Goal: Task Accomplishment & Management: Complete application form

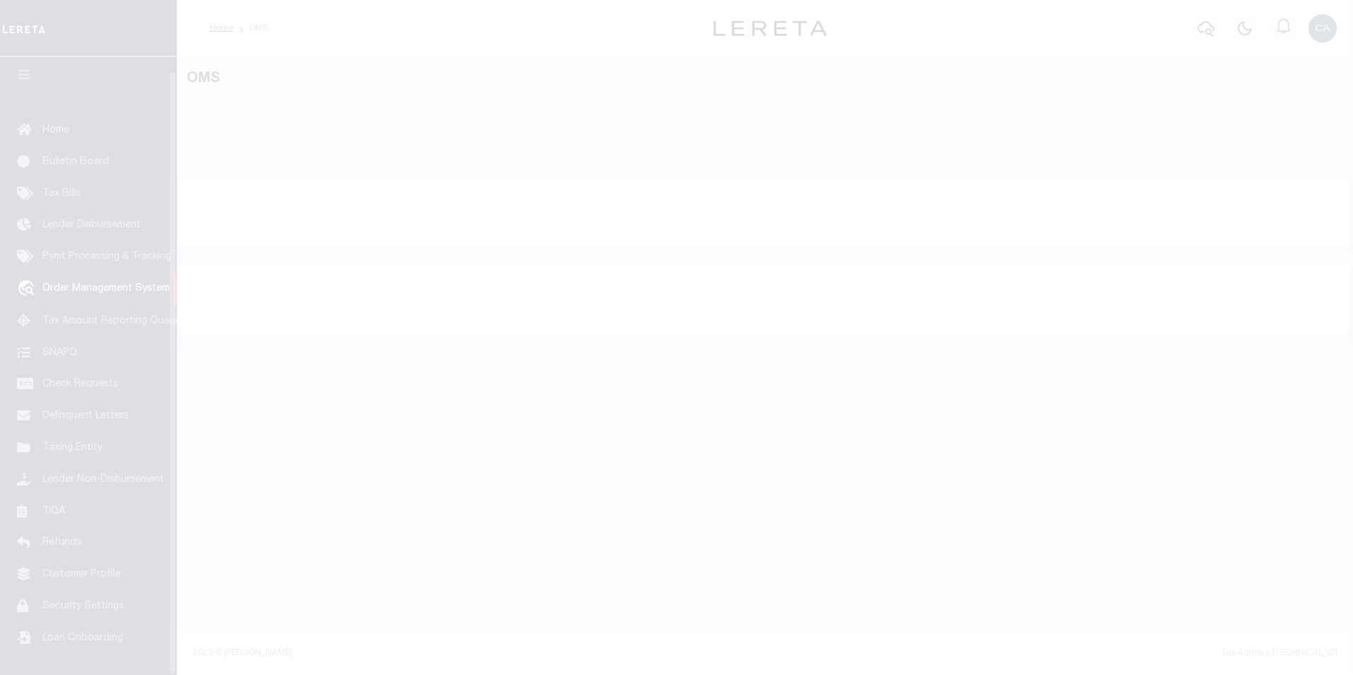
scroll to position [14, 0]
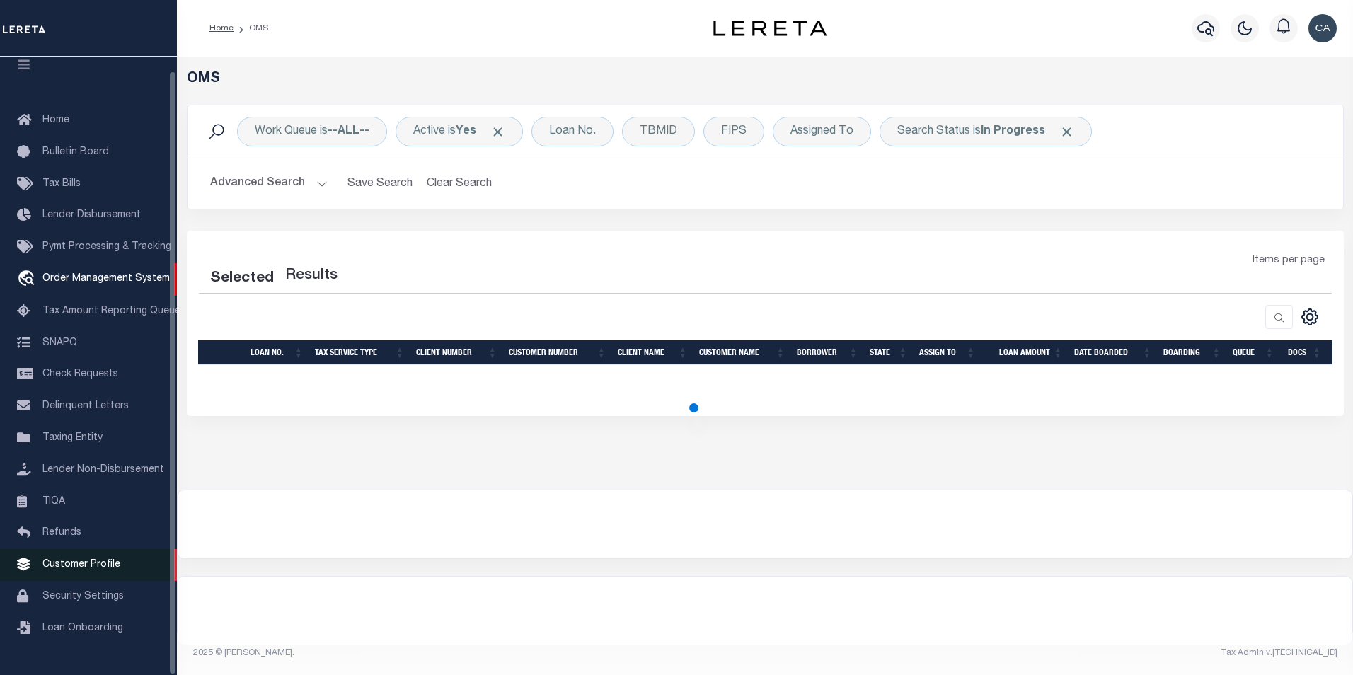
click at [122, 570] on link "Customer Profile" at bounding box center [88, 565] width 177 height 32
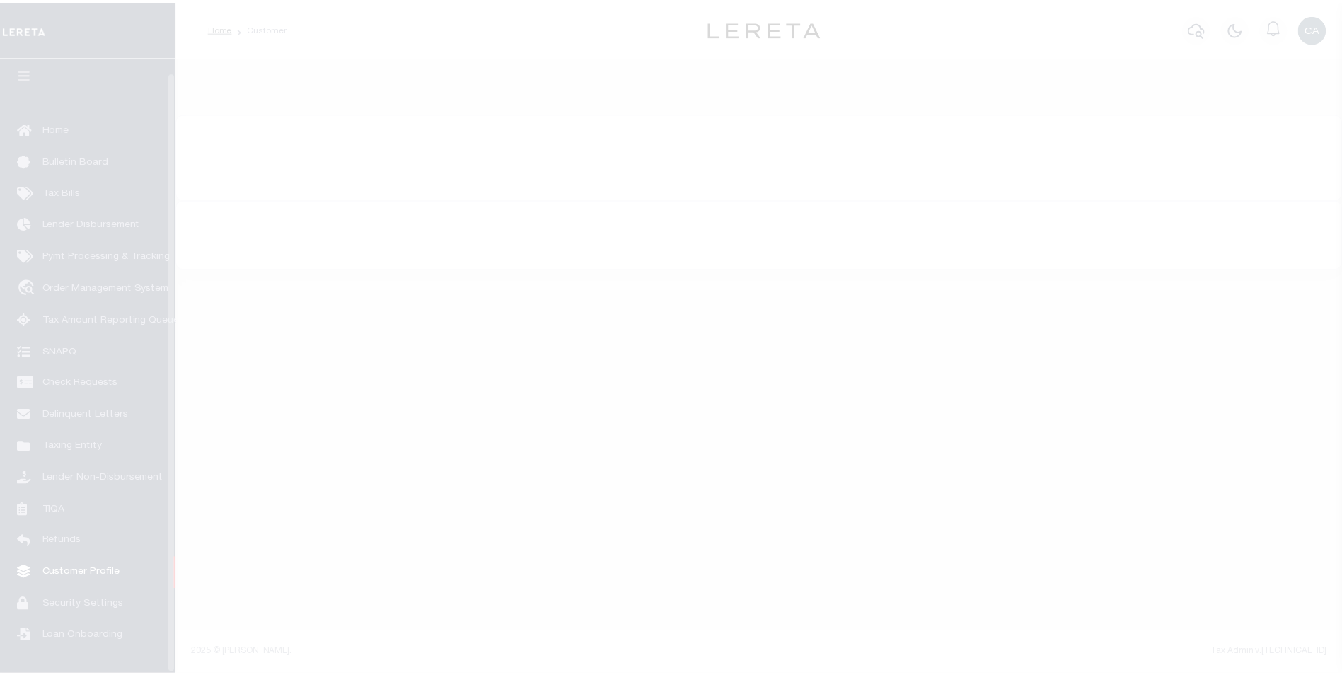
scroll to position [14, 0]
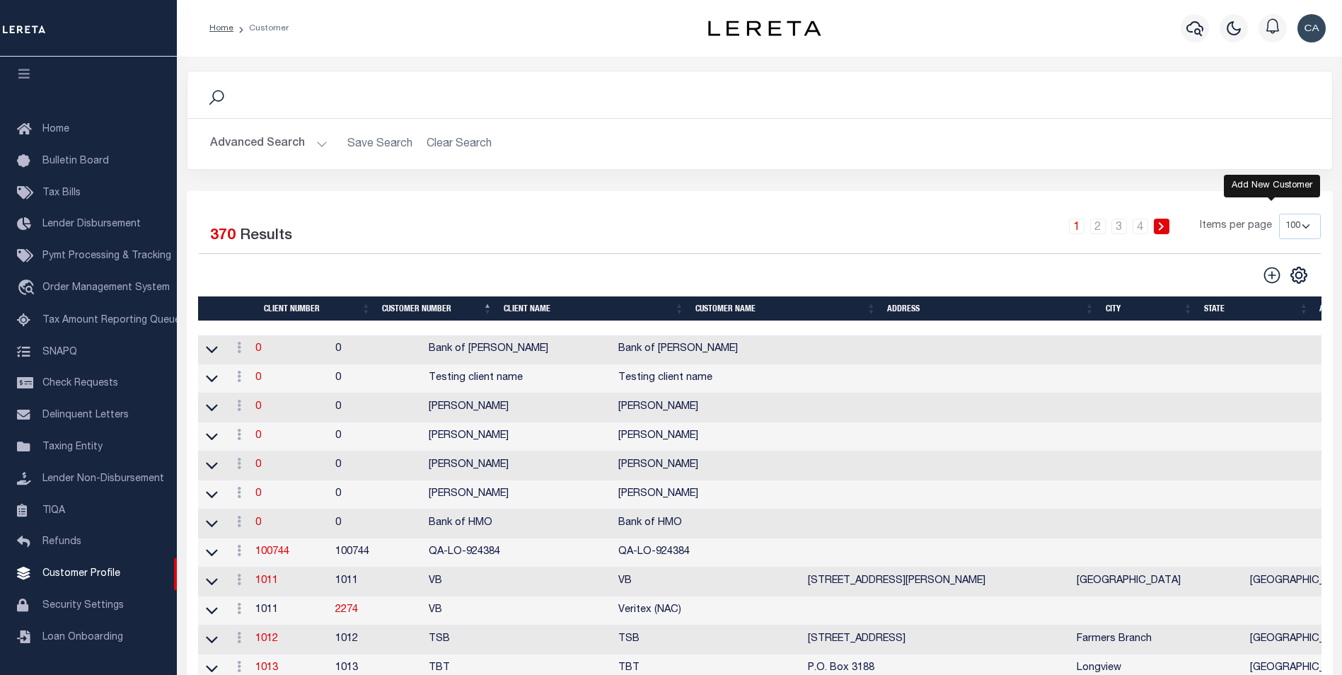
click at [1275, 271] on icon "" at bounding box center [1272, 275] width 18 height 18
type input "0"
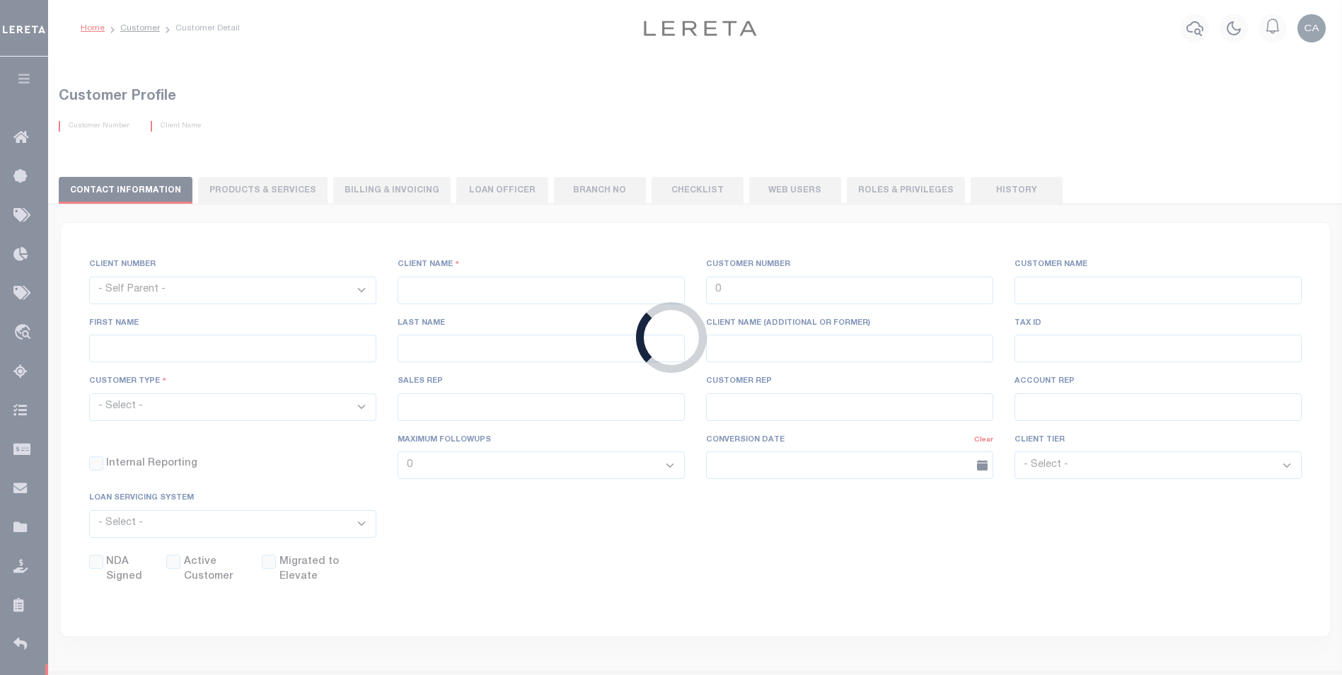
checkbox input "false"
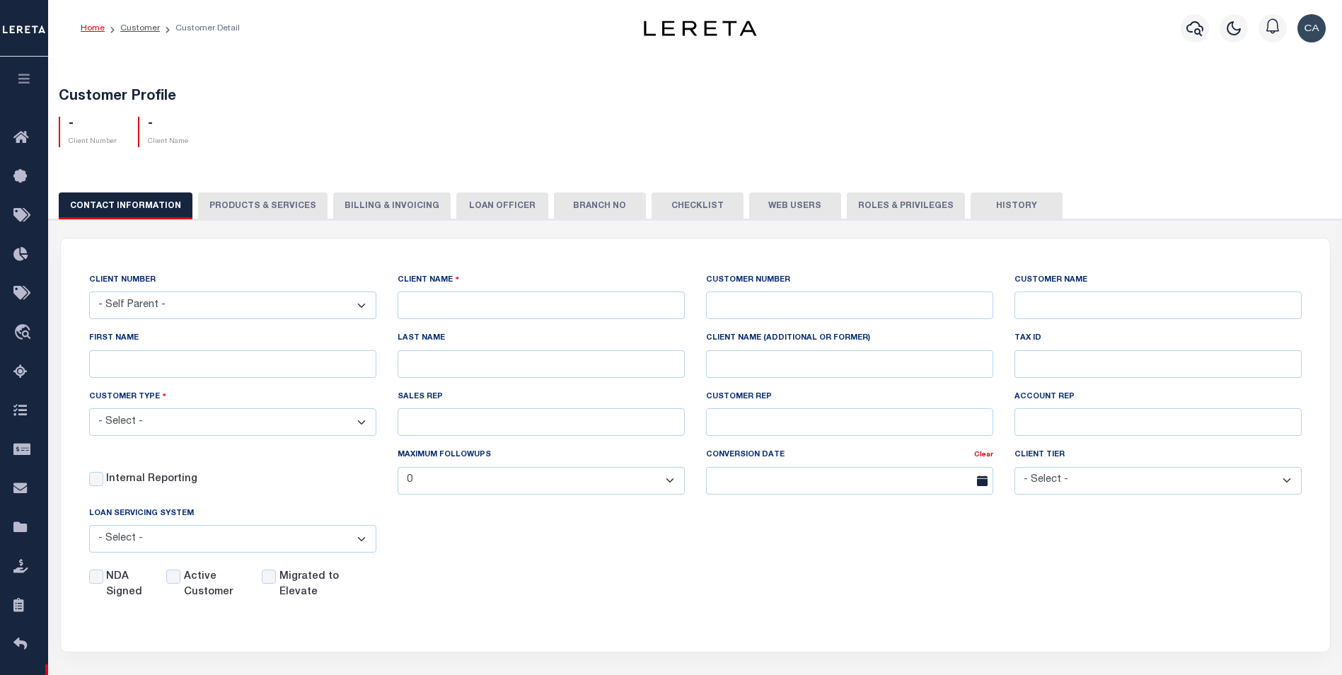
click at [289, 291] on div "CLIENT NUMBER - Self Parent - 100744 1011 1012 1013 1014 1016 1017 1018 1019 10…" at bounding box center [232, 295] width 287 height 47
click at [346, 307] on select "- Self Parent - 100744 1011 1012 1013 1014 1016 1017 1018 1019 1035 1036 1037 1…" at bounding box center [232, 306] width 287 height 28
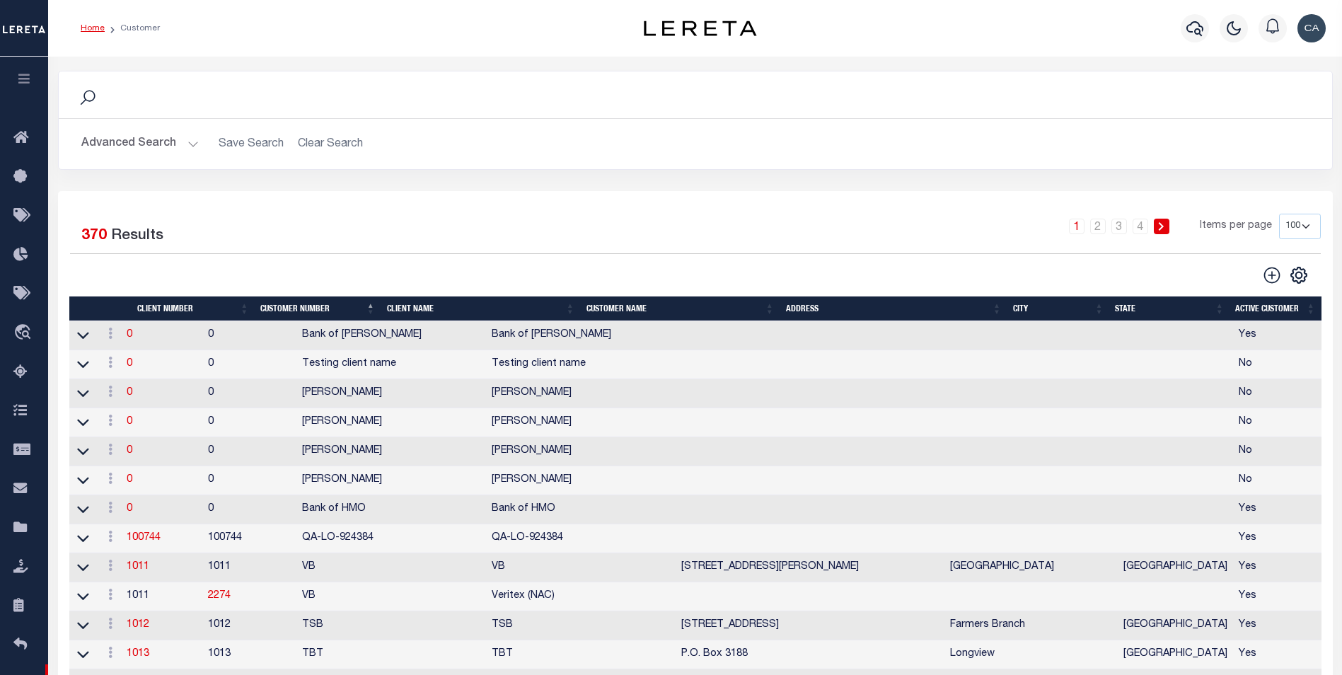
click at [137, 137] on button "Advanced Search" at bounding box center [139, 144] width 117 height 28
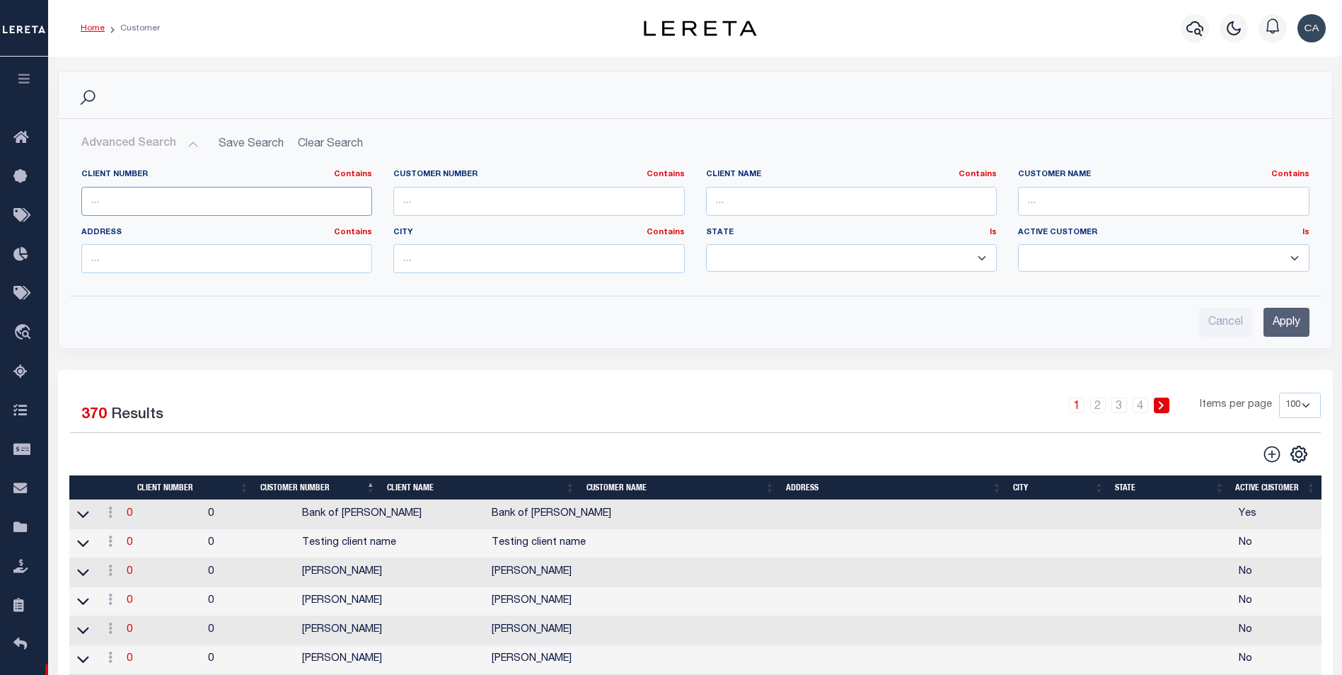
click at [178, 199] on input "text" at bounding box center [227, 201] width 292 height 29
type input "3333"
click at [1308, 321] on input "Apply" at bounding box center [1287, 322] width 46 height 29
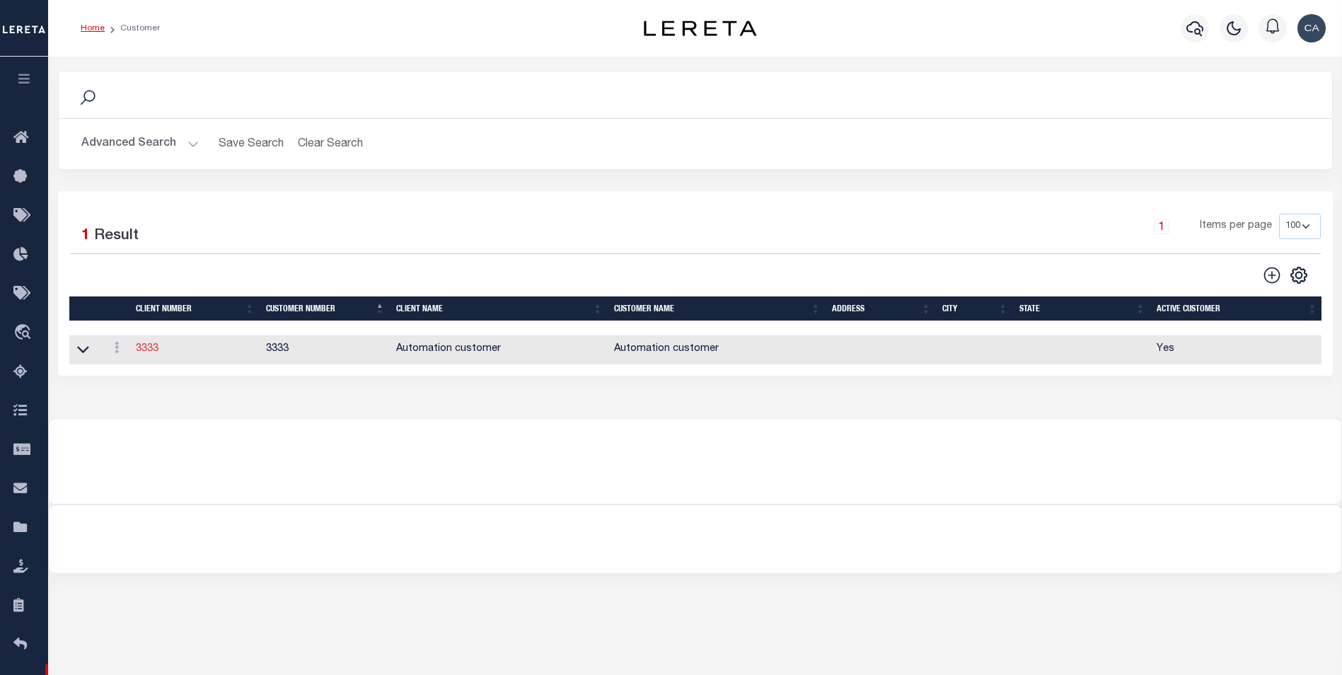
click at [138, 350] on link "3333" at bounding box center [147, 349] width 23 height 10
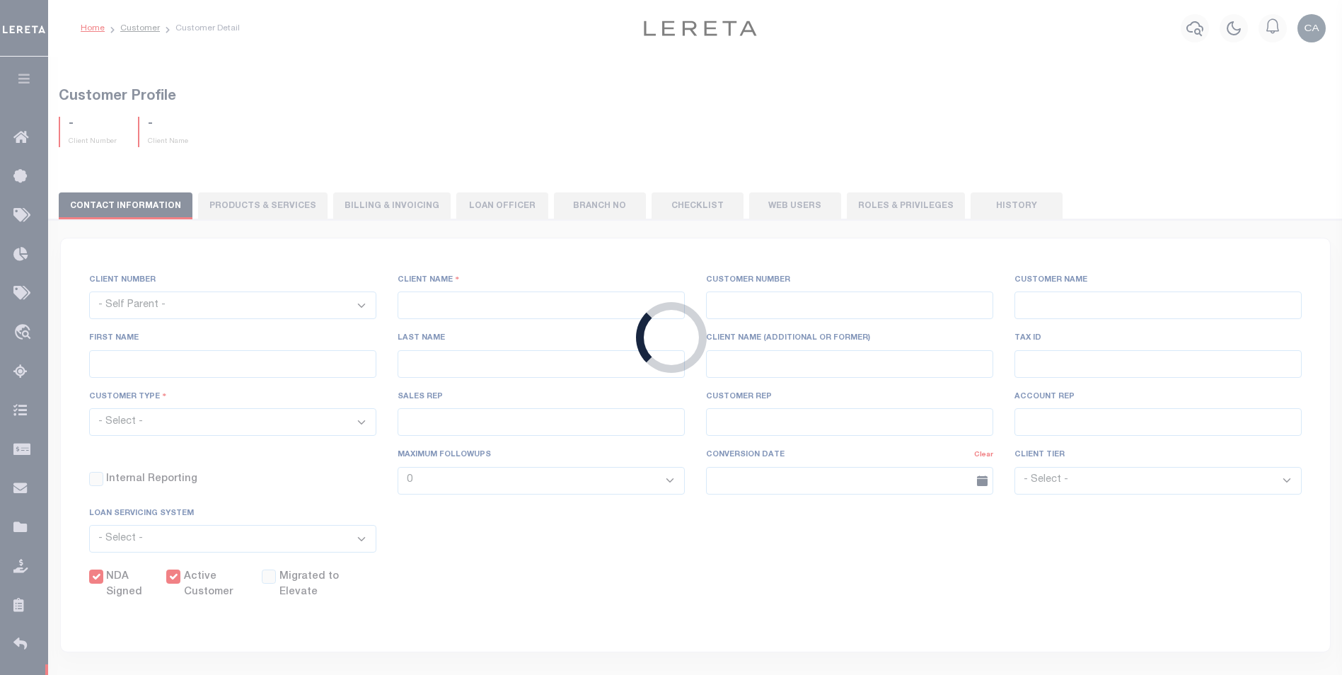
select select "2981"
type input "Automation customer"
type input "3333"
type input "Automation customer"
type input "Automation first name"
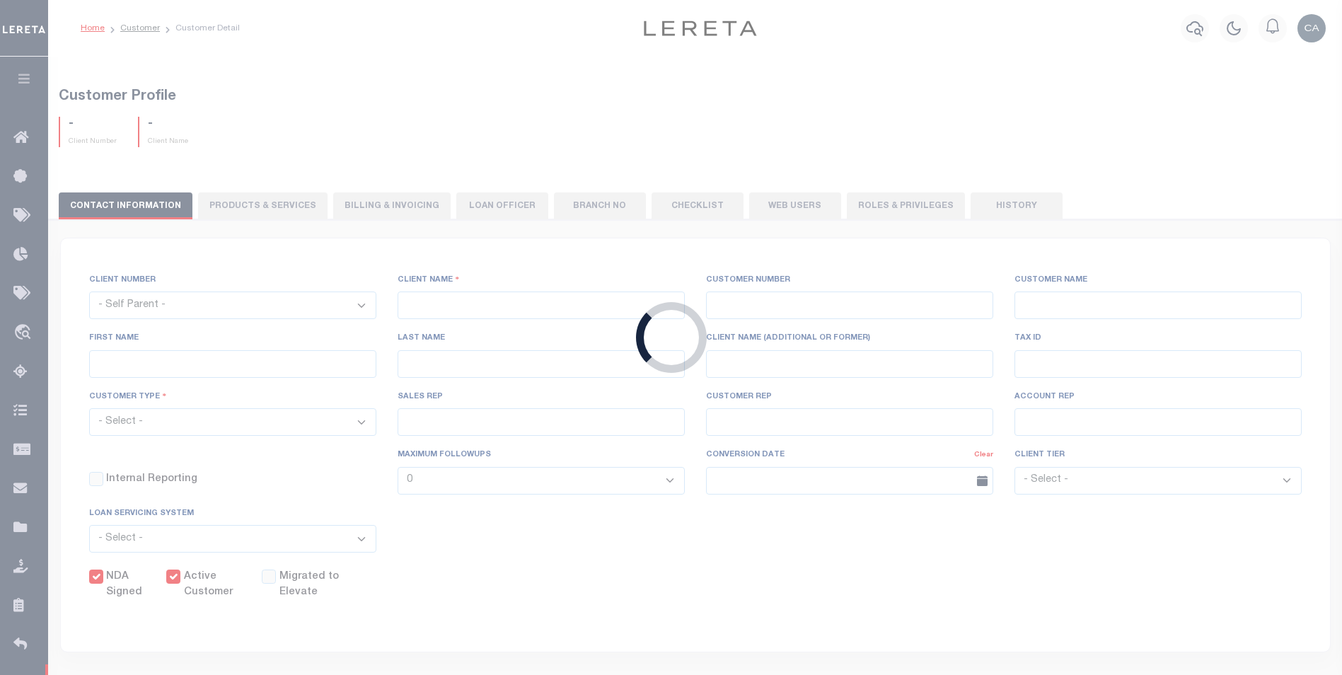
type input "Automation last name"
select select "Mixed Portfolio"
type input "Automation sales REP"
type input "Automation customer REP"
type input "Automation account REP"
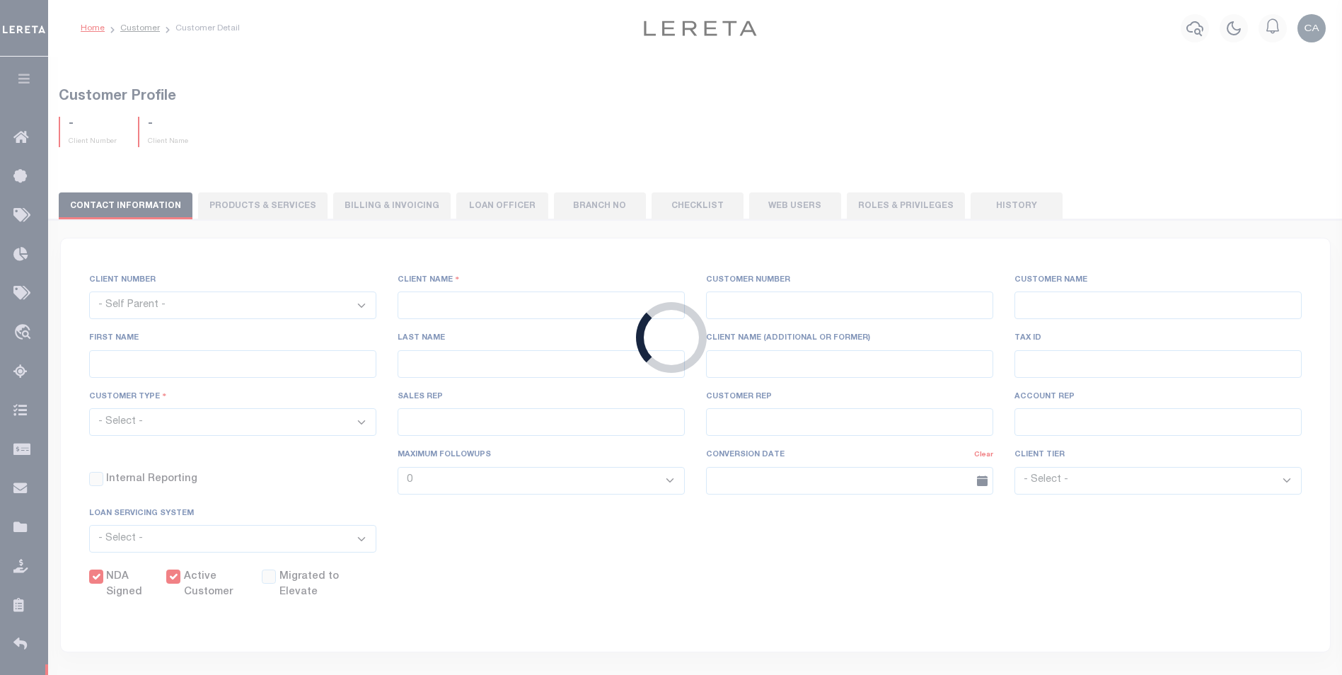
select select "FIS"
checkbox input "true"
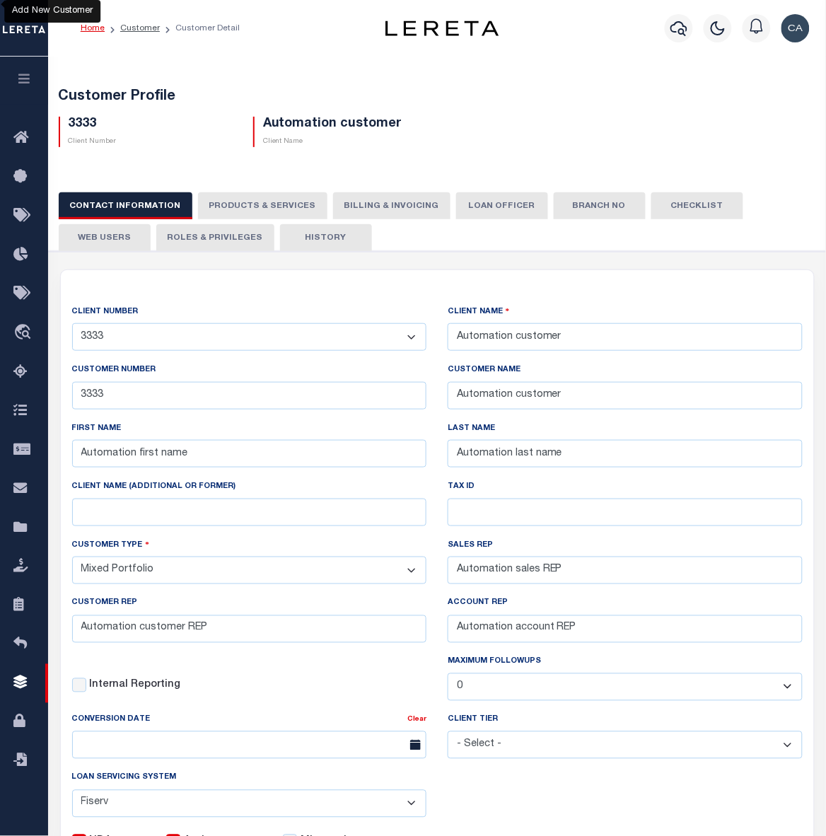
click at [311, 340] on select "- Self Parent - 100744 1011 1012 1013 1014 1016 1017 1018 1019 1035 1036 1037 1…" at bounding box center [249, 337] width 355 height 28
click at [260, 278] on div "CLIENT NUMBER - Self Parent - 100744 1011 1012 1013 1014 1016 1017 1018 1019 10…" at bounding box center [438, 585] width 754 height 630
click at [367, 117] on h5 "Automation customer" at bounding box center [344, 125] width 163 height 16
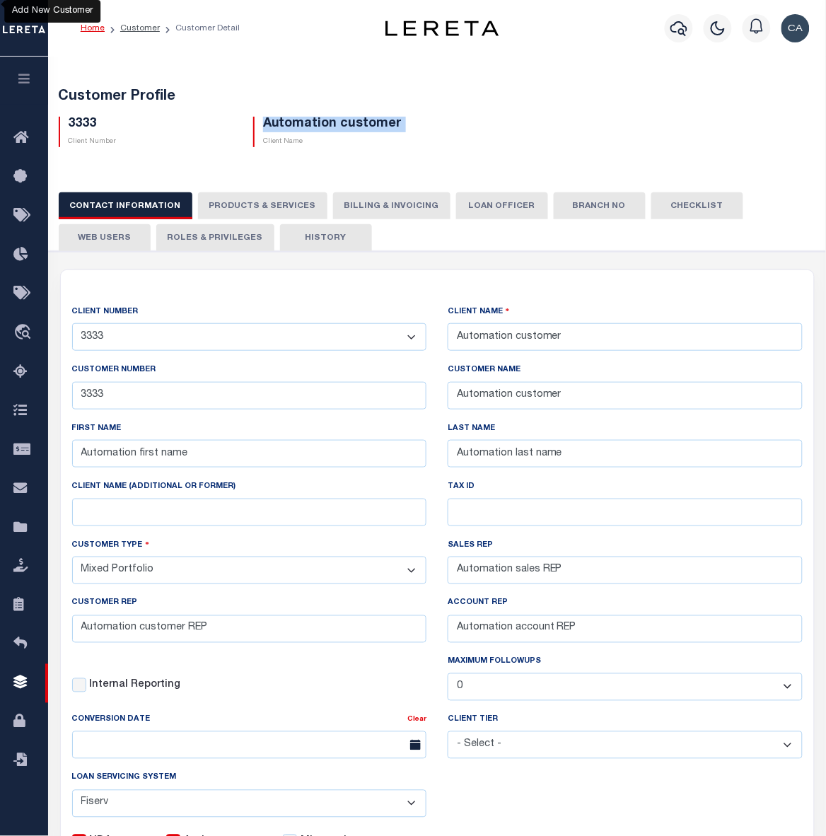
click at [367, 117] on h5 "Automation customer" at bounding box center [344, 125] width 163 height 16
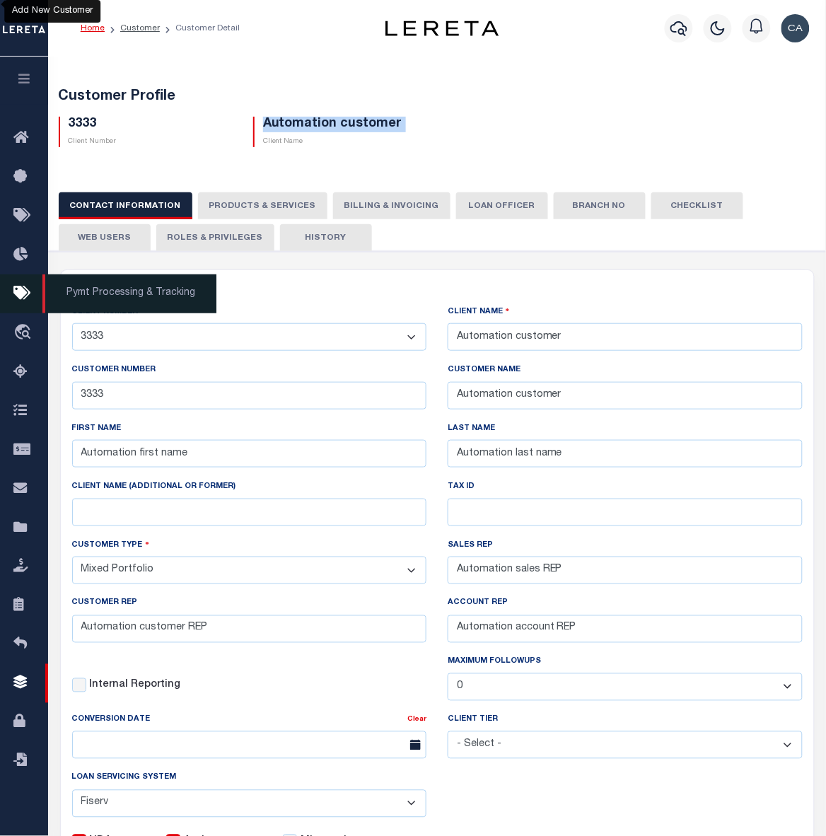
copy div "Automation customer"
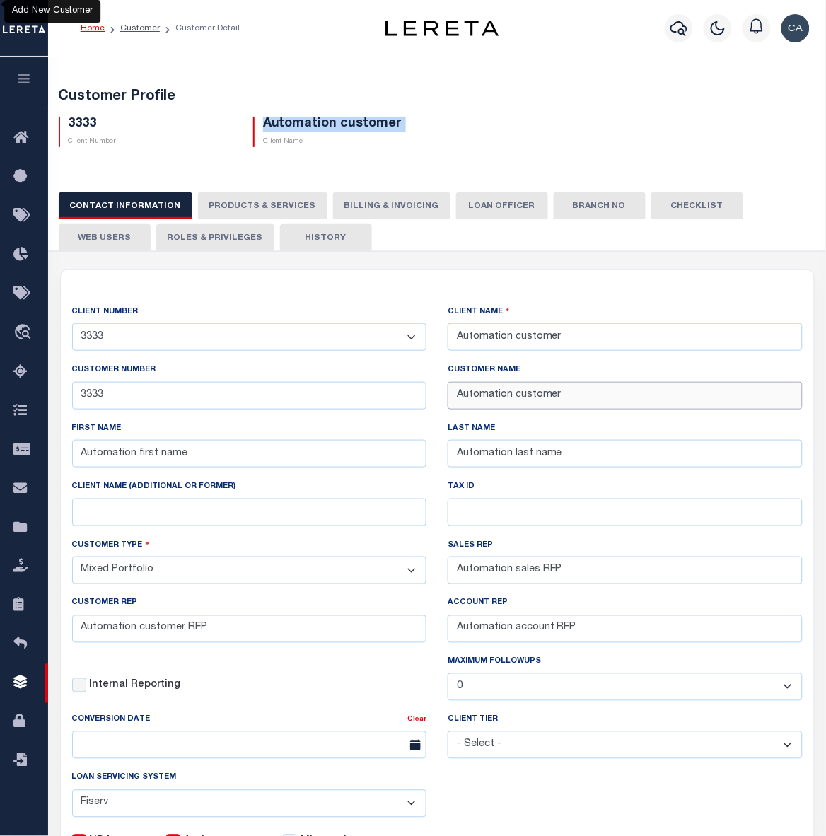
click at [570, 403] on input "Automation customer" at bounding box center [625, 396] width 355 height 28
click at [528, 464] on input "Automation last name" at bounding box center [625, 454] width 355 height 28
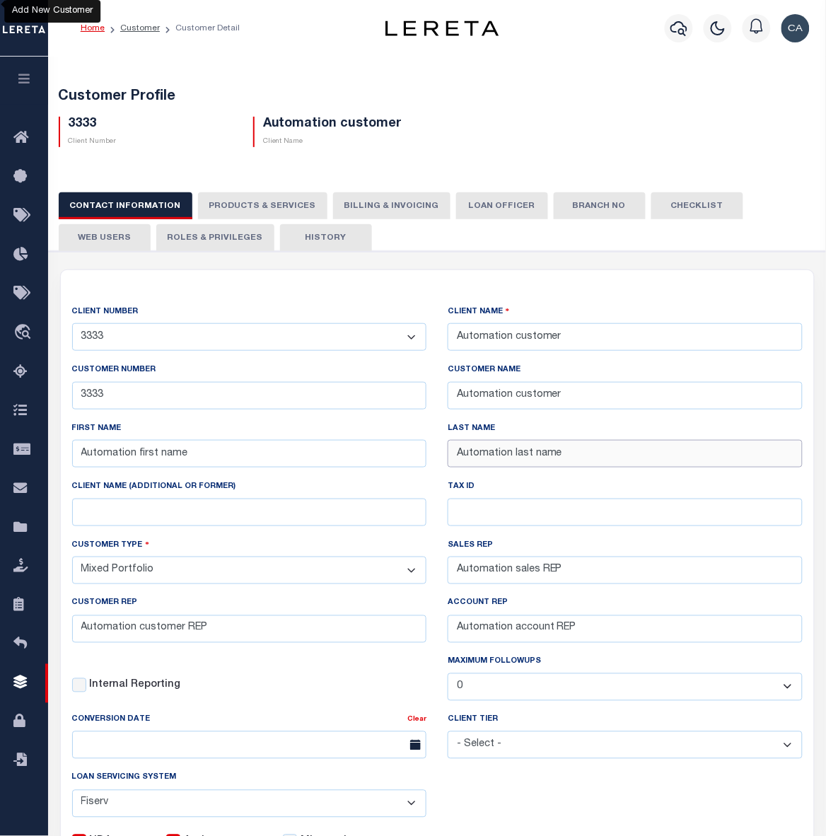
click at [528, 464] on input "Automation last name" at bounding box center [625, 454] width 355 height 28
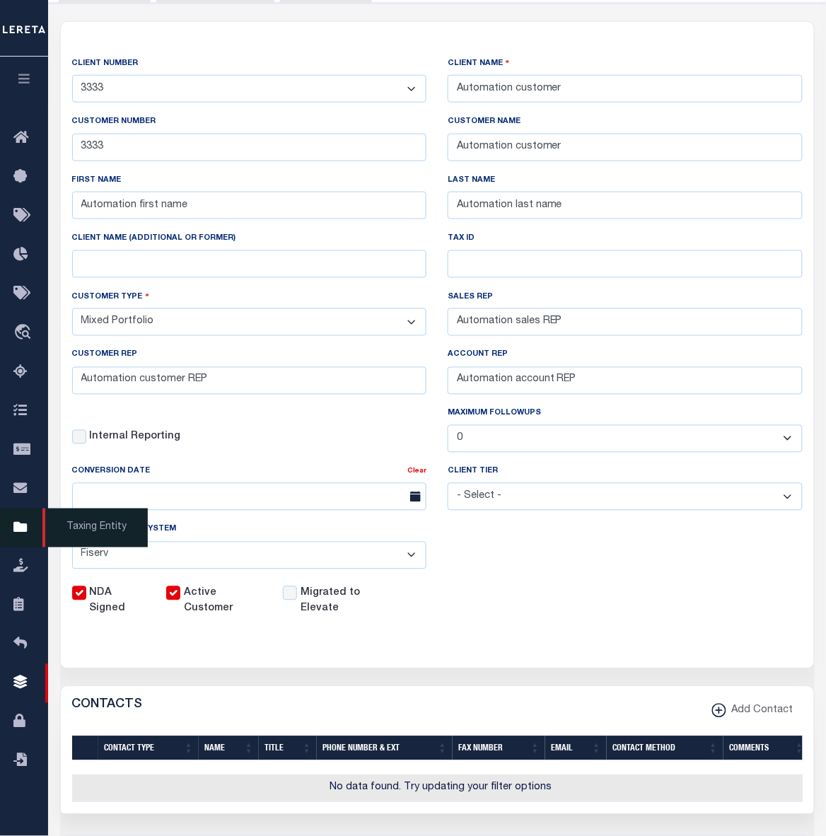
scroll to position [265, 0]
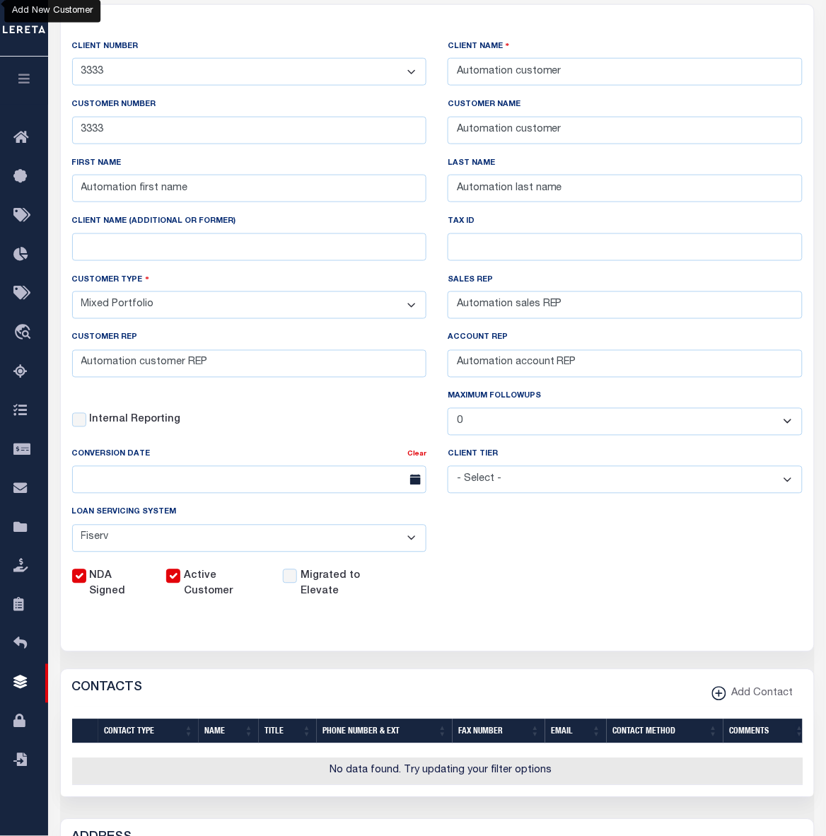
click at [616, 355] on div "ACCOUNT REP Automation account REP" at bounding box center [625, 353] width 355 height 47
click at [606, 319] on input "Automation sales REP" at bounding box center [625, 306] width 355 height 28
click at [566, 376] on input "Automation account REP" at bounding box center [625, 364] width 355 height 28
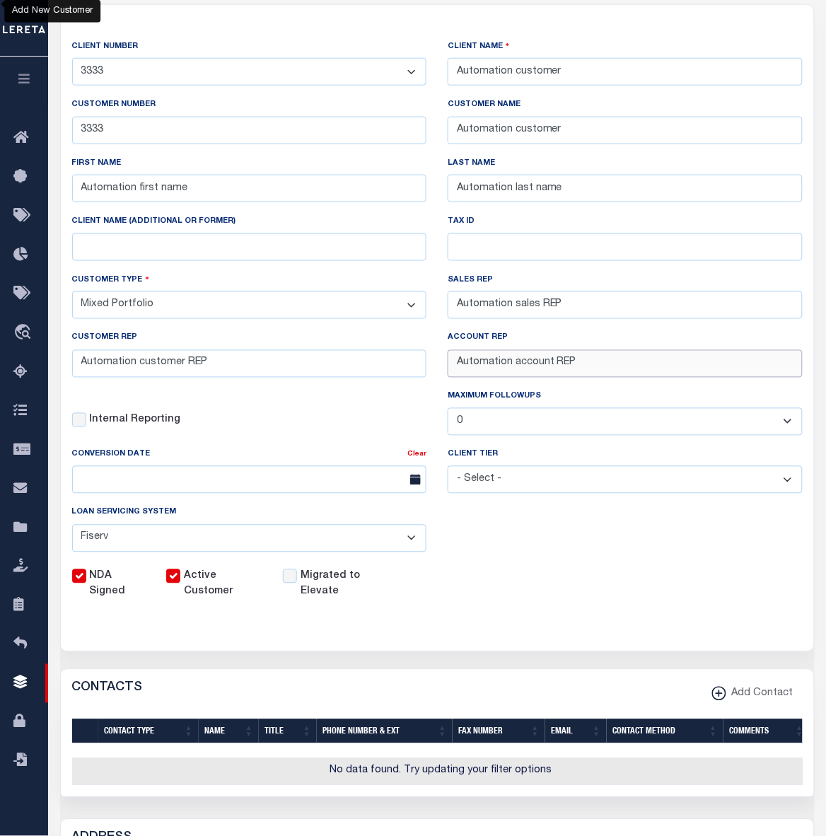
click at [566, 376] on input "Automation account REP" at bounding box center [625, 364] width 355 height 28
click at [170, 367] on input "Automation customer REP" at bounding box center [249, 364] width 355 height 28
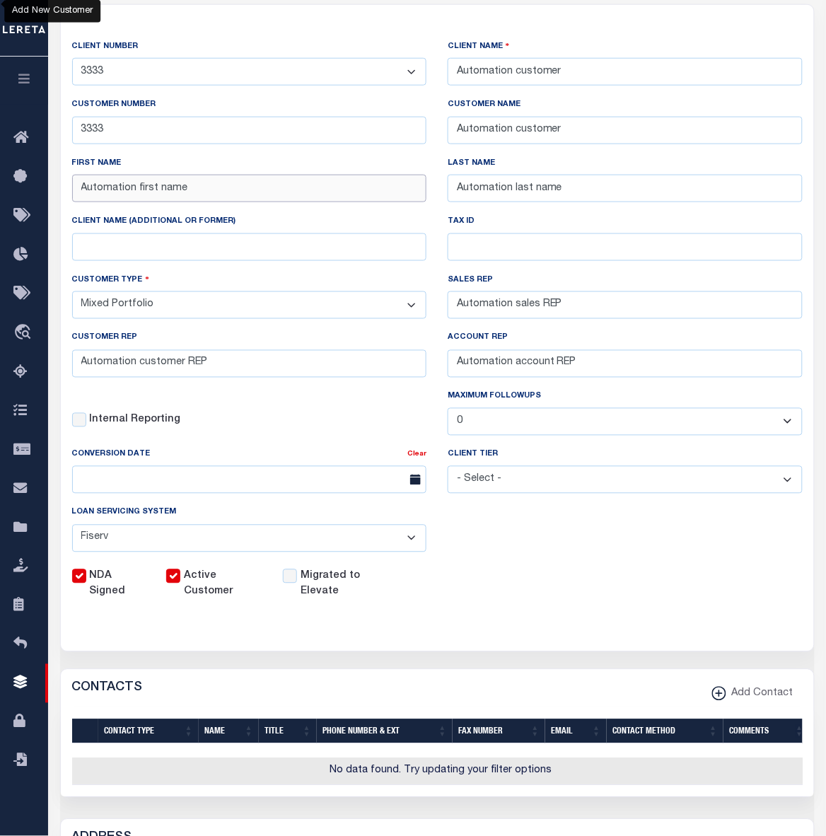
click at [103, 185] on input "Automation first name" at bounding box center [249, 189] width 355 height 28
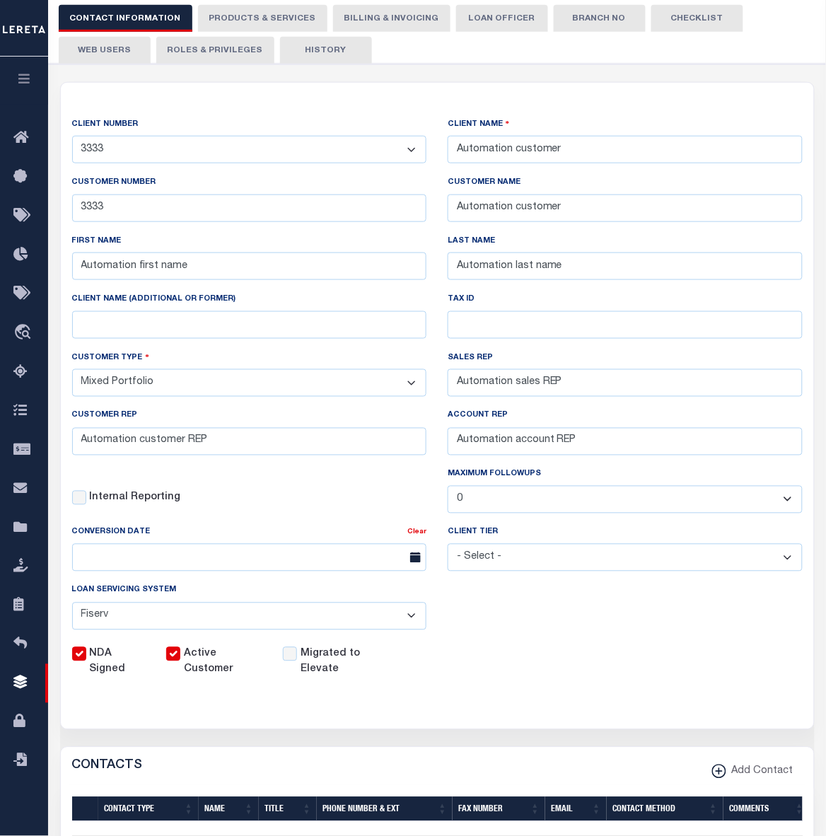
scroll to position [88, 0]
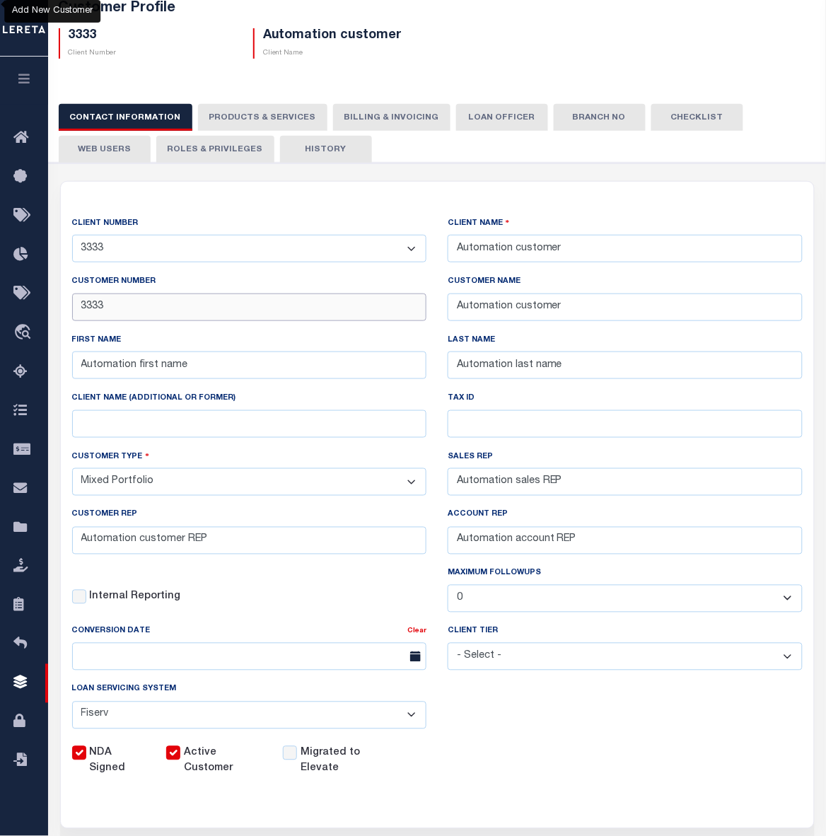
drag, startPoint x: 163, startPoint y: 306, endPoint x: -278, endPoint y: 320, distance: 441.7
click at [0, 320] on html "Home Customer Customer Detail Profile Sign out" at bounding box center [413, 765] width 826 height 1707
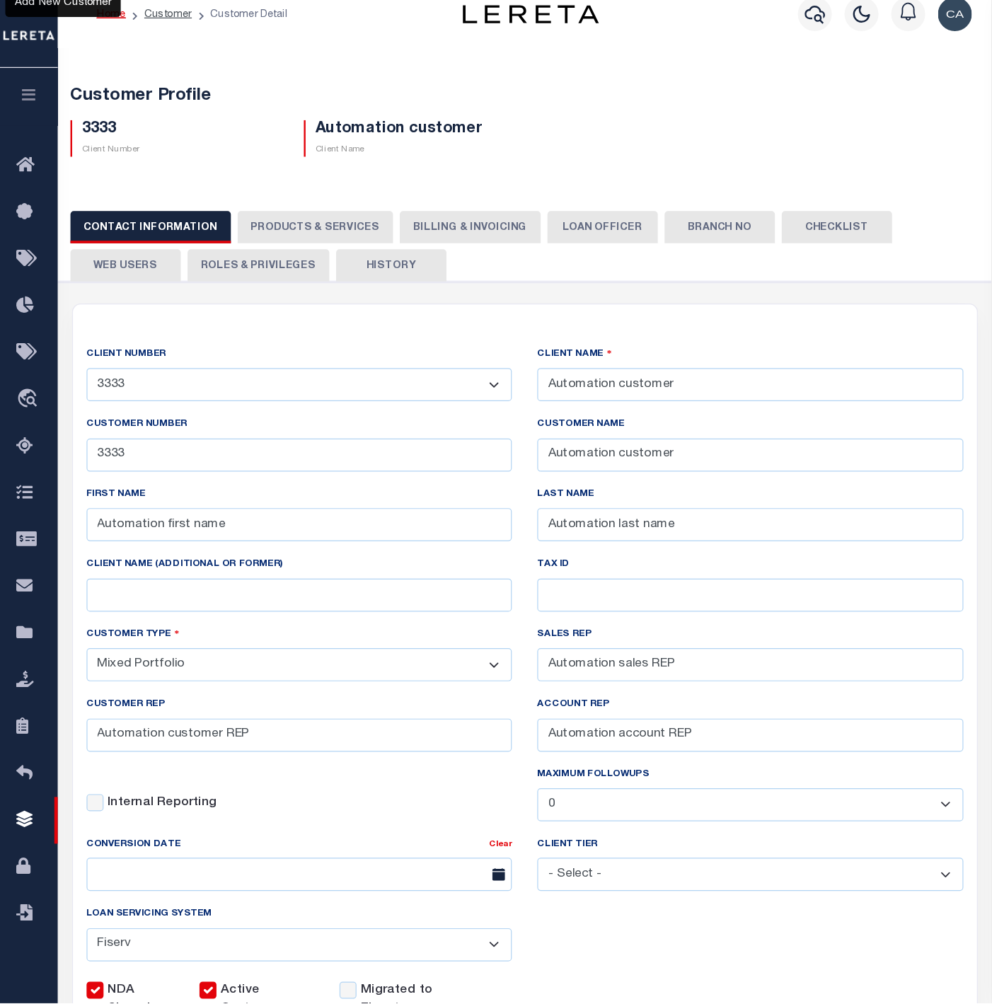
scroll to position [0, 0]
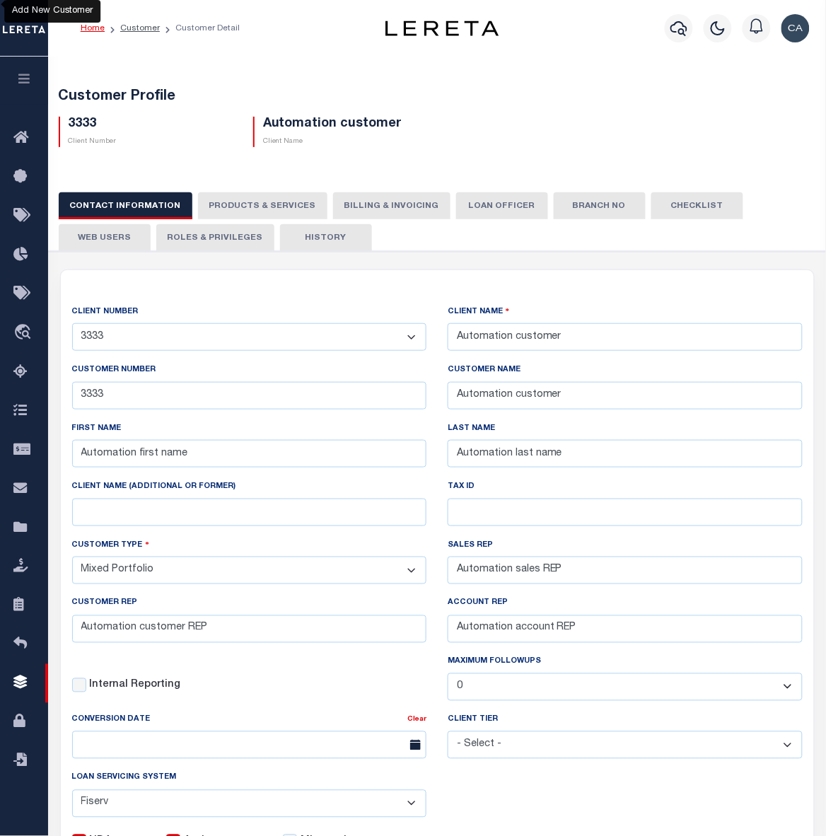
click at [264, 196] on button "PRODUCTS & SERVICES" at bounding box center [262, 205] width 129 height 27
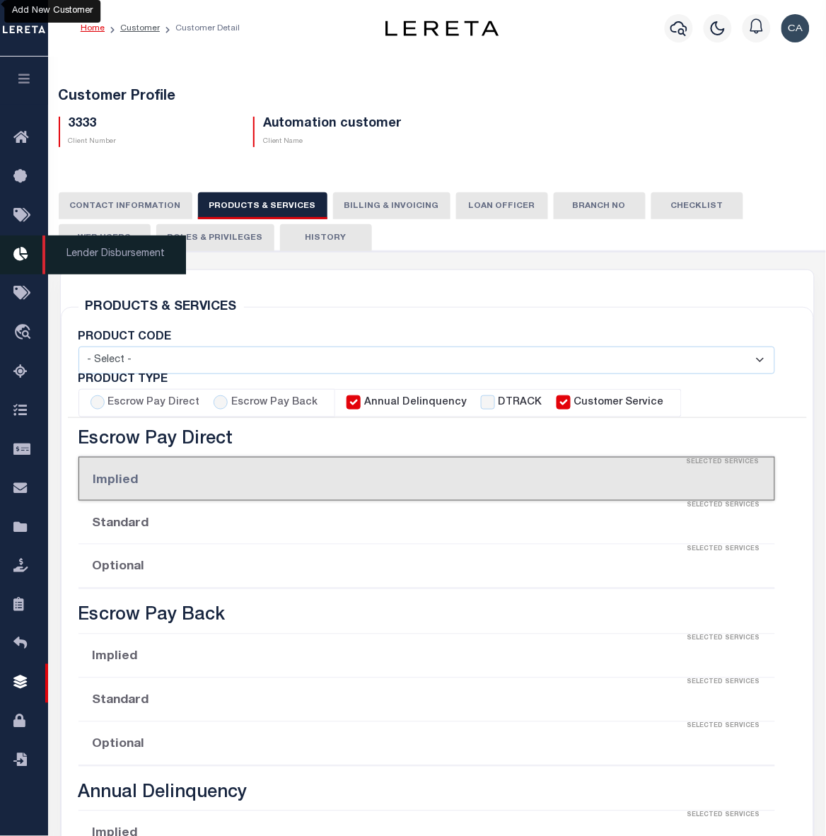
select select "STX"
radio input "true"
checkbox input "true"
type textarea "Purchased / Acquired Mortgage Loans - $10.00 per loan"
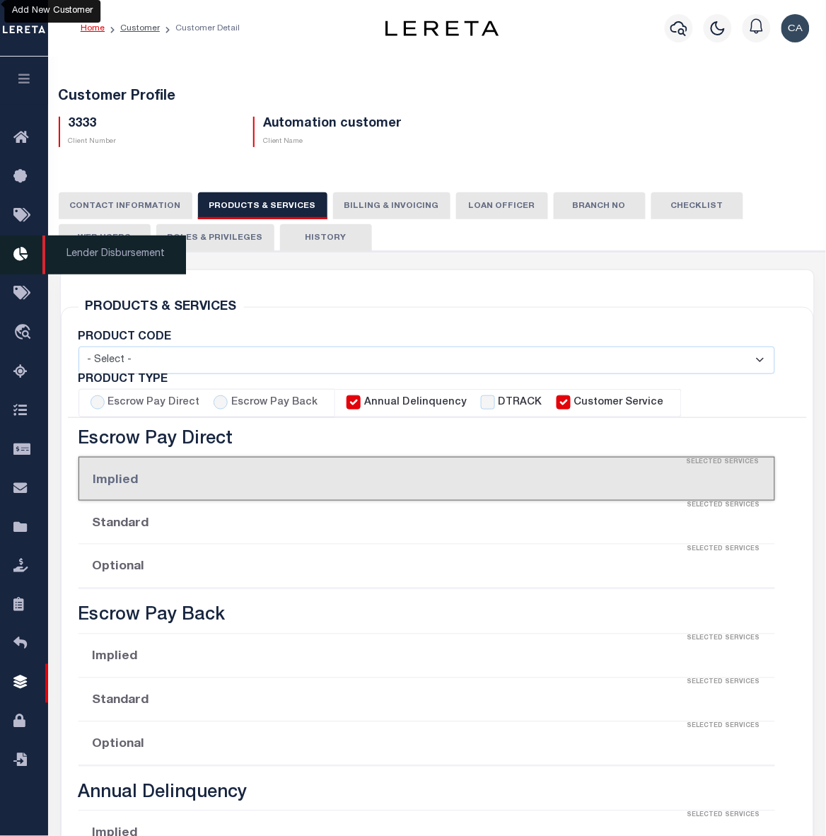
type input "50"
checkbox input "true"
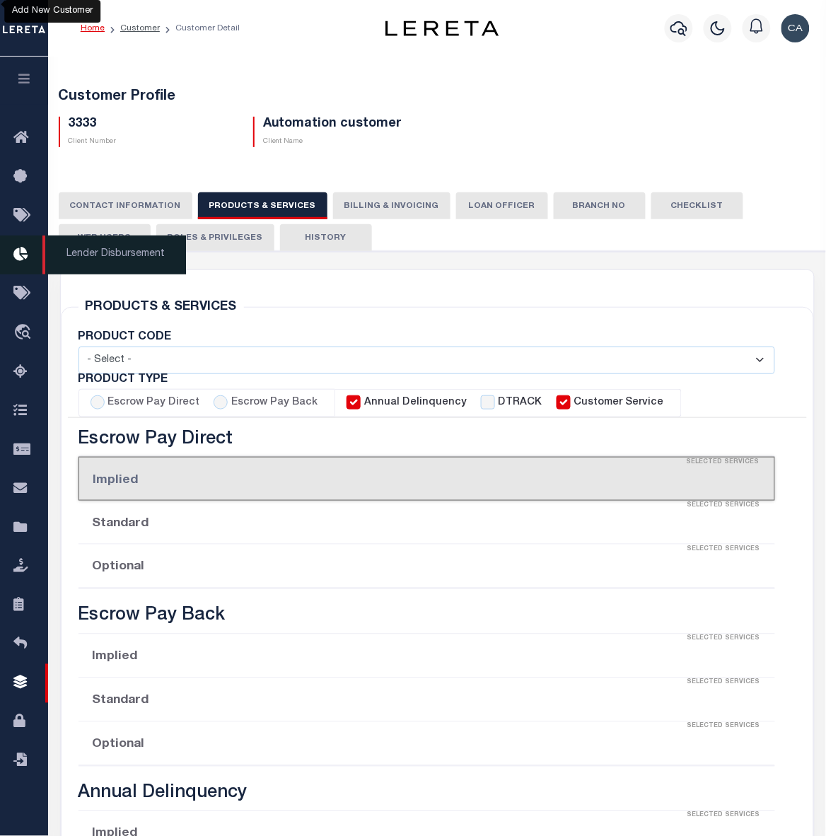
checkbox input "true"
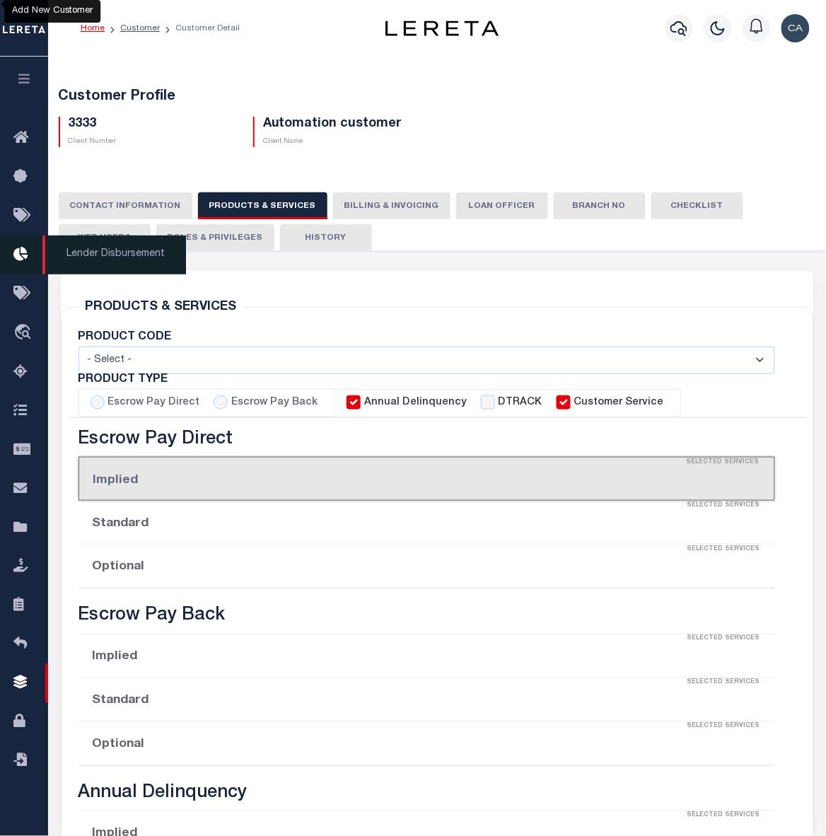
checkbox input "true"
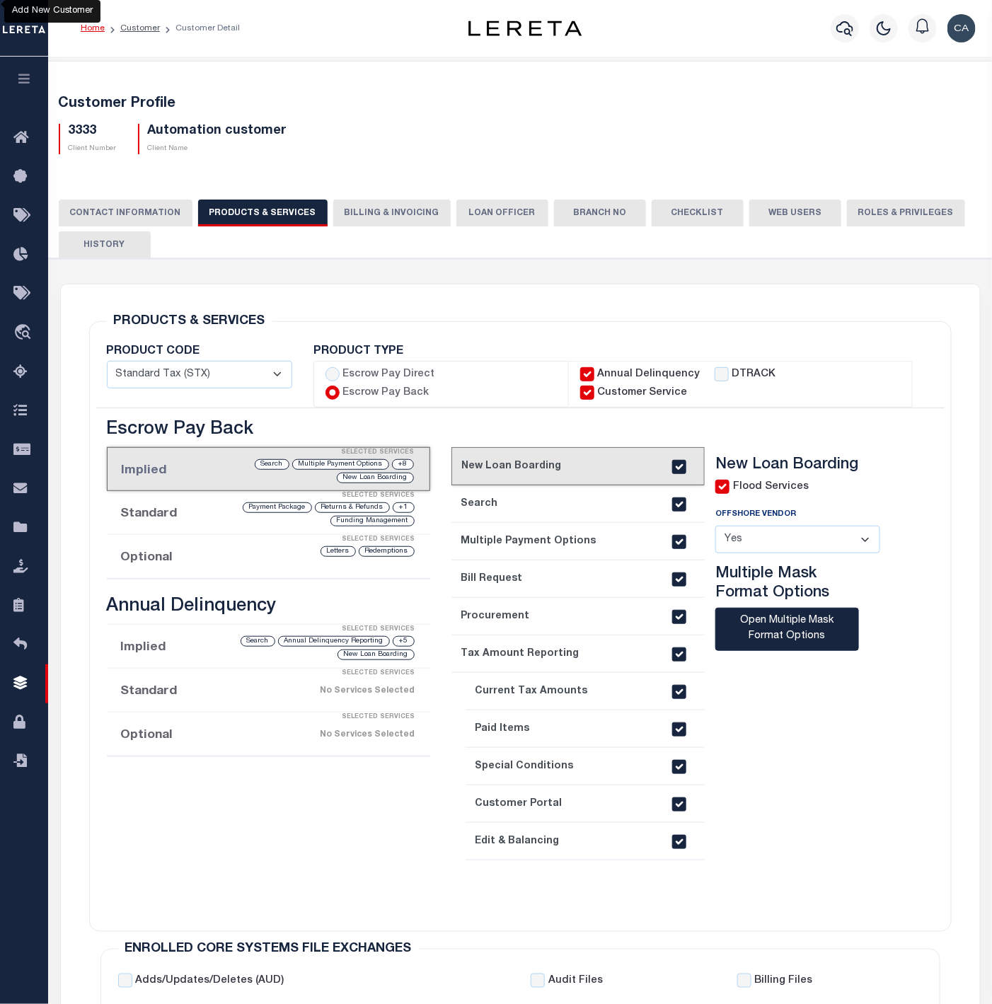
click at [502, 492] on link "2. Search" at bounding box center [578, 504] width 254 height 38
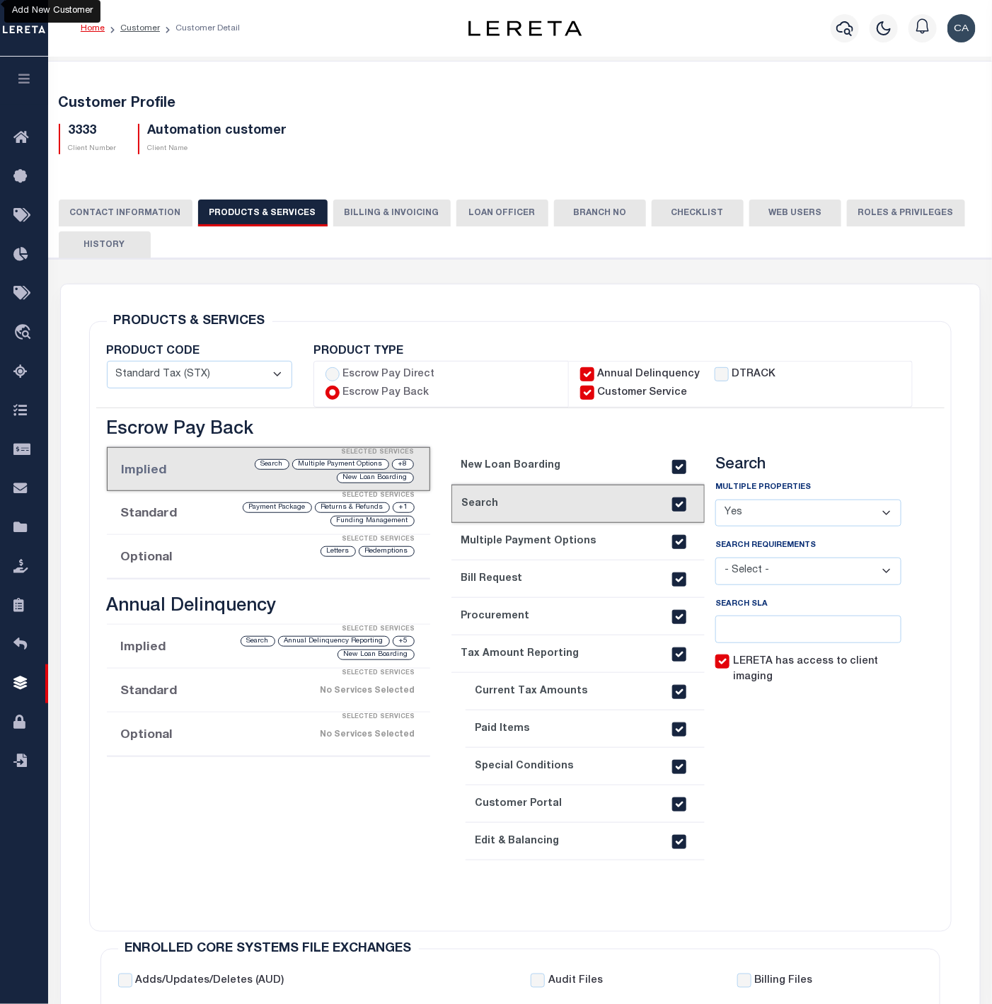
click at [599, 526] on link "3. Multiple Payment Options" at bounding box center [578, 542] width 254 height 38
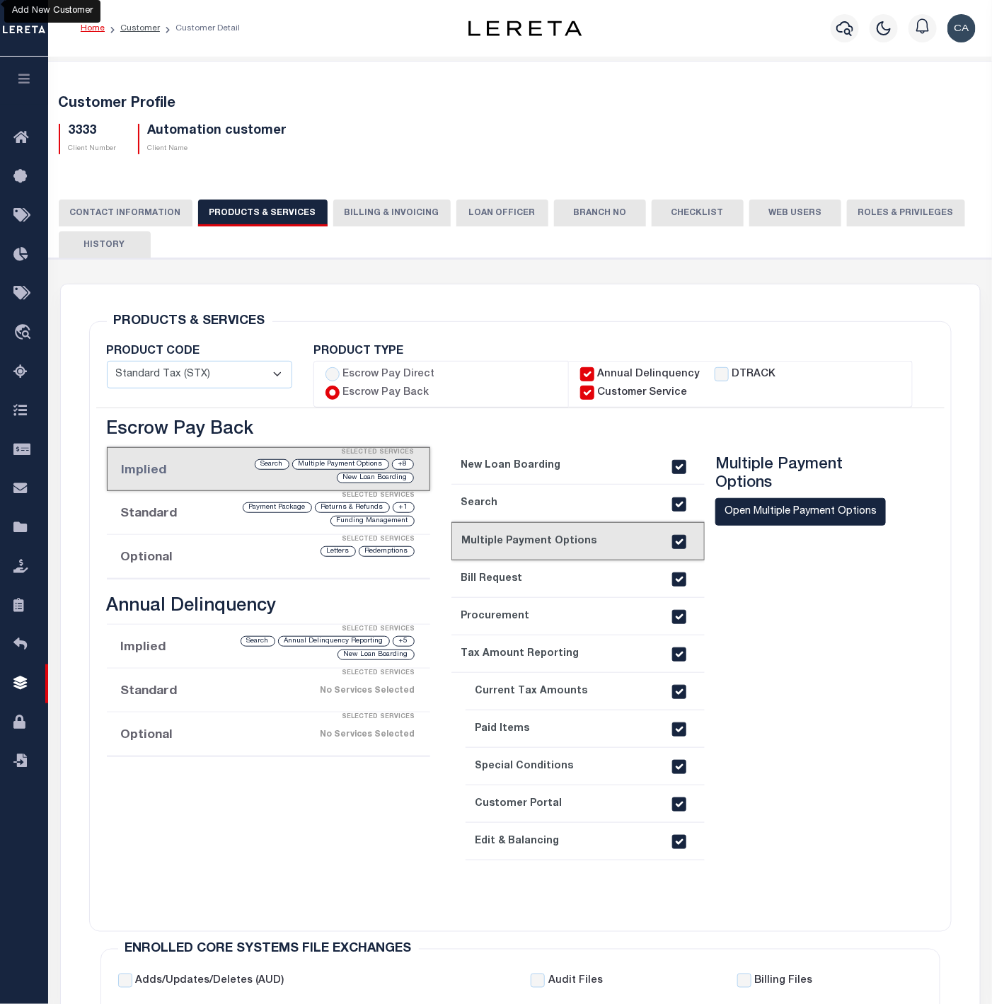
click at [512, 561] on link "4. Bill Request" at bounding box center [578, 579] width 254 height 38
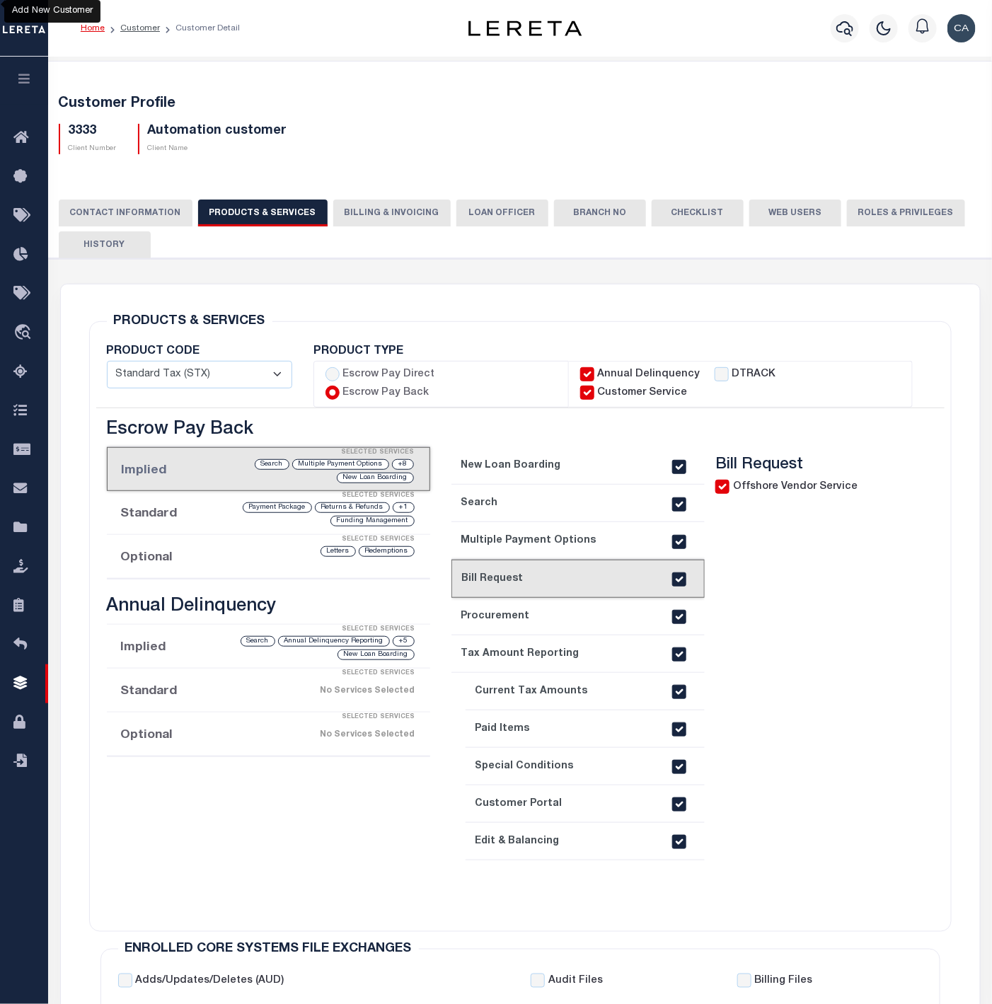
click at [555, 598] on link "5. Procurement" at bounding box center [578, 617] width 254 height 38
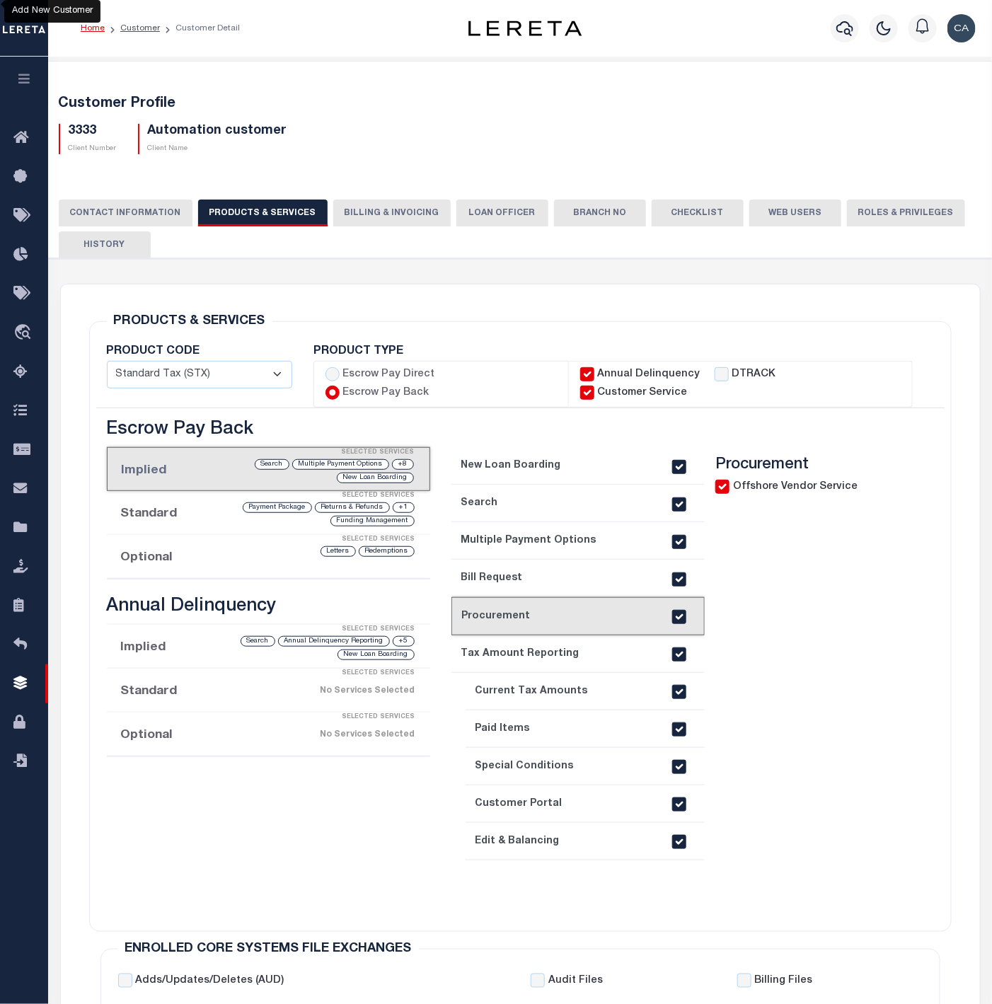
click at [584, 639] on link "6. Tax Amount Reporting" at bounding box center [578, 654] width 254 height 38
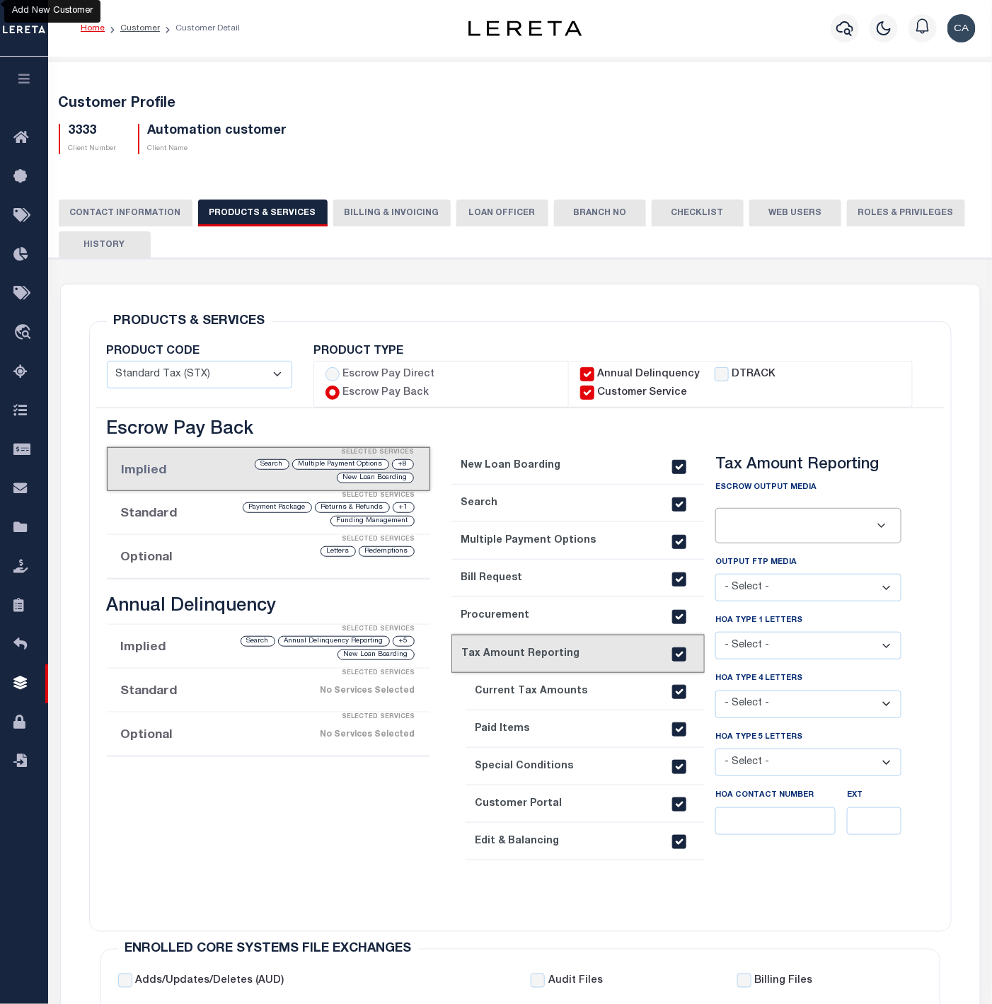
click at [497, 674] on link "7. Current Tax Amounts" at bounding box center [586, 692] width 240 height 38
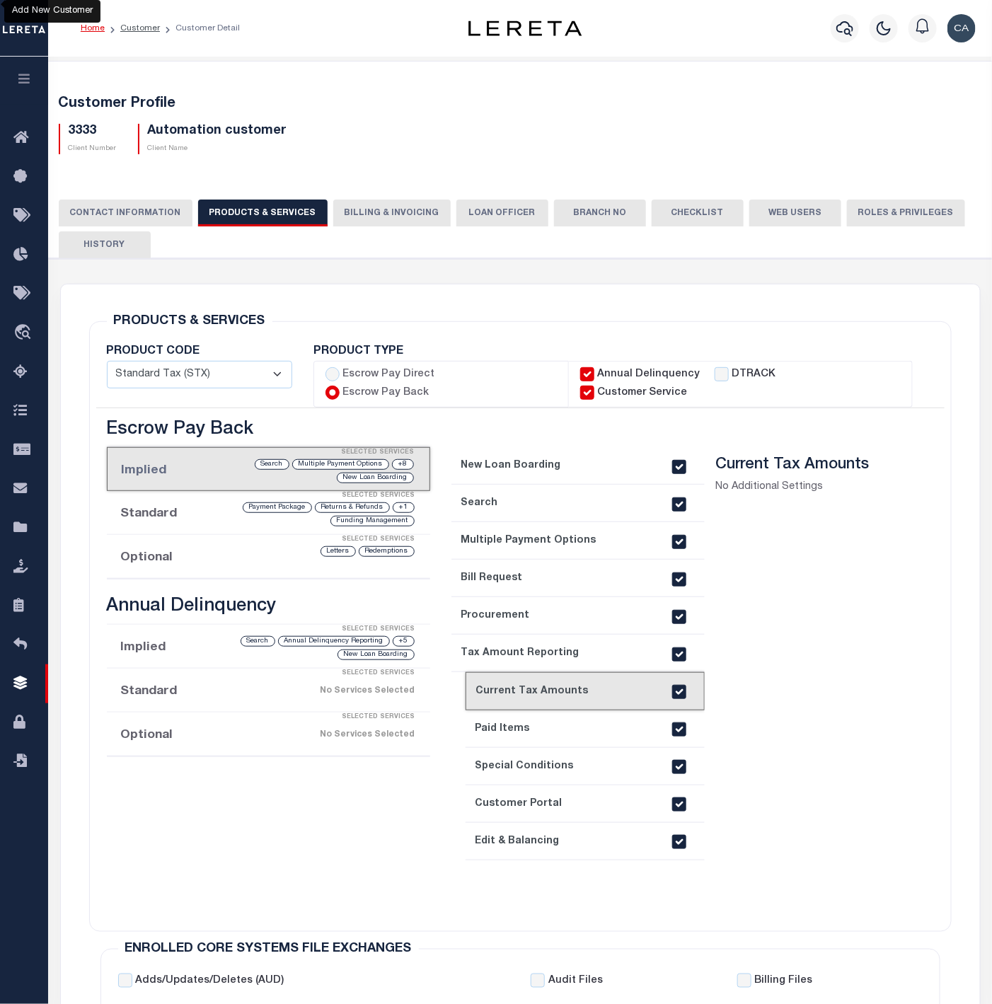
click at [620, 674] on link "8. Paid Items" at bounding box center [586, 729] width 240 height 38
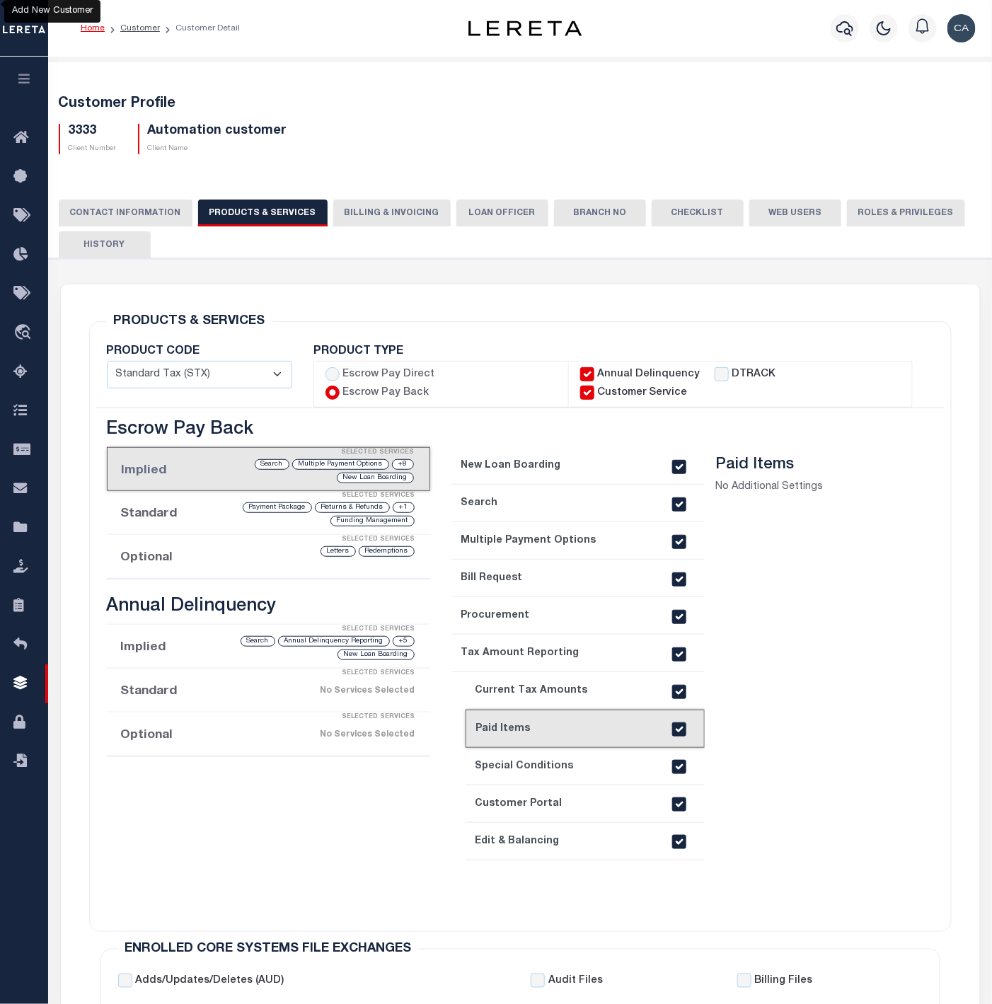
click at [578, 674] on link "9. Special Conditions" at bounding box center [586, 767] width 240 height 38
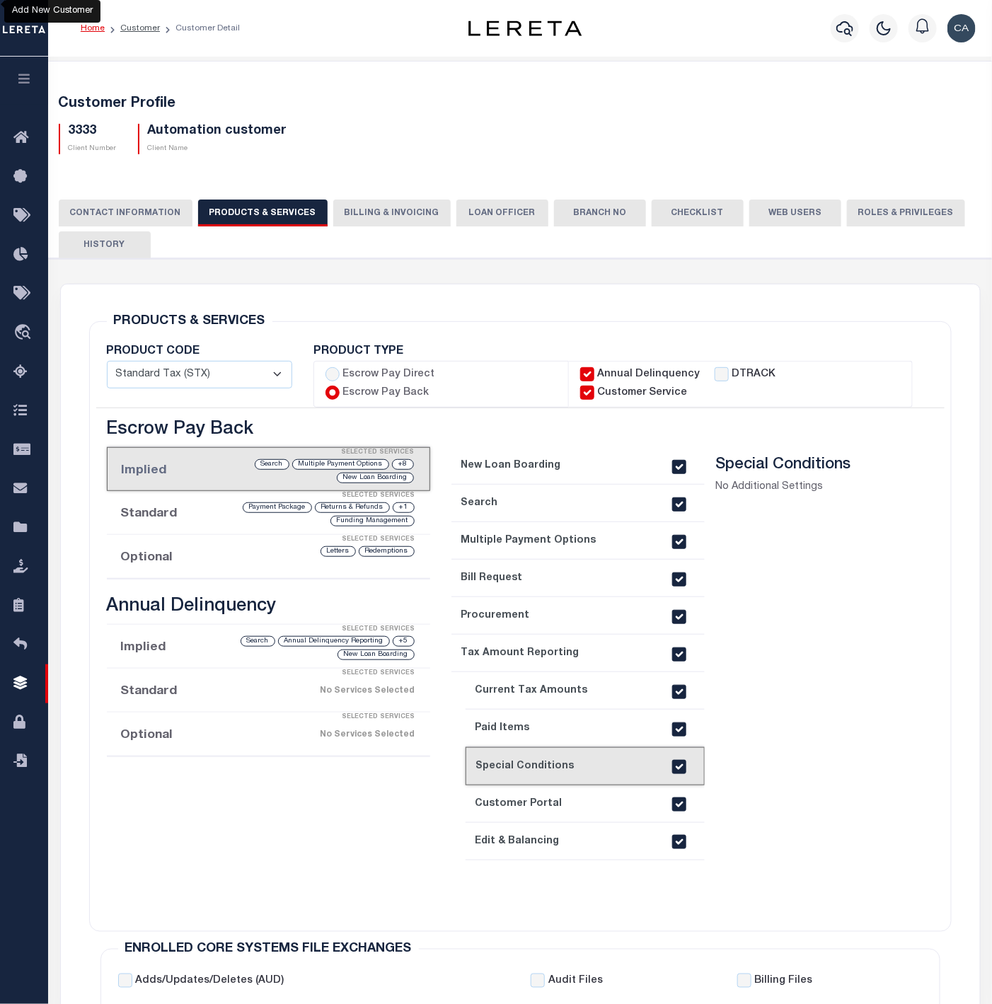
click at [601, 674] on link "10. Customer Portal" at bounding box center [586, 804] width 240 height 38
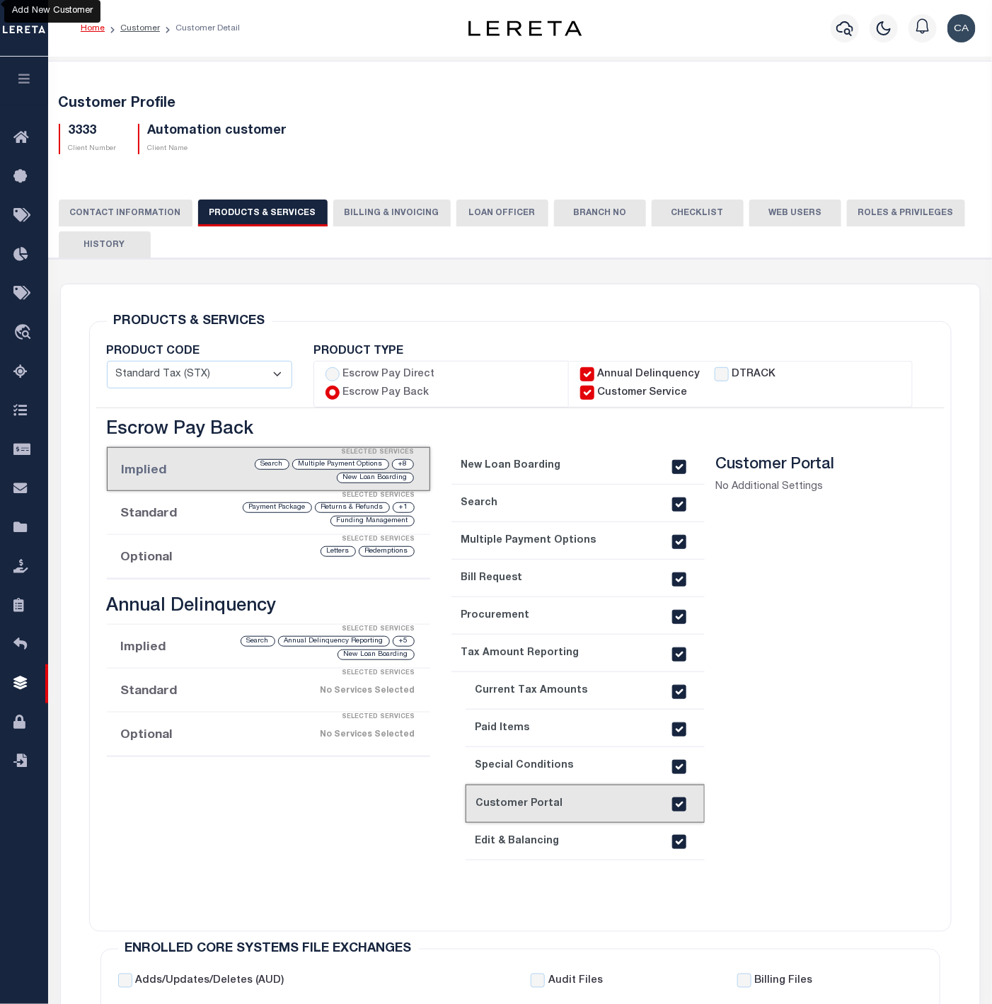
click at [449, 674] on div "current step: 1. New Loan Boarding 2. Search 3. Multiple Payment Options 4. Bil…" at bounding box center [682, 667] width 483 height 495
drag, startPoint x: 542, startPoint y: 824, endPoint x: 817, endPoint y: 747, distance: 285.7
click at [543, 674] on link "11. Edit & Balancing" at bounding box center [586, 842] width 240 height 38
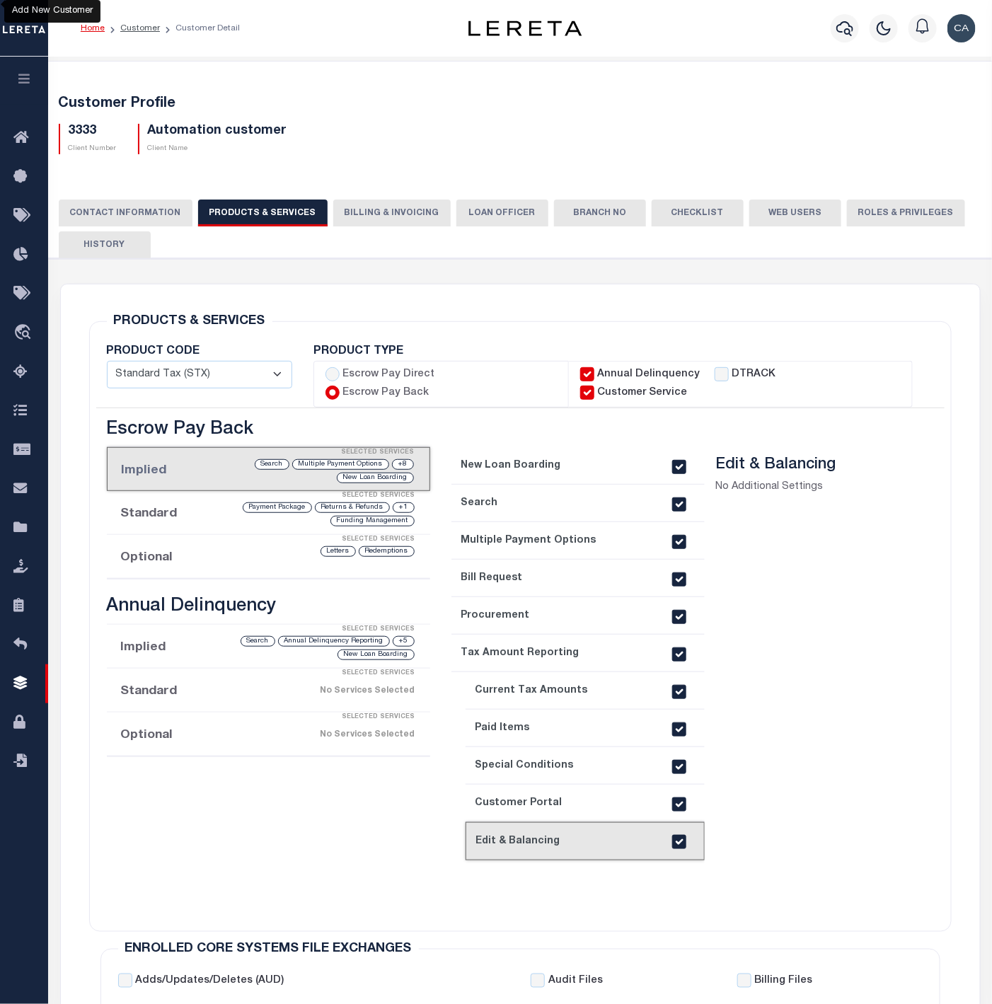
click at [223, 482] on div "Selected Services" at bounding box center [282, 496] width 323 height 28
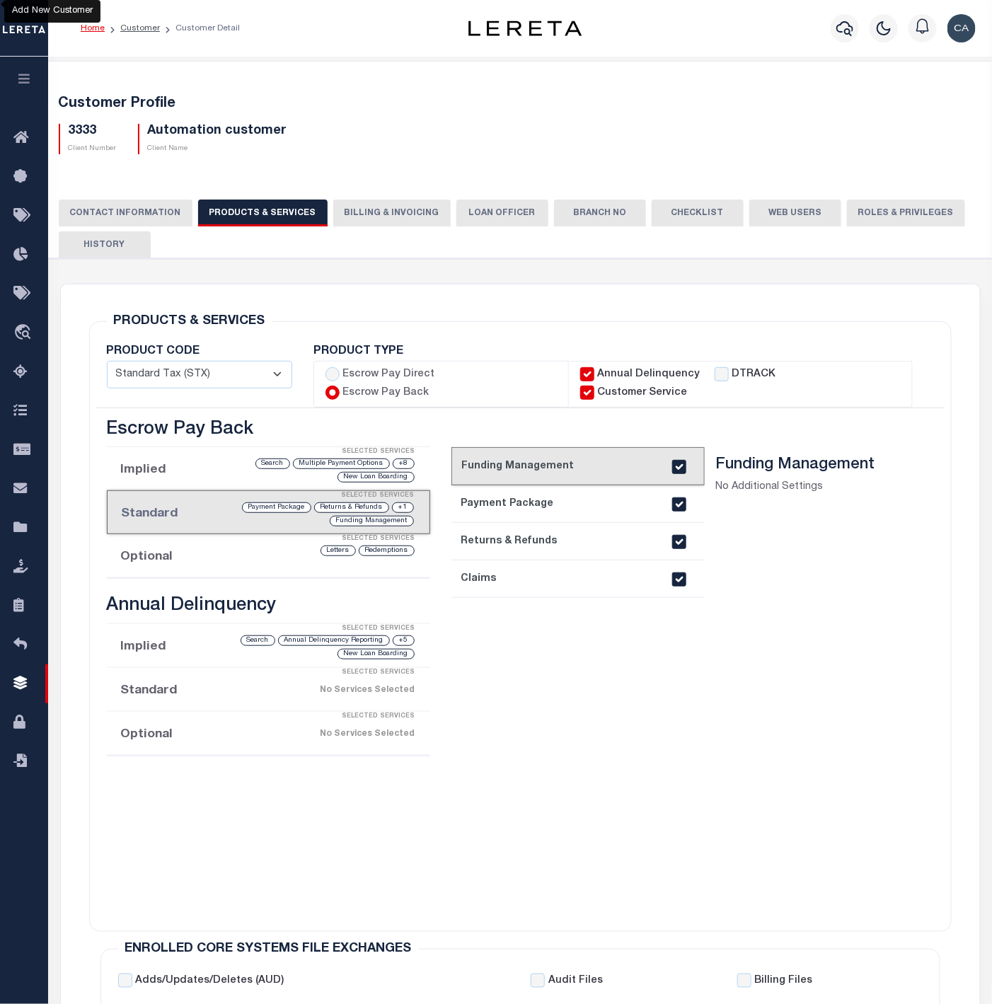
click at [189, 502] on li "Standard Selected Services +1 Returns & Refunds Payment Package Funding Managem…" at bounding box center [268, 512] width 323 height 44
click at [185, 508] on li "Standard Selected Services +1 Returns & Refunds Payment Package Funding Managem…" at bounding box center [268, 512] width 323 height 44
click at [211, 544] on div "Redemptions Letters" at bounding box center [305, 550] width 221 height 13
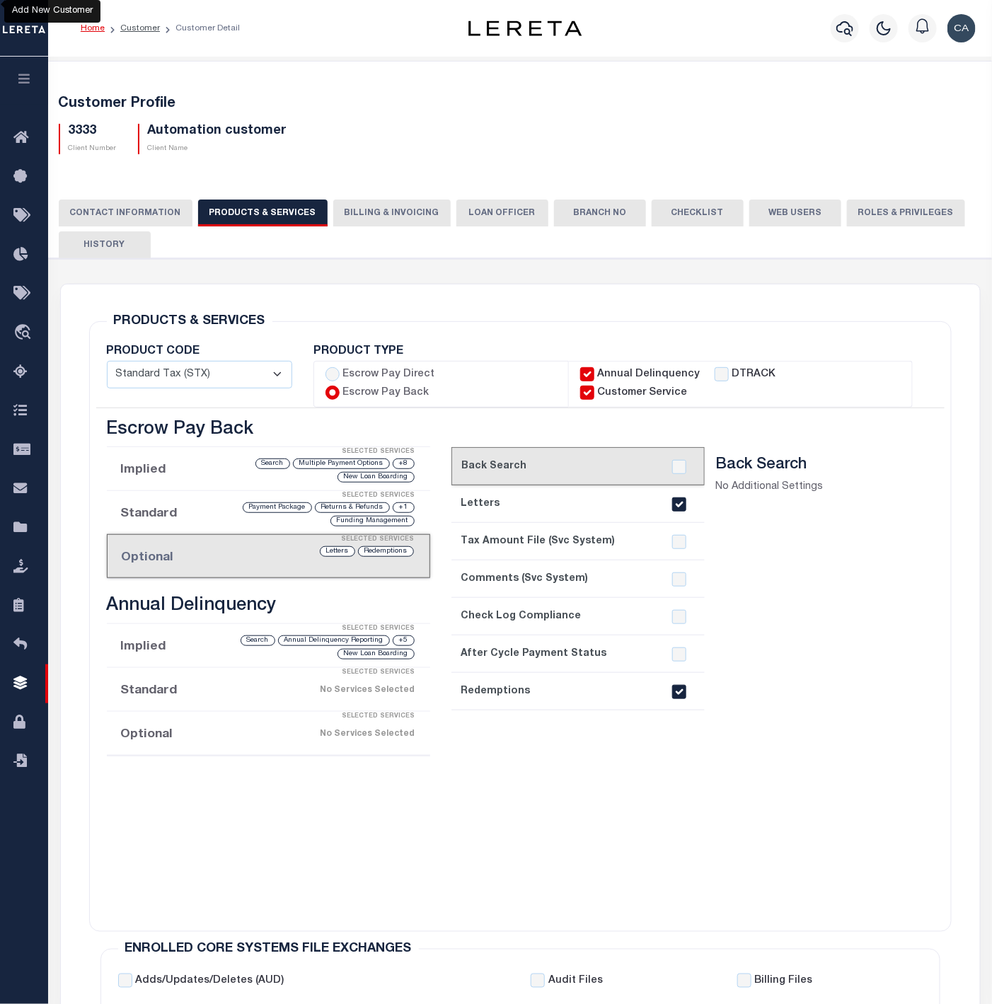
click at [747, 674] on section "Back Search No Additional Settings" at bounding box center [808, 681] width 186 height 450
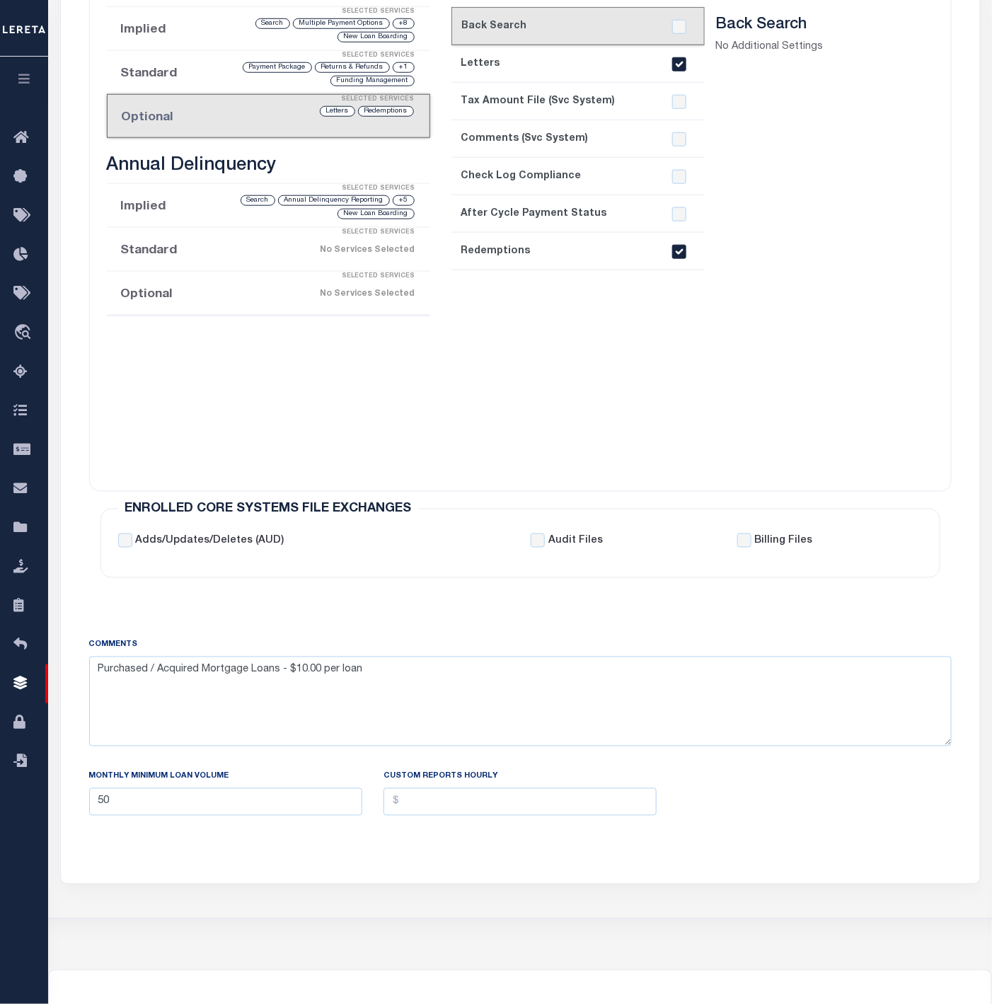
scroll to position [567, 0]
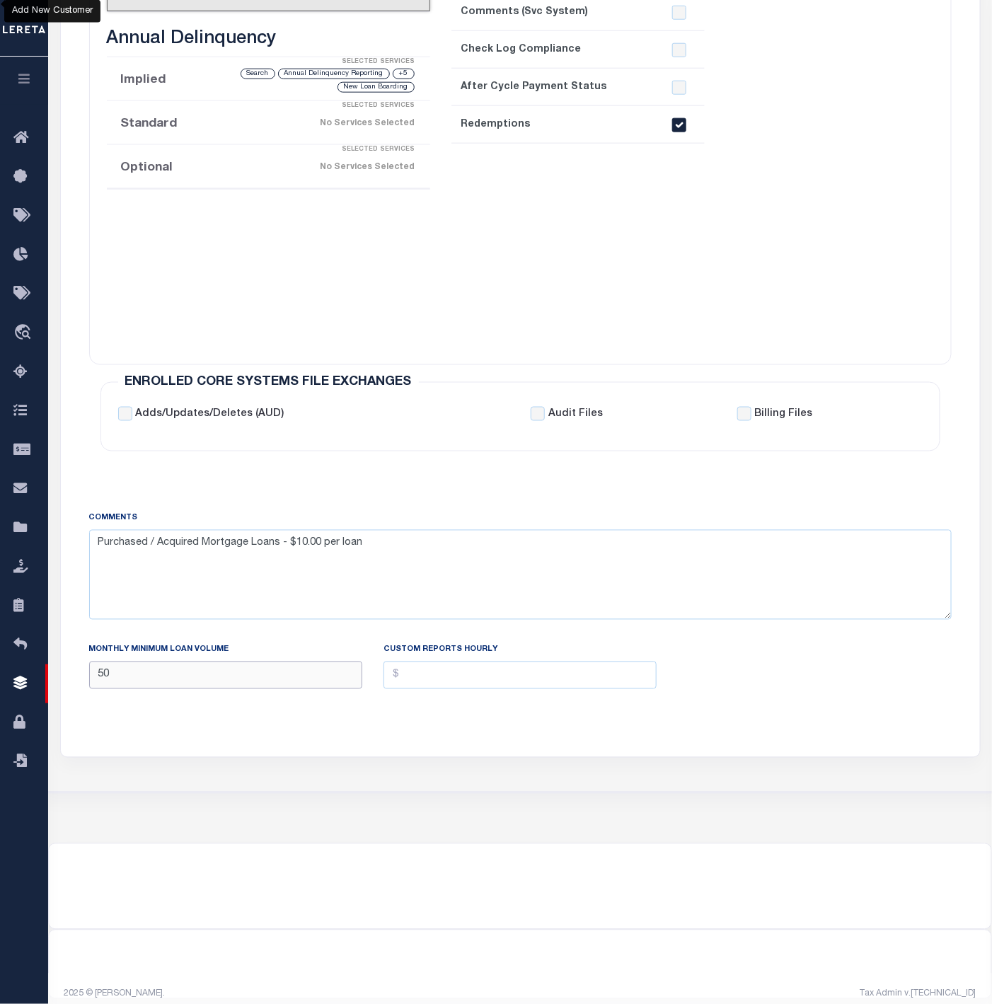
drag, startPoint x: 253, startPoint y: 660, endPoint x: -320, endPoint y: 662, distance: 572.5
click at [0, 662] on html "Home Customer Customer Detail Profile Sign out" at bounding box center [496, 224] width 992 height 1583
click at [366, 478] on div "COMMENTS Purchased / Acquired Mortgage Loans - $10.00 per loan MONTHLY MINIMUM …" at bounding box center [520, 605] width 885 height 269
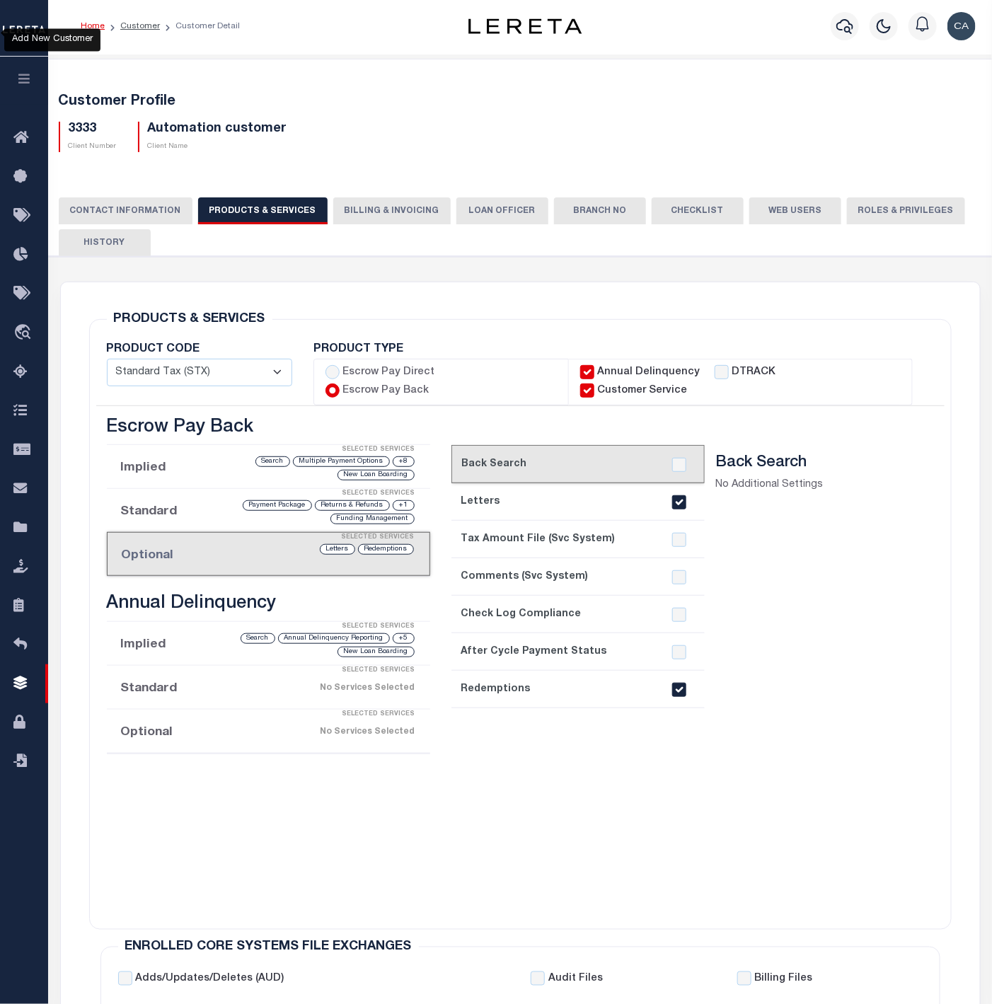
scroll to position [0, 0]
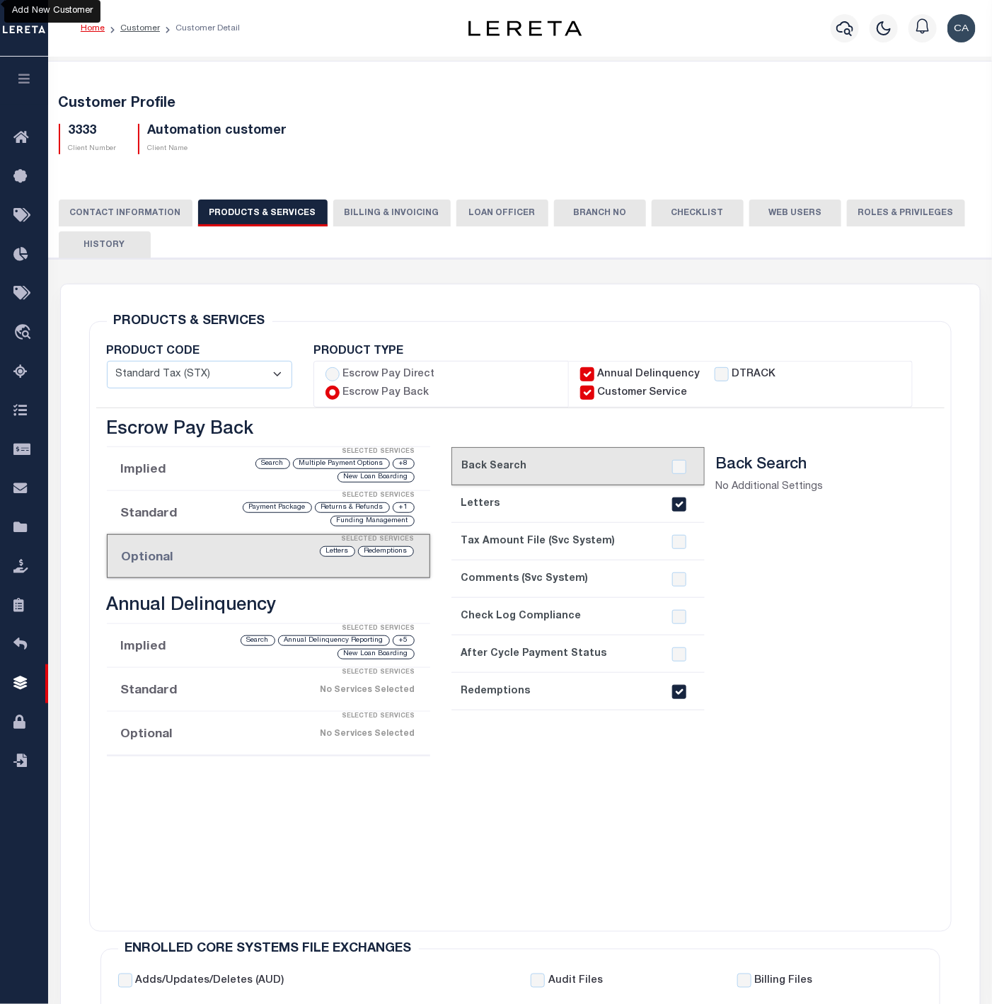
click at [202, 635] on div "+5 Annual Delinquency Reporting Search New Loan Boarding" at bounding box center [305, 647] width 221 height 27
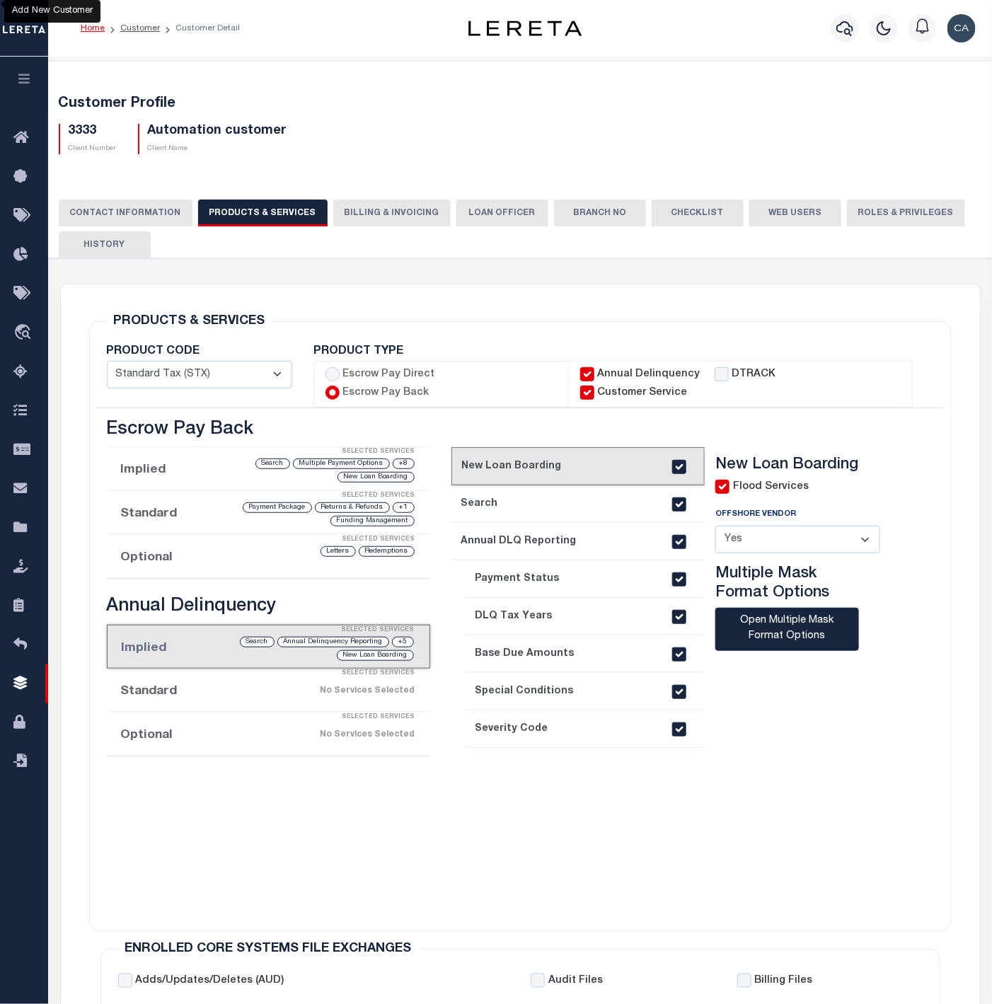
click at [529, 485] on link "2. Search" at bounding box center [578, 504] width 254 height 38
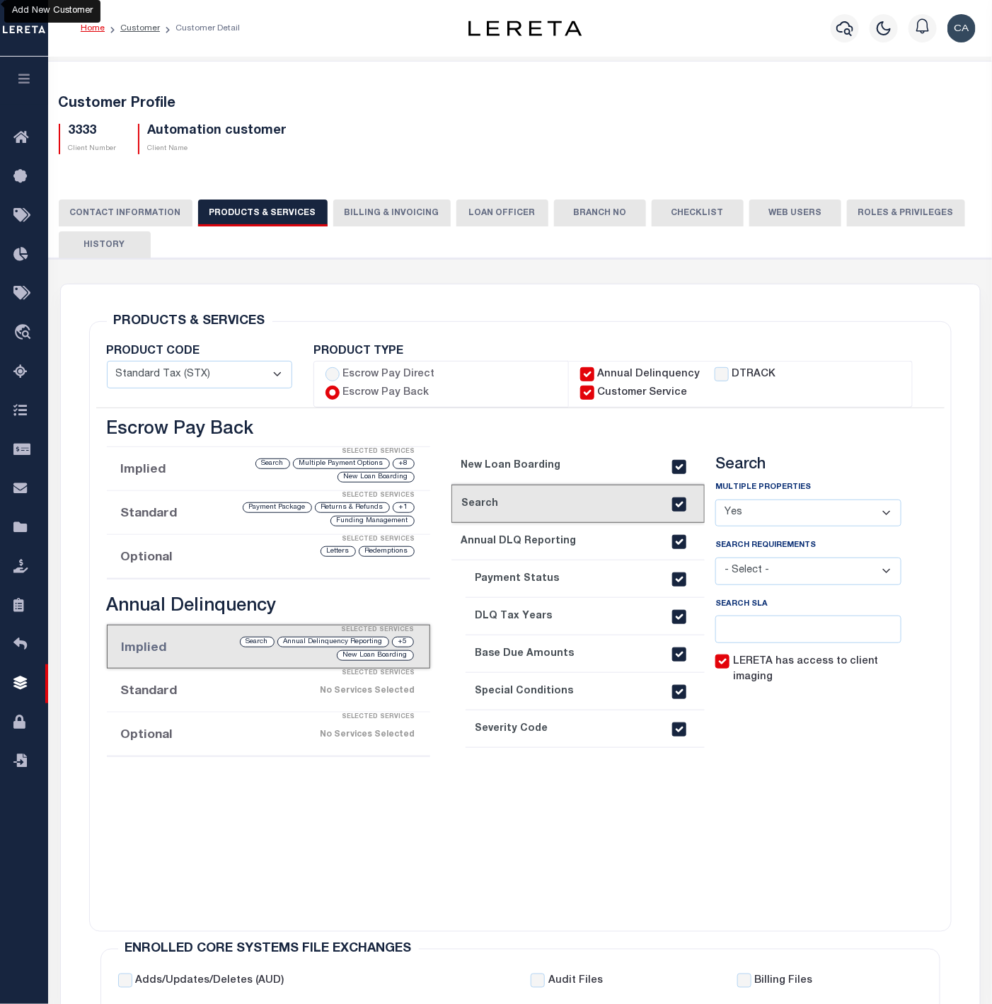
click at [490, 539] on link "3. Annual DLQ Reporting" at bounding box center [578, 542] width 254 height 38
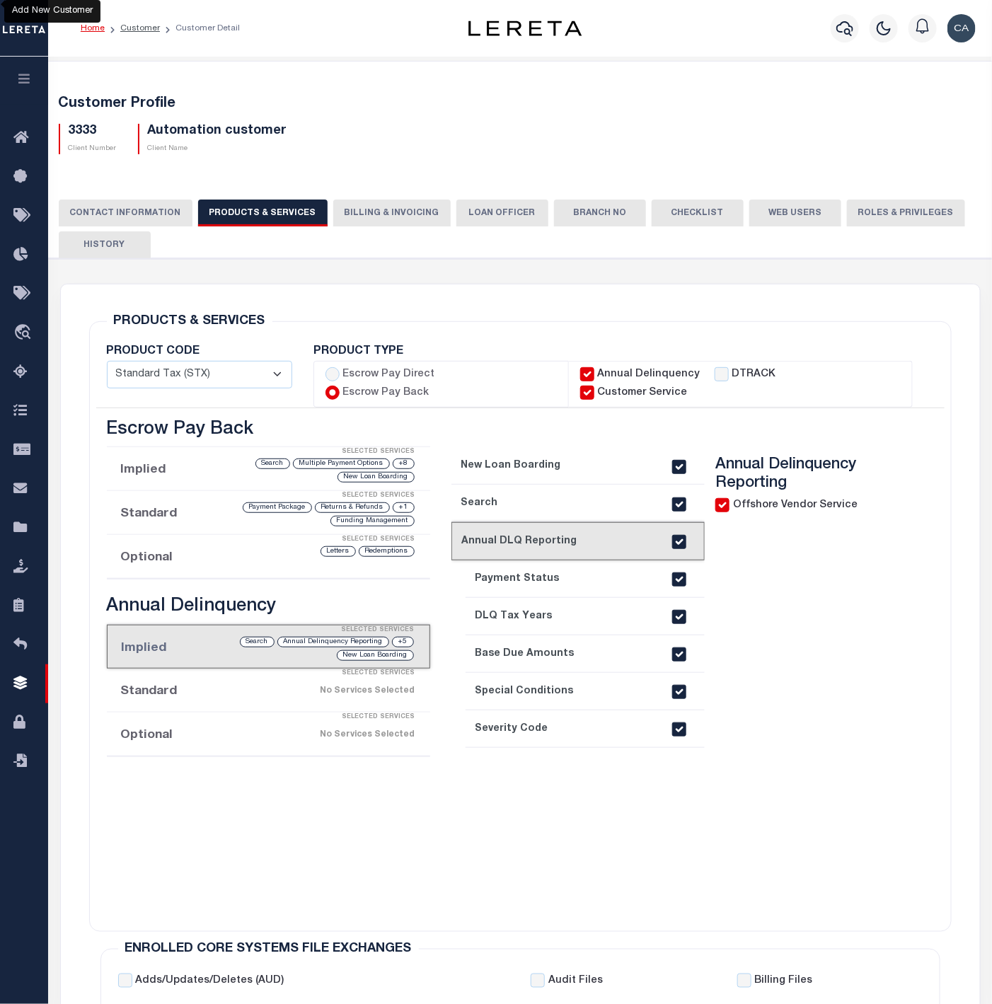
click at [502, 560] on link "4. Payment Status" at bounding box center [586, 579] width 240 height 38
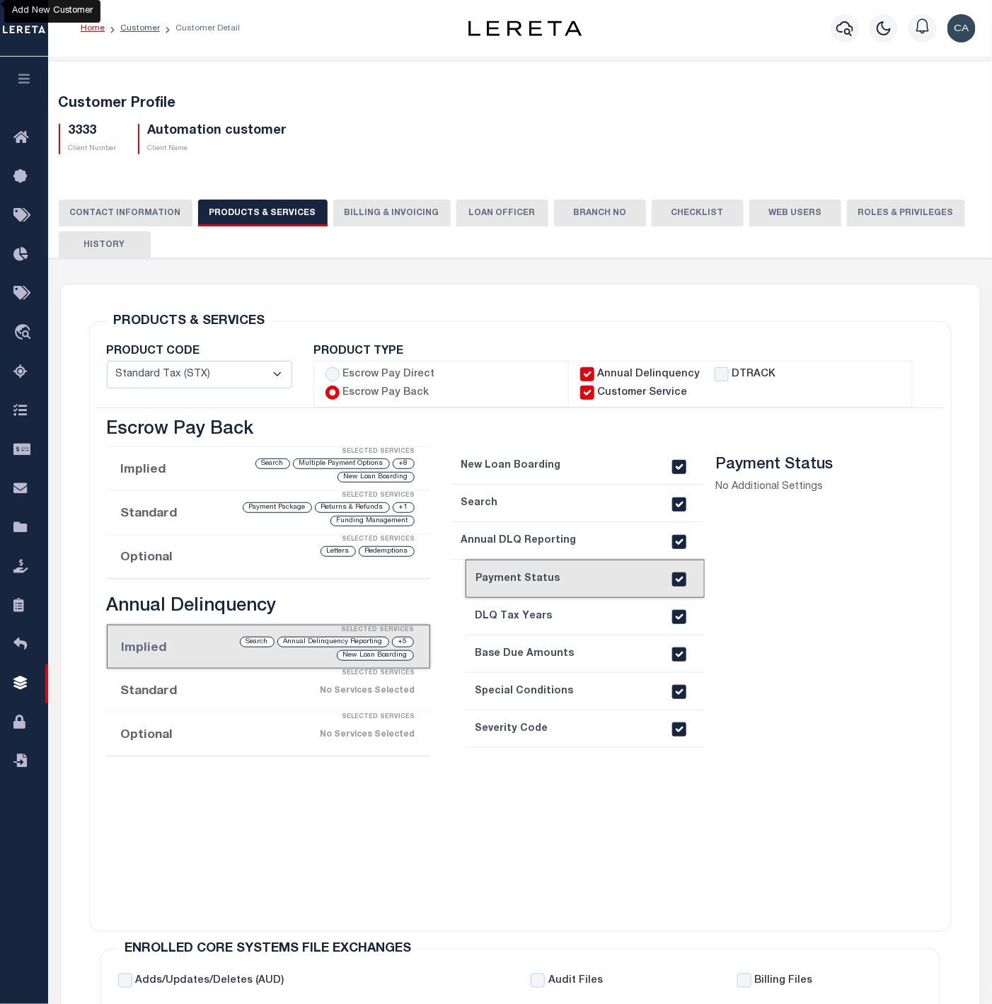
click at [531, 609] on link "5. DLQ Tax Years" at bounding box center [586, 617] width 240 height 38
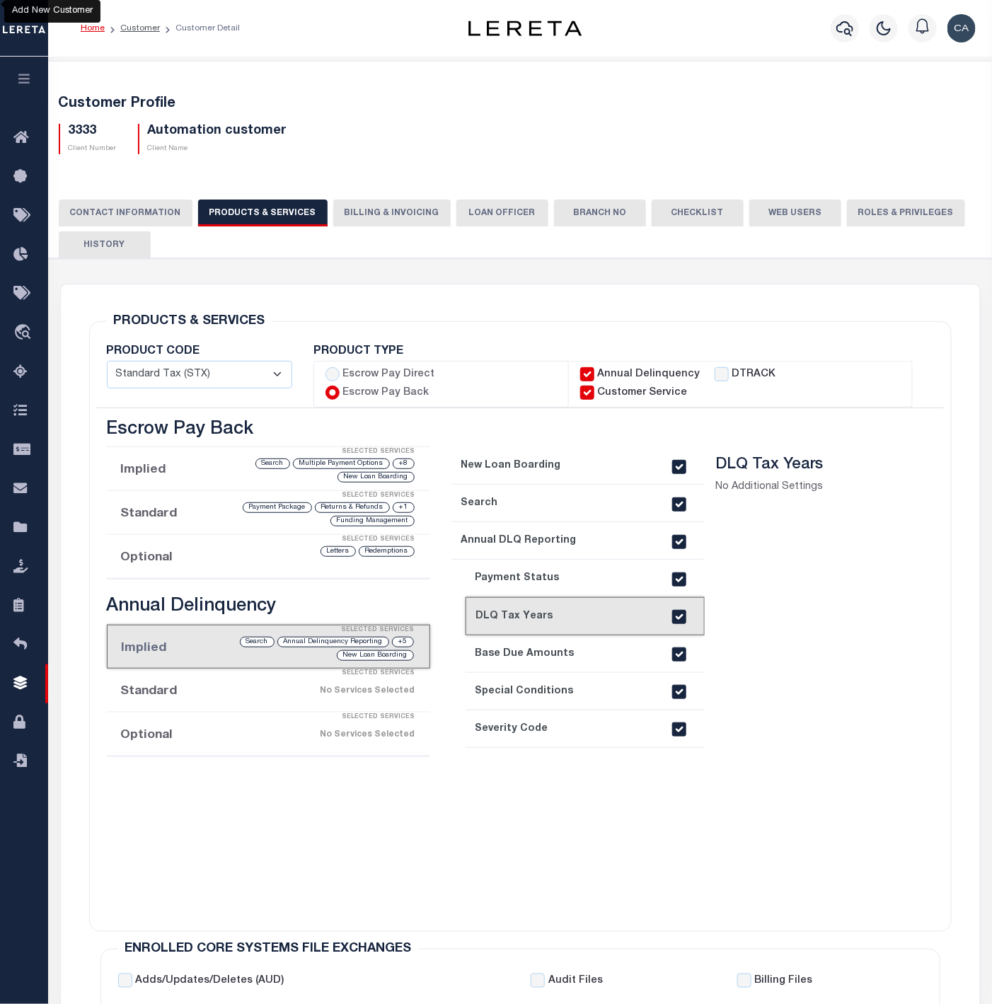
click at [601, 635] on link "6. Base Due Amounts" at bounding box center [586, 654] width 240 height 38
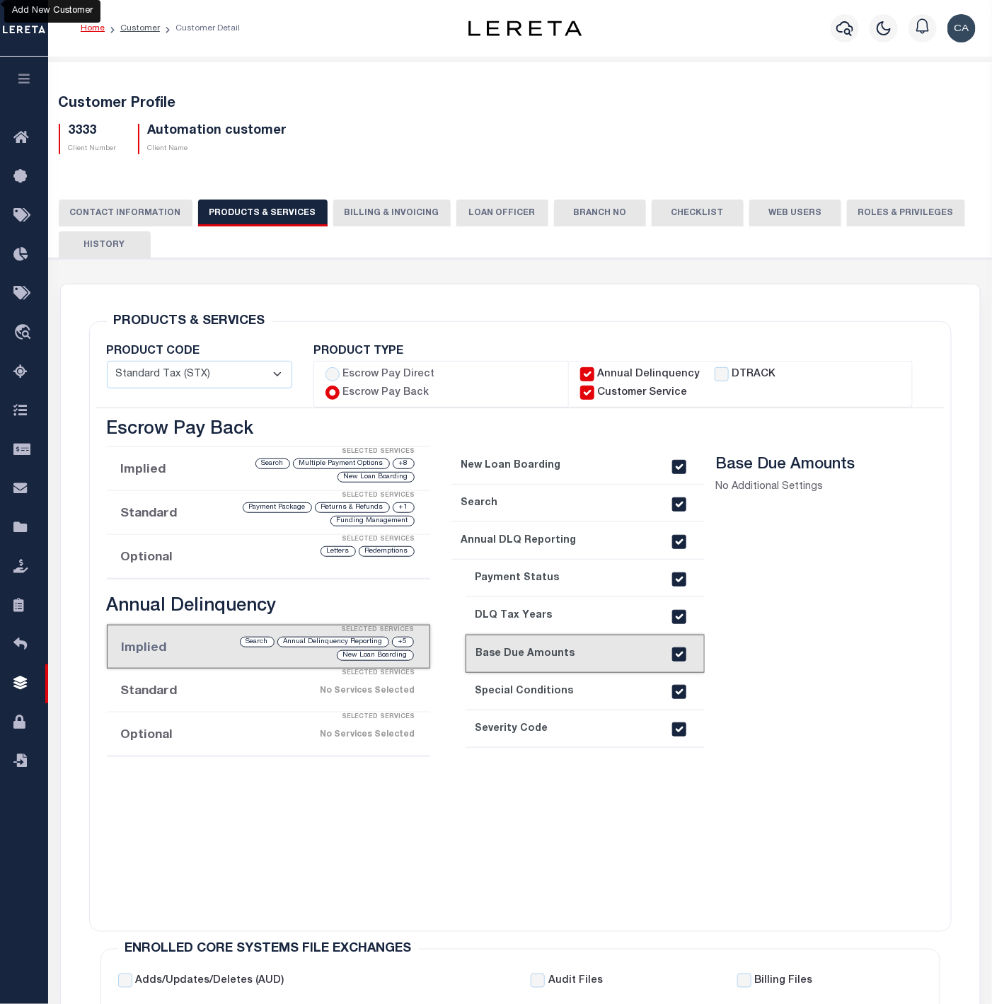
click at [537, 674] on link "7. Special Conditions" at bounding box center [586, 692] width 240 height 38
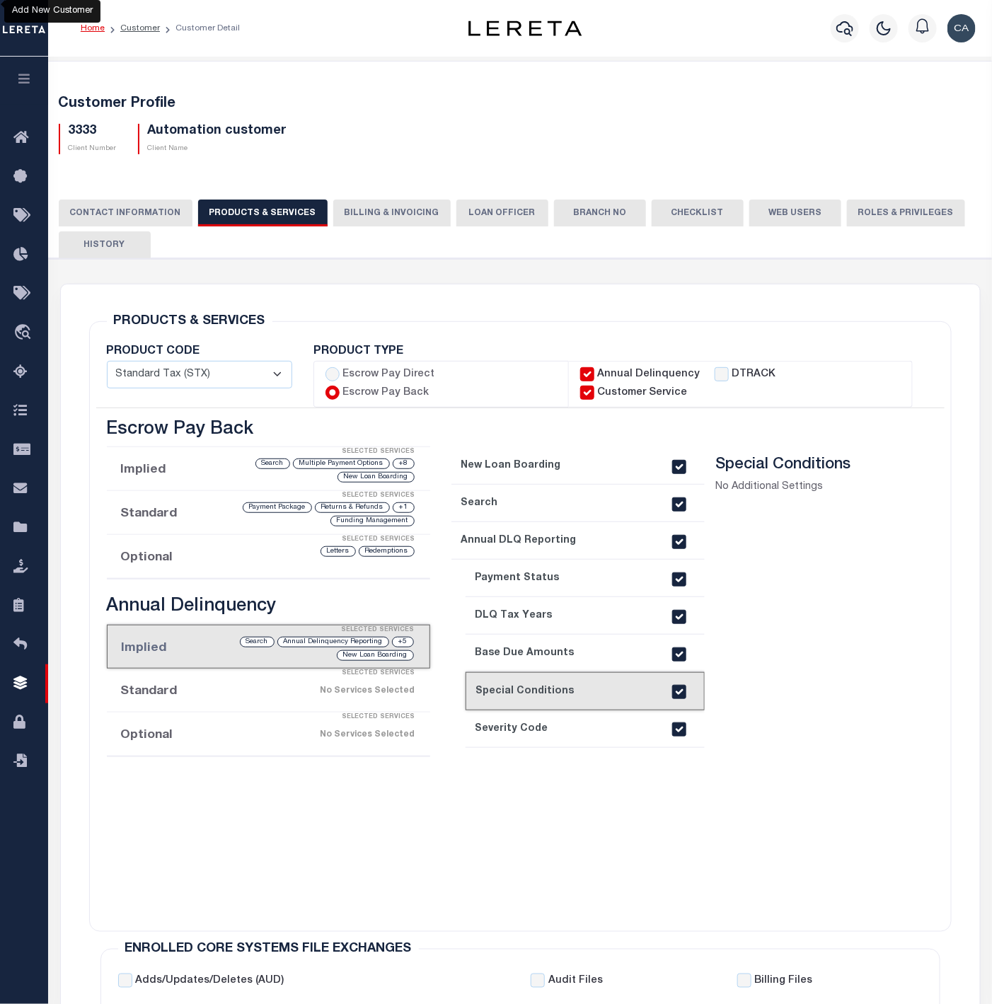
click at [588, 674] on link "8. Severity Code" at bounding box center [586, 729] width 240 height 38
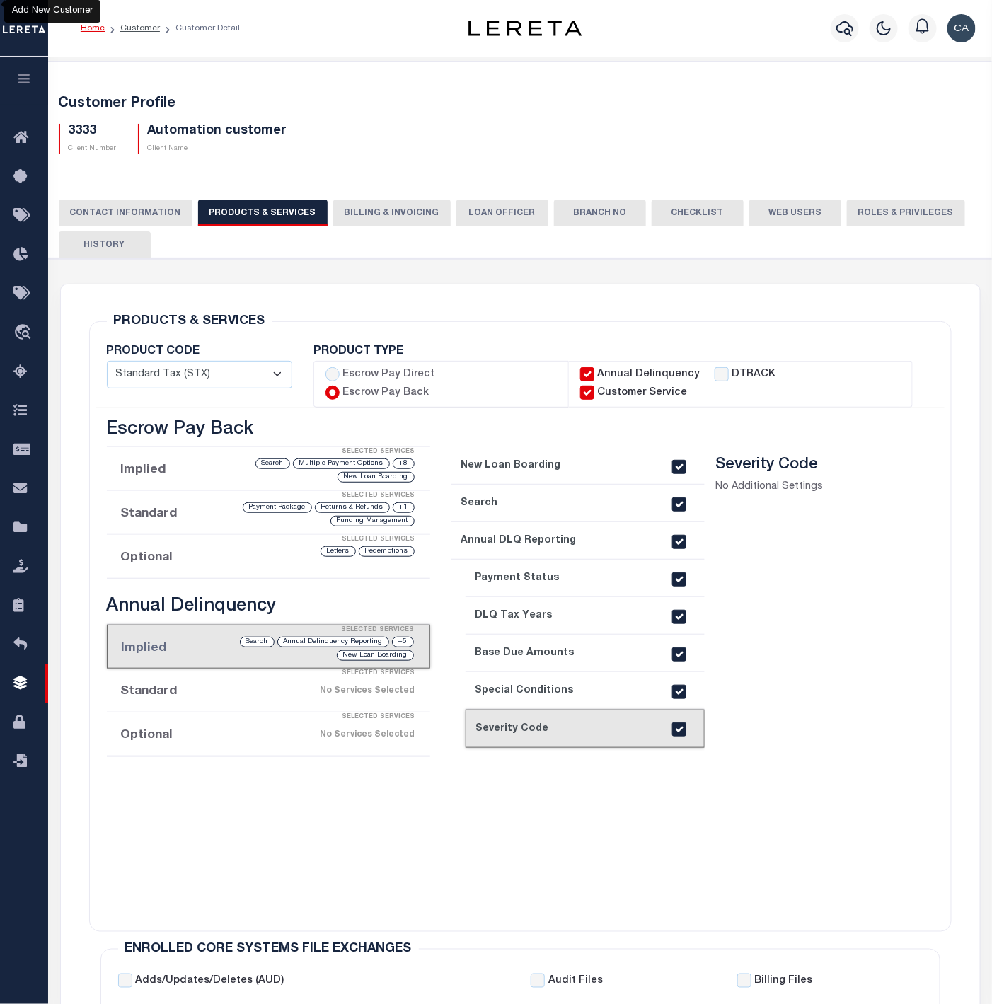
click at [285, 674] on div "No Services Selected" at bounding box center [305, 691] width 221 height 25
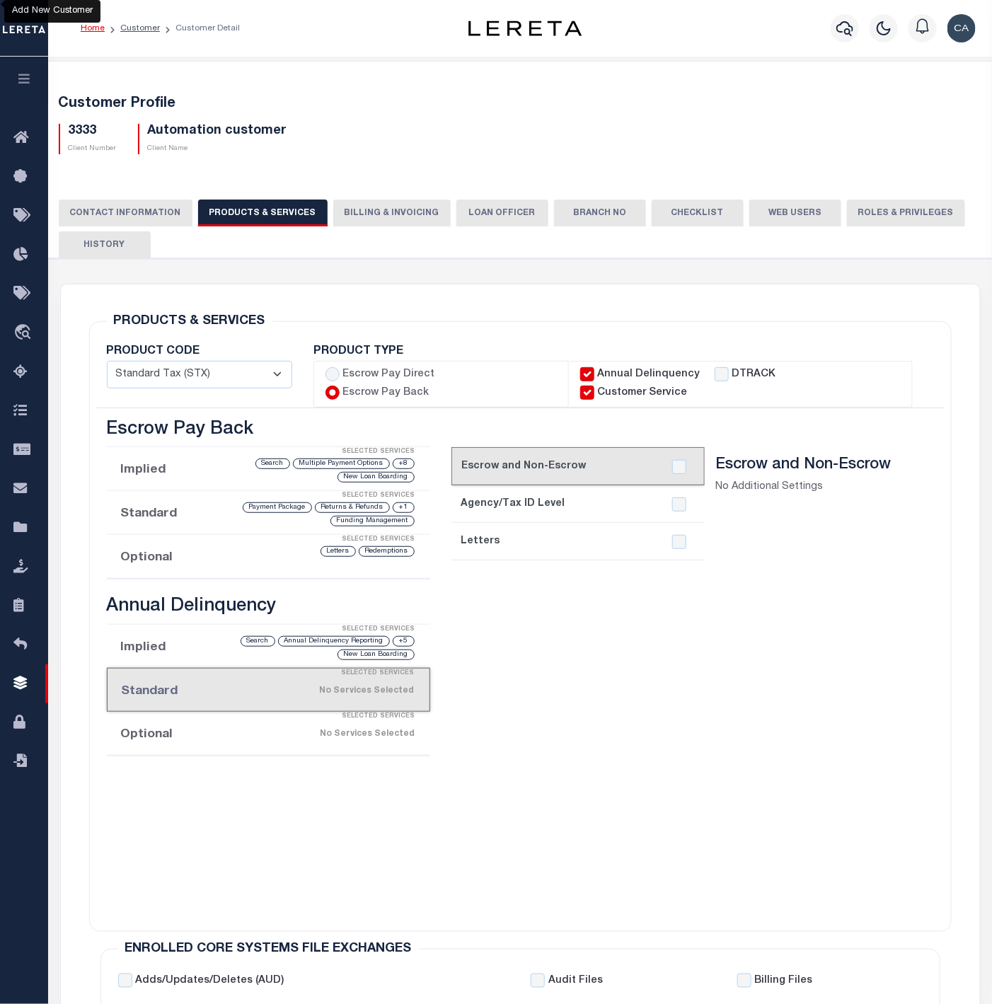
click at [190, 674] on li "Optional Selected Services No Services Selected" at bounding box center [268, 734] width 323 height 44
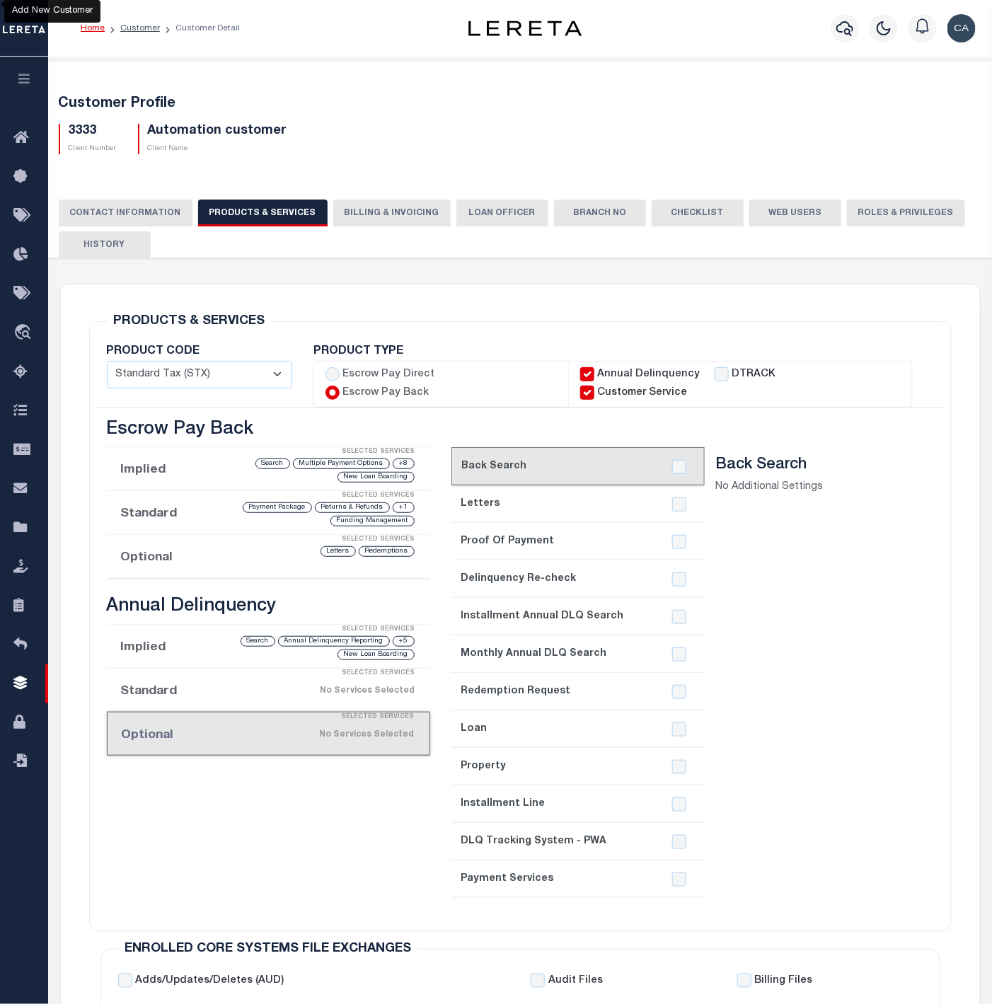
click at [134, 215] on button "CONTACT INFORMATION" at bounding box center [126, 213] width 134 height 27
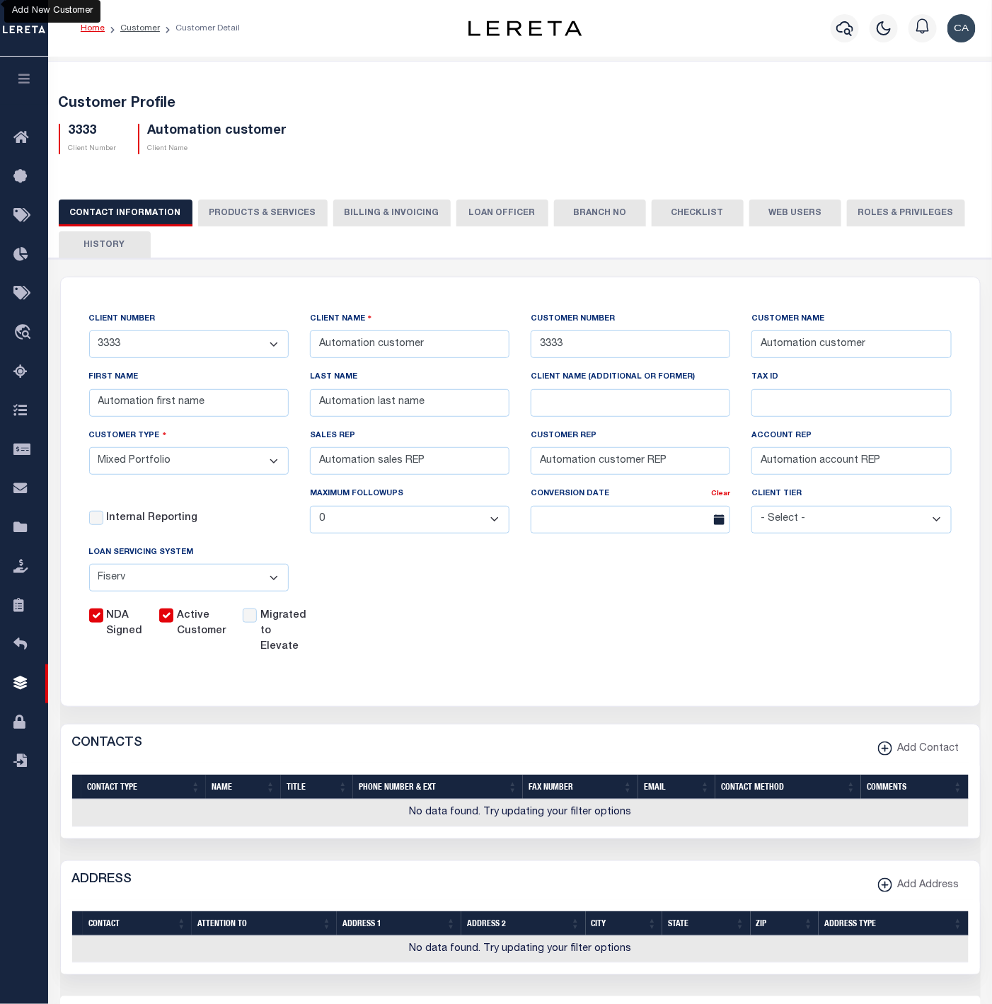
click at [246, 211] on button "PRODUCTS & SERVICES" at bounding box center [262, 213] width 129 height 27
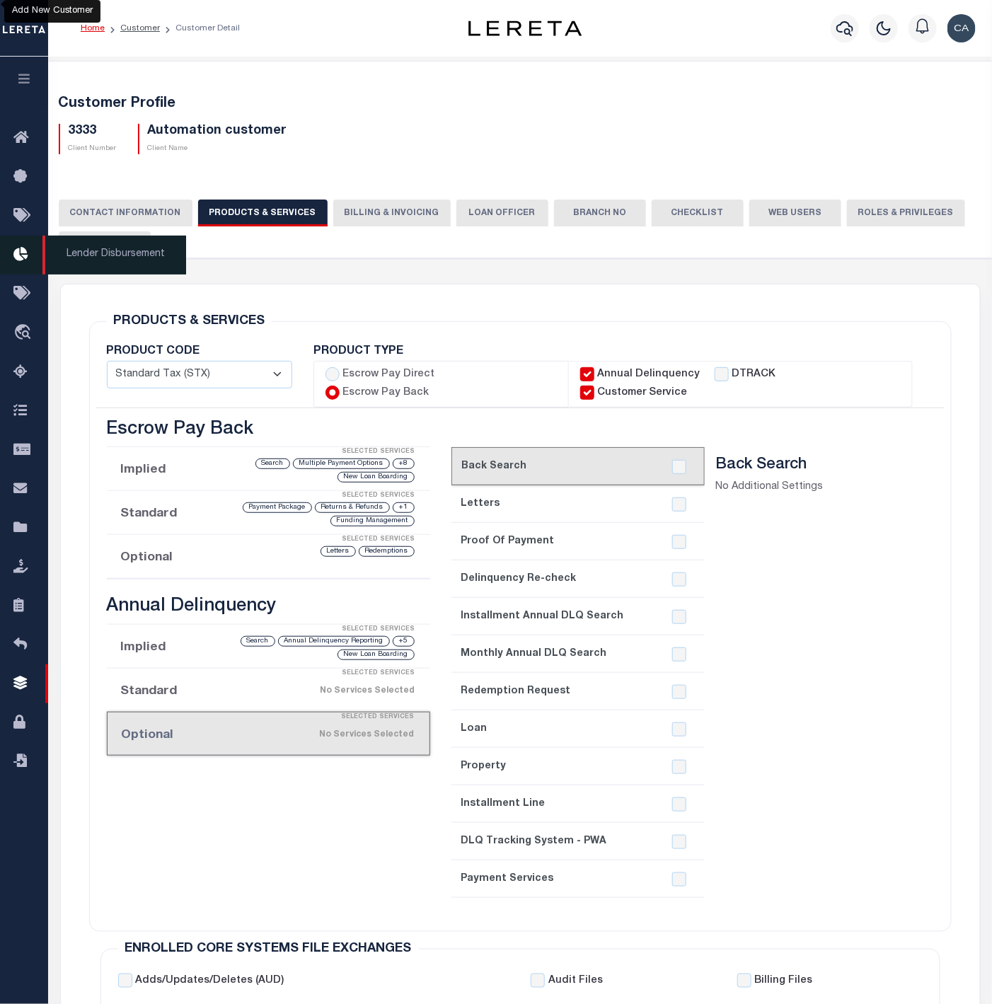
select select "STX"
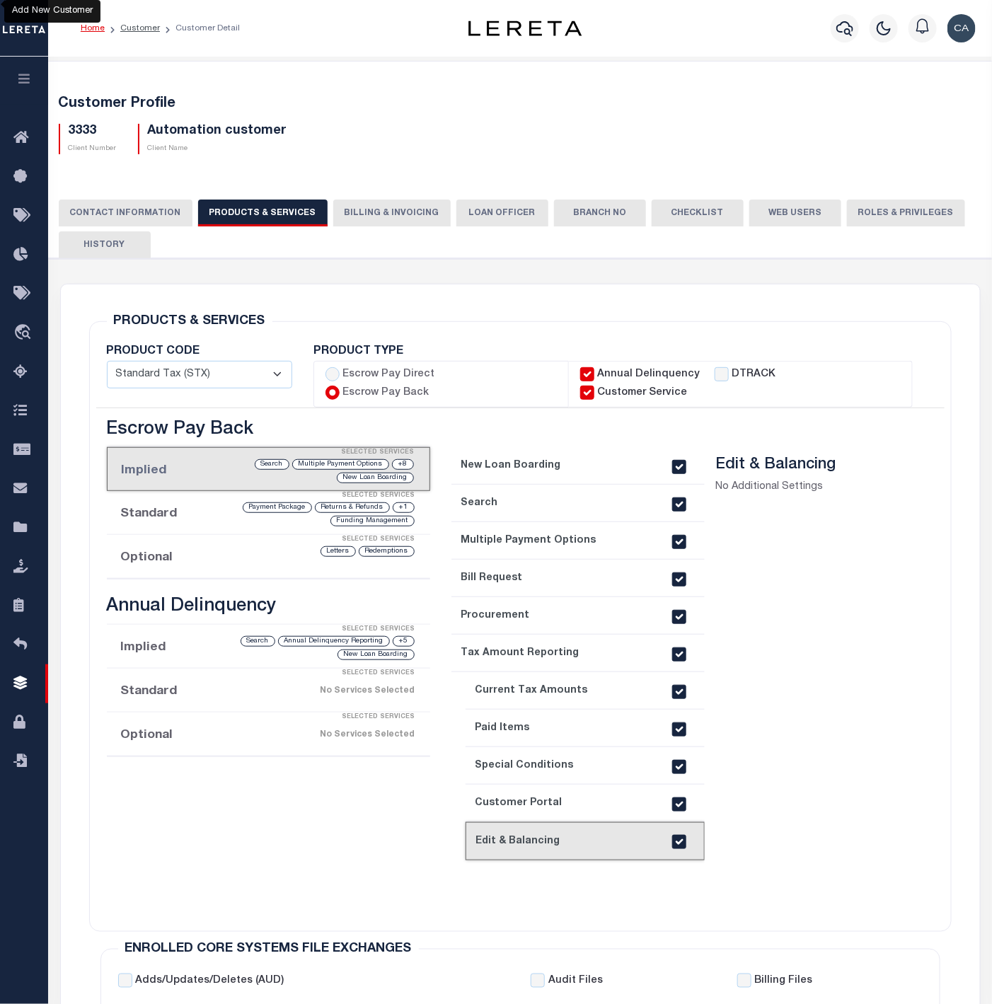
click at [378, 210] on button "Billing & Invoicing" at bounding box center [391, 213] width 117 height 27
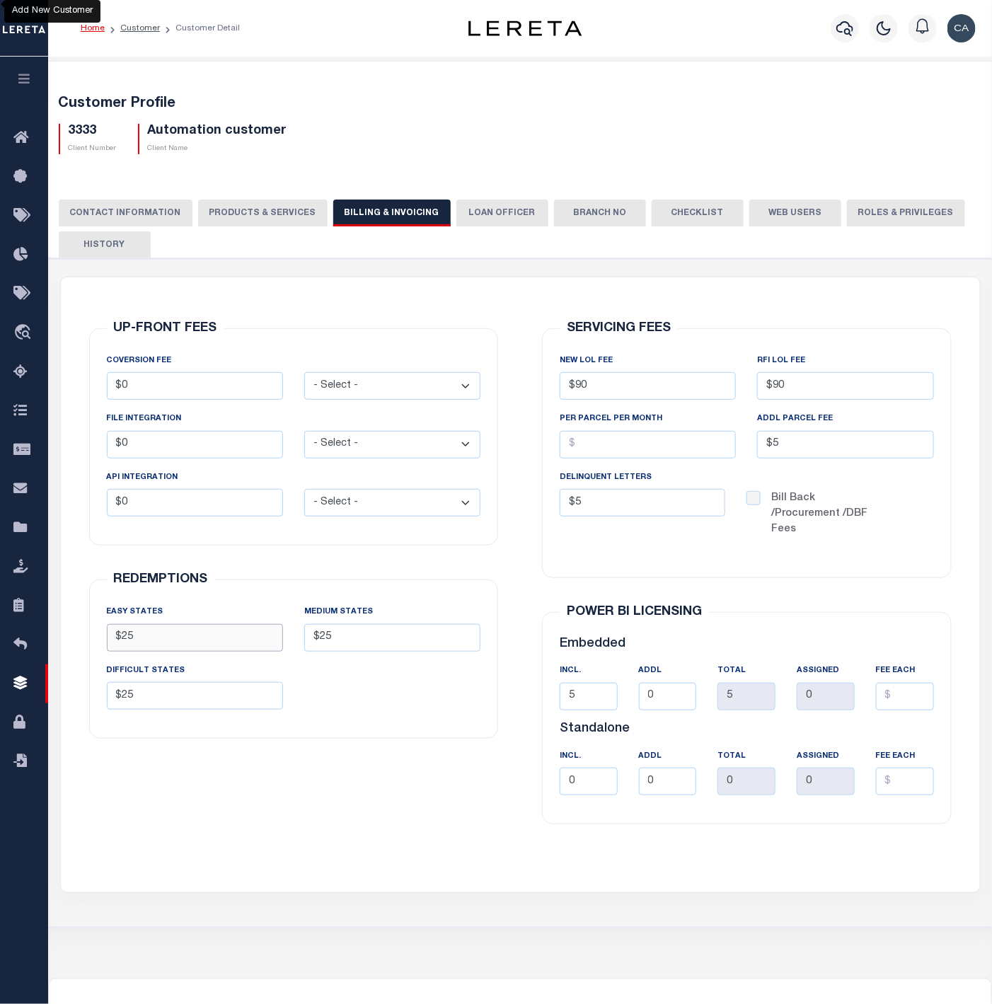
drag, startPoint x: 232, startPoint y: 652, endPoint x: -82, endPoint y: 656, distance: 314.2
click at [0, 656] on html "Home Customer Customer Detail Profile Sign out" at bounding box center [496, 575] width 992 height 1151
type input "$25.00"
drag, startPoint x: 573, startPoint y: 384, endPoint x: 172, endPoint y: 388, distance: 401.2
click at [306, 383] on div "UP-FRONT FEES COVERSION FEE $0 - Select - Flat Per Loan Per Parcel $0 Flat" at bounding box center [520, 576] width 906 height 598
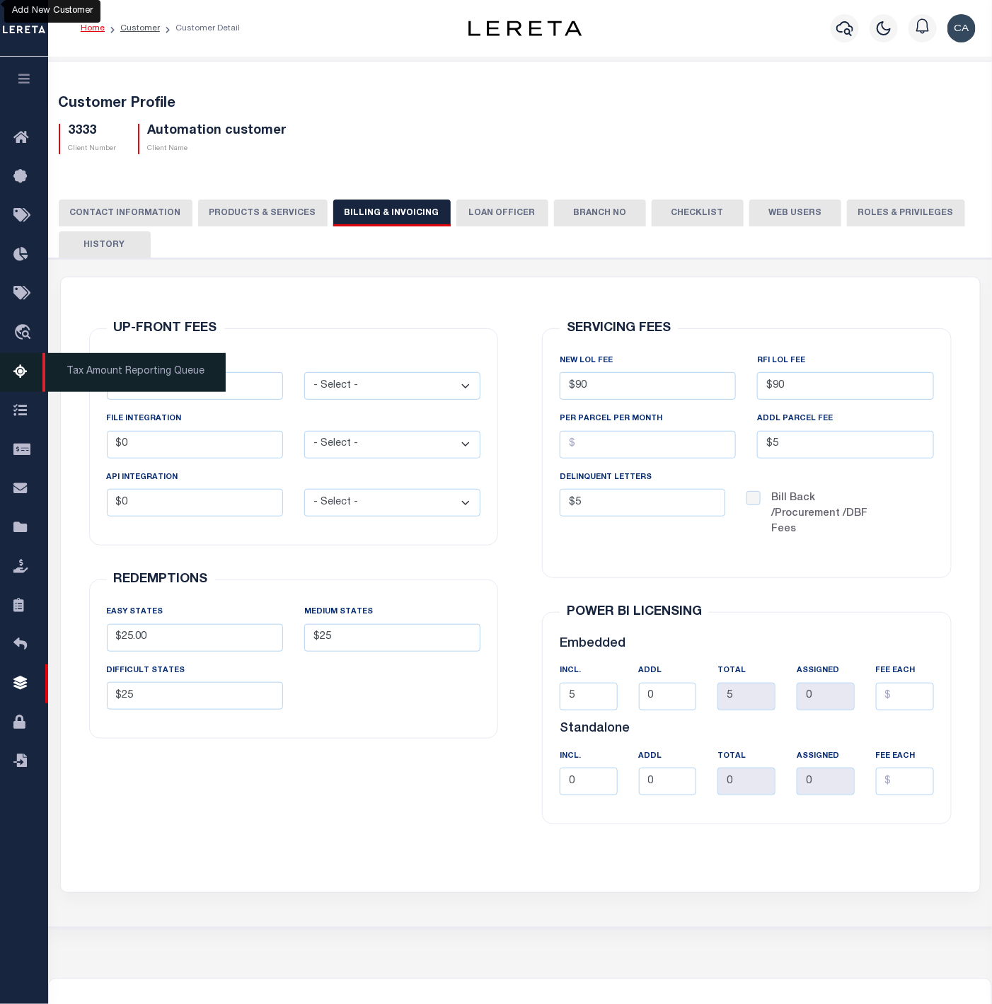
type input "$90.00"
drag, startPoint x: 815, startPoint y: 439, endPoint x: 520, endPoint y: 451, distance: 295.3
click at [523, 449] on div "SERVICING FEES NEW LOL FEE $90.00 RFI LOL Fee $90 PER PARCEL PER MONTH $5 $5 IN…" at bounding box center [747, 576] width 454 height 598
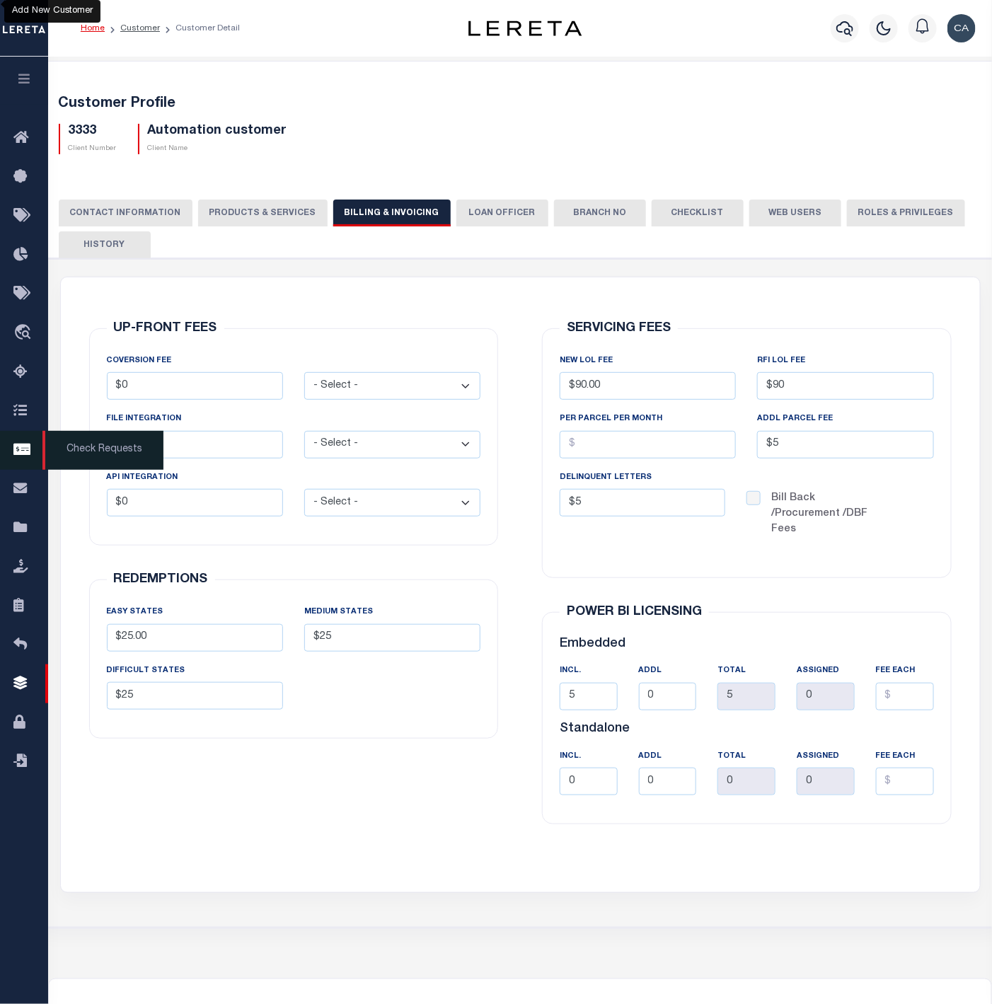
type input "$5.00"
click at [489, 219] on button "LOAN OFFICER" at bounding box center [502, 213] width 92 height 27
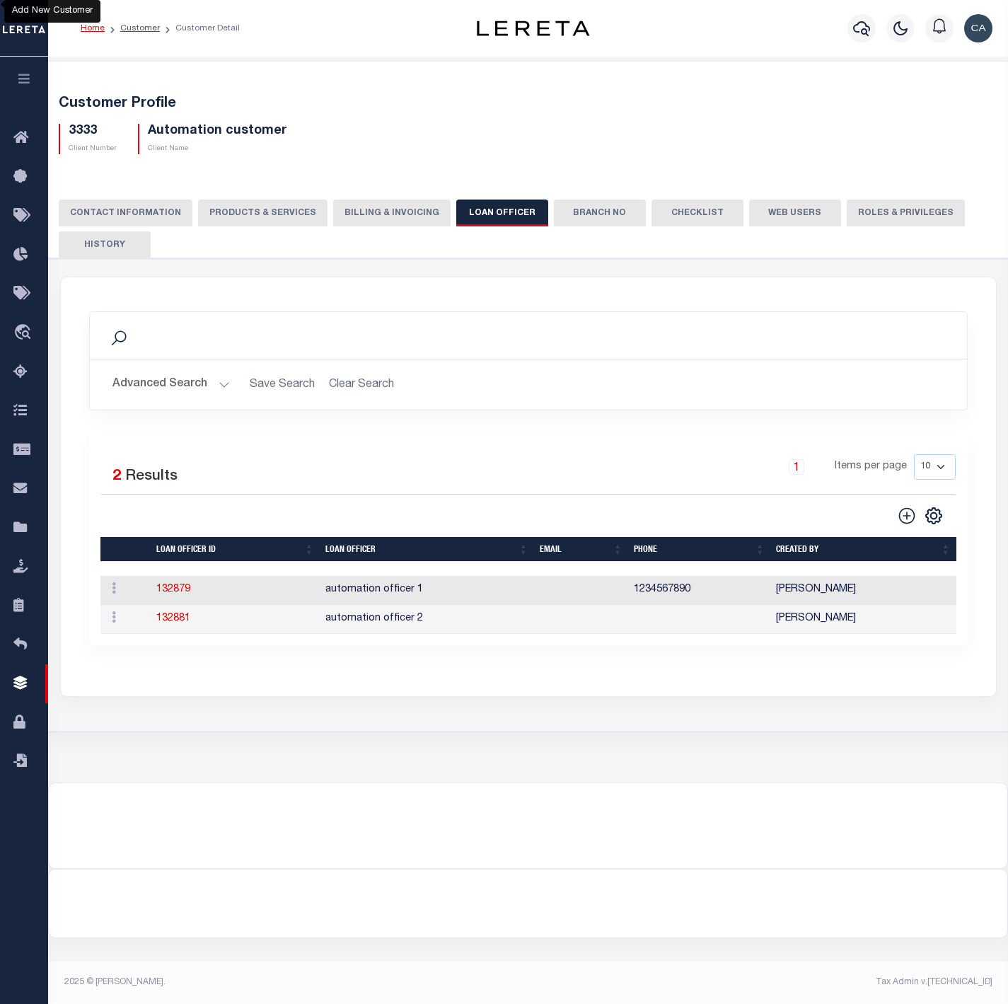
click at [486, 674] on div at bounding box center [528, 817] width 959 height 68
click at [217, 674] on div "Search Advanced Search Save Search Clear Search Equals Equals Contains" at bounding box center [528, 487] width 937 height 420
drag, startPoint x: 442, startPoint y: 597, endPoint x: 274, endPoint y: 595, distance: 167.7
click at [274, 595] on tr "ACTIONS Delete 132879 automation officer 1 1234567890 Carlos Contreres" at bounding box center [528, 590] width 856 height 29
copy tr "automation officer 1"
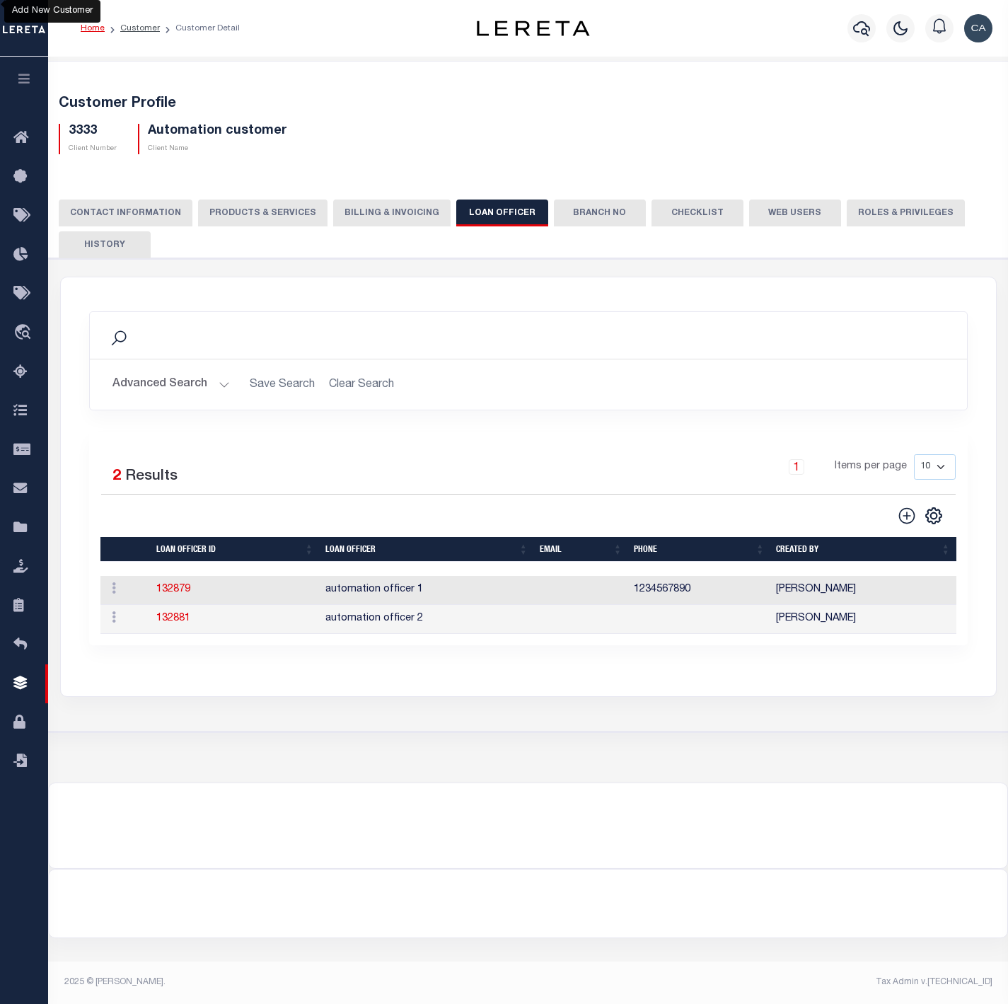
click at [437, 674] on div "Customer Profile 3333 Client Number Automation customer Client Name" at bounding box center [528, 420] width 960 height 726
click at [438, 674] on div "Customer Profile 3333 Client Number Automation customer Client Name" at bounding box center [528, 420] width 960 height 726
drag, startPoint x: 439, startPoint y: 599, endPoint x: 272, endPoint y: 593, distance: 167.8
click at [272, 593] on tr "ACTIONS Delete 132879 automation officer 1 1234567890 Carlos Contreres" at bounding box center [528, 590] width 856 height 29
copy tr "automation officer 1"
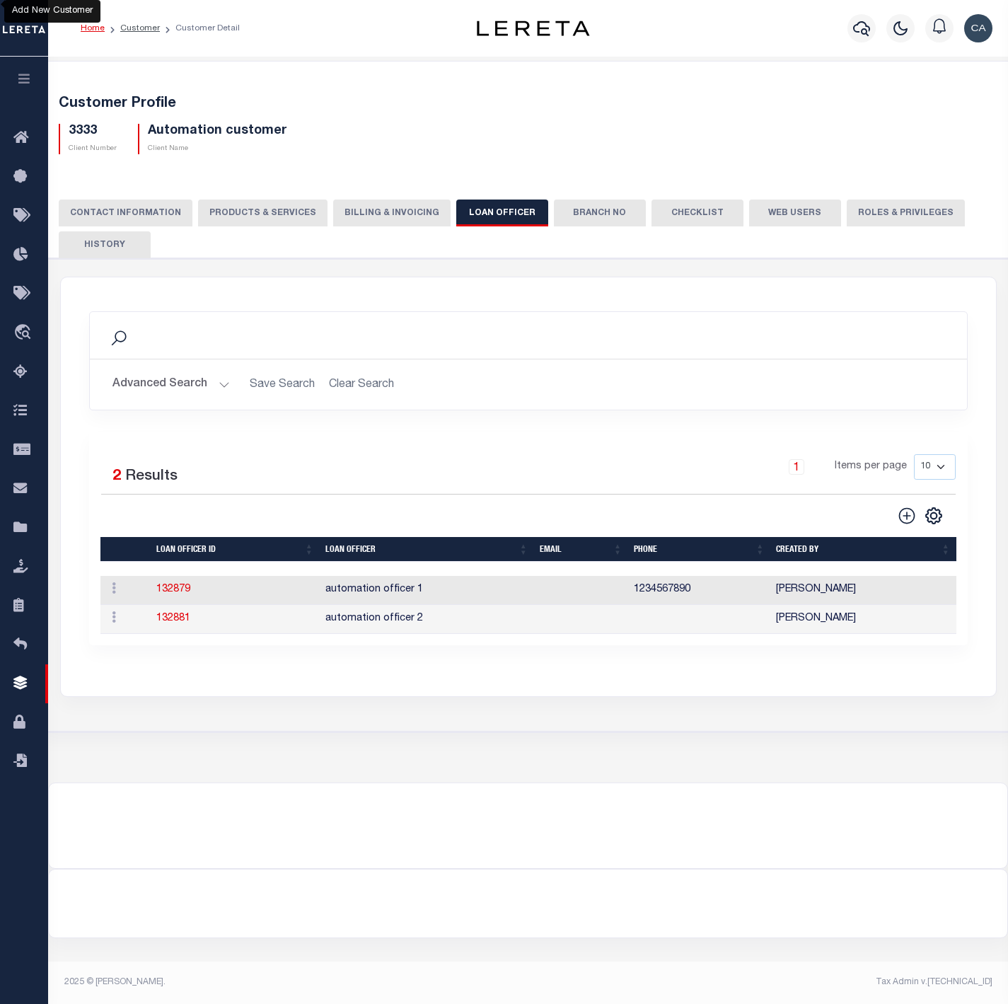
click at [414, 674] on div "CLIENT NUMBER - Self Parent - 100744 1011 1012 1013 1014 1016 1017 1018 1019 10…" at bounding box center [529, 495] width 974 height 474
click at [270, 643] on div "Selected 2 Results 1 Items per page 10 25 50 100" at bounding box center [528, 539] width 879 height 214
drag, startPoint x: 321, startPoint y: 594, endPoint x: 501, endPoint y: 606, distance: 180.8
click at [501, 605] on td "automation officer 1" at bounding box center [427, 590] width 214 height 29
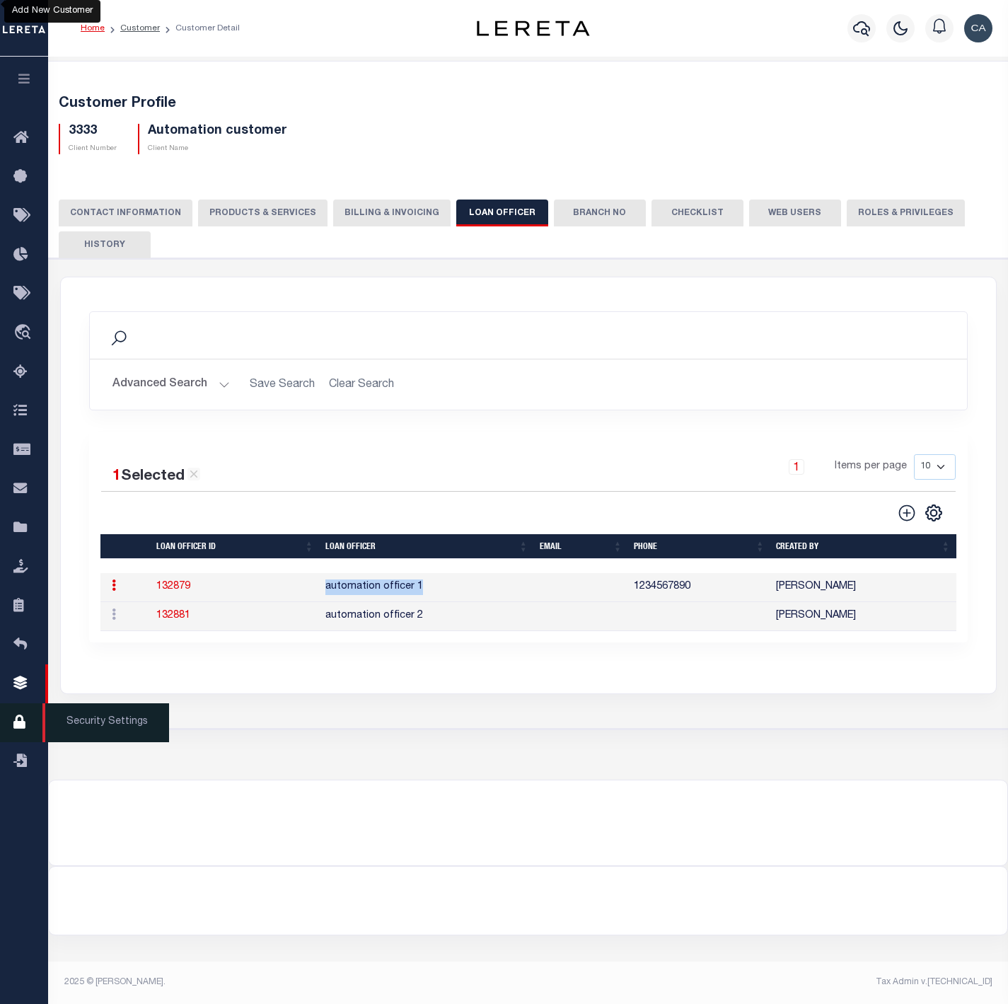
copy td "automation officer 1"
click at [427, 674] on div "Customer Profile 3333 Client Number Automation customer Client Name" at bounding box center [528, 418] width 960 height 723
drag, startPoint x: 444, startPoint y: 608, endPoint x: 308, endPoint y: 612, distance: 136.6
click at [308, 612] on tr "ACTIONS Delete 132881 automation officer 2 Carlos Contreres" at bounding box center [528, 616] width 856 height 29
click at [418, 642] on div "1 Selected 2 Results 1 Items per page 10 25 50 100" at bounding box center [528, 537] width 879 height 211
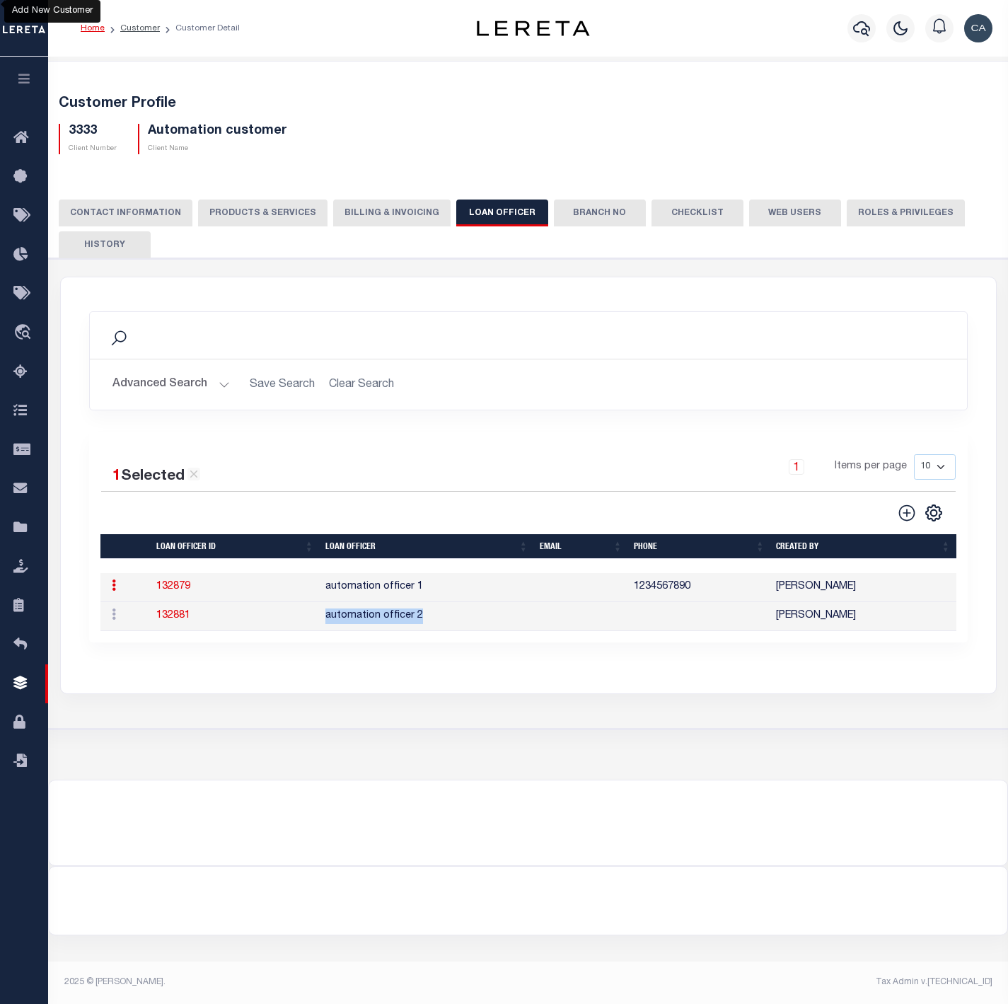
drag, startPoint x: 414, startPoint y: 624, endPoint x: 327, endPoint y: 621, distance: 87.1
click at [327, 621] on td "automation officer 2" at bounding box center [427, 616] width 214 height 29
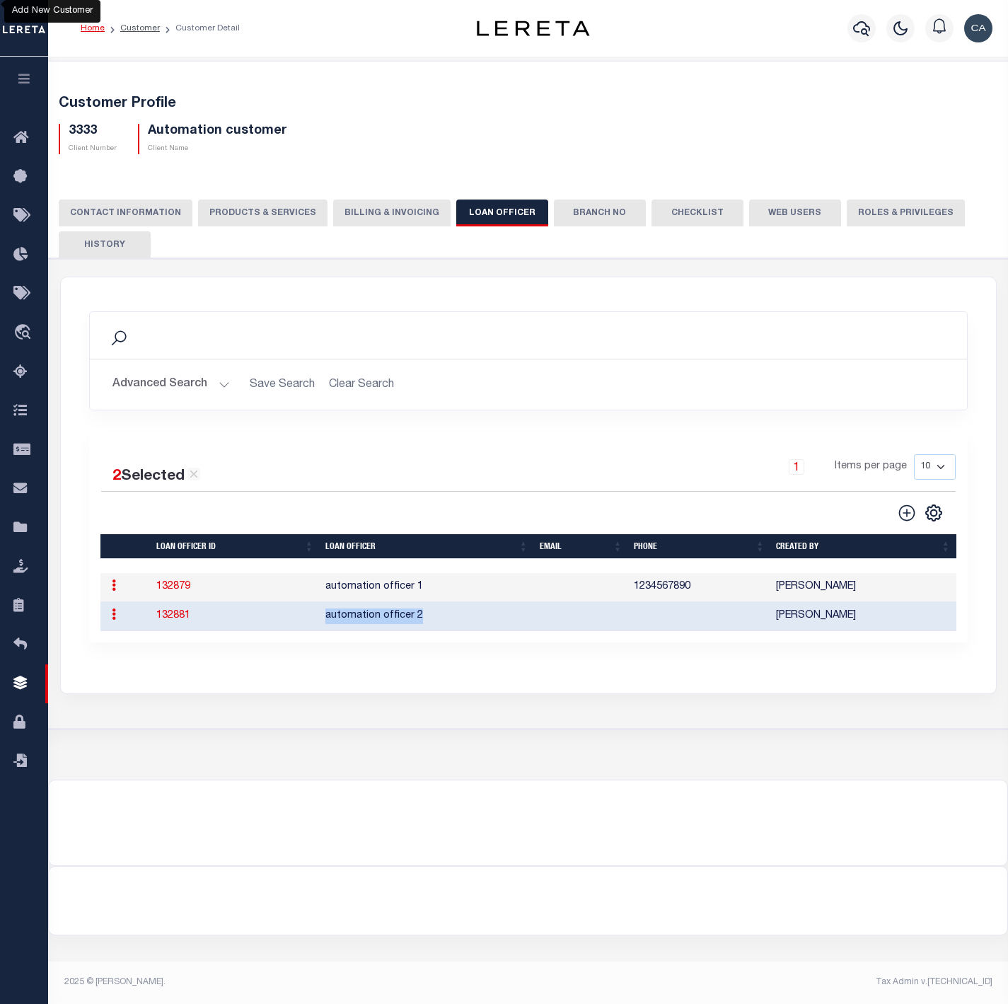
copy td "automation officer 2"
click at [575, 208] on button "Branch No" at bounding box center [600, 213] width 92 height 27
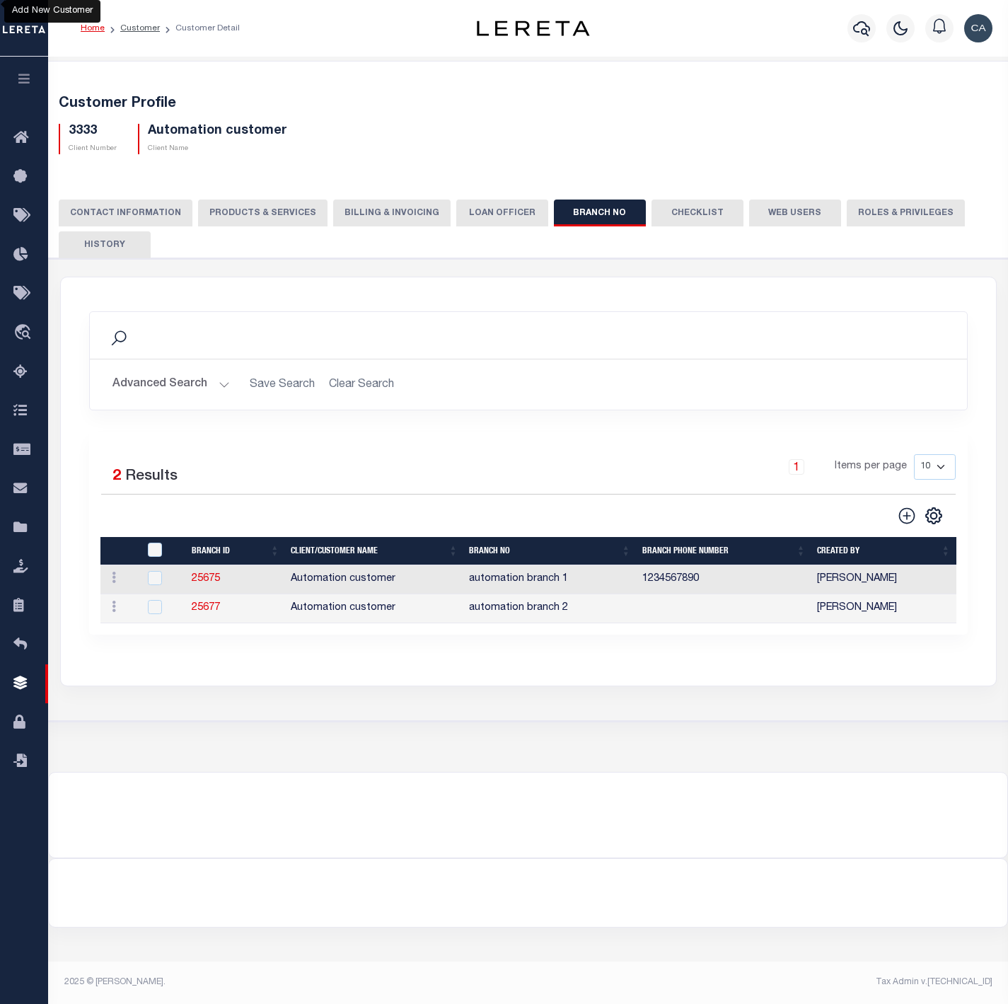
drag, startPoint x: 520, startPoint y: 788, endPoint x: 398, endPoint y: 580, distance: 241.4
click at [520, 674] on div at bounding box center [528, 807] width 959 height 68
drag, startPoint x: 546, startPoint y: 587, endPoint x: 436, endPoint y: 580, distance: 110.6
click at [436, 580] on tr "ACTIONS Delete 25675 Automation customer automation branch 1 1234567890 Carlos …" at bounding box center [528, 579] width 856 height 29
copy tr "automation branch 1"
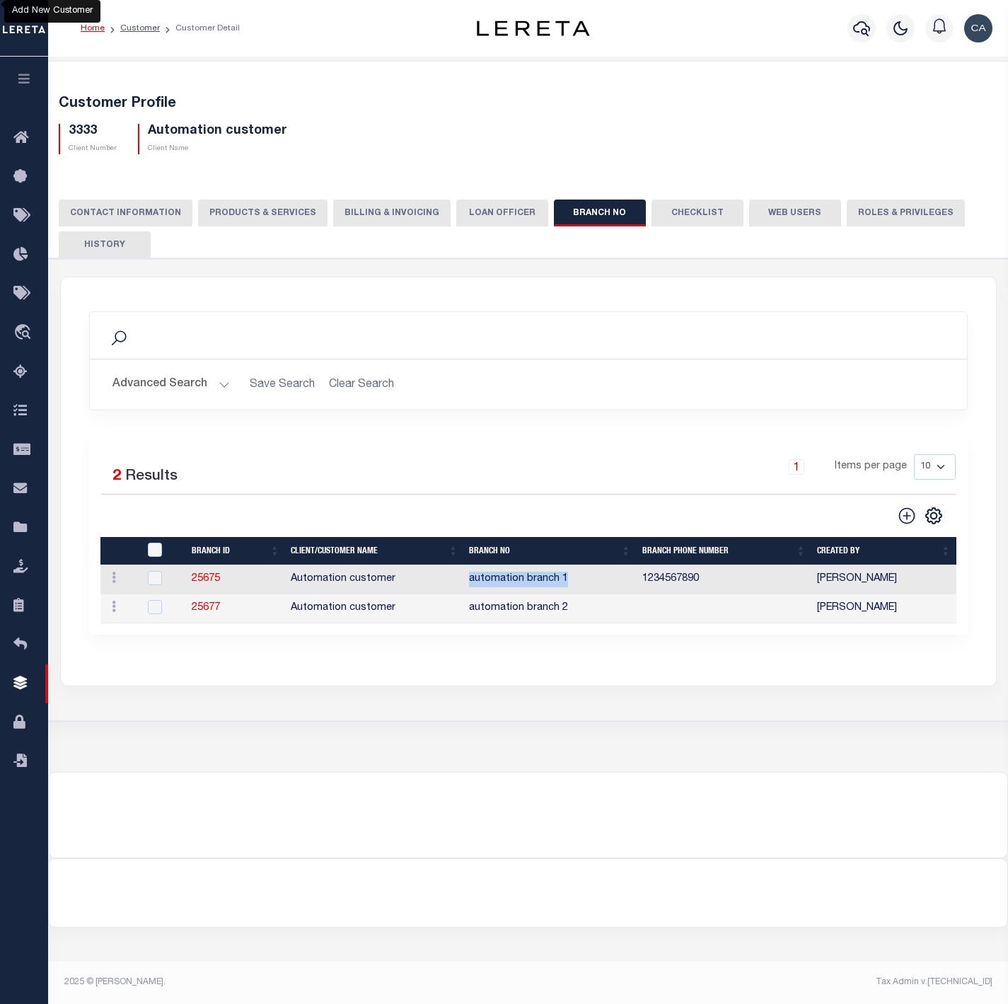
click at [688, 208] on button "Checklist" at bounding box center [698, 213] width 92 height 27
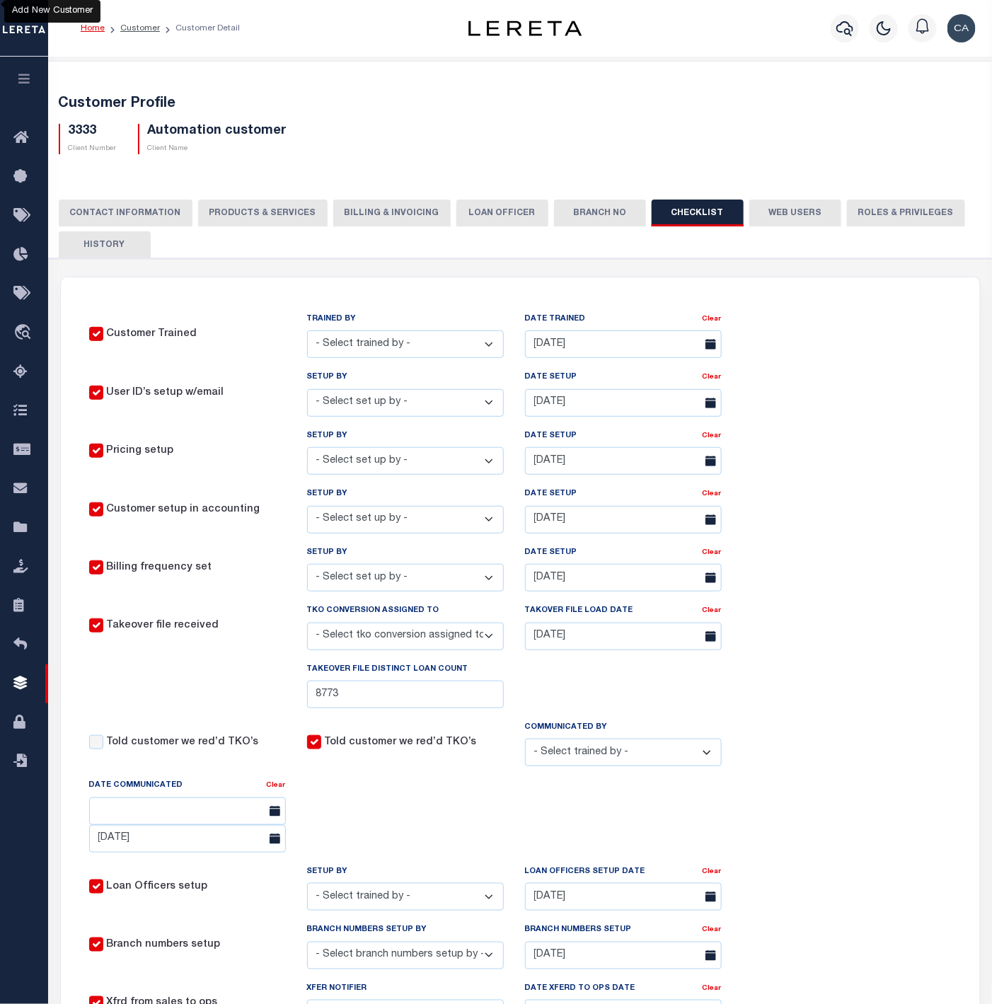
click at [848, 450] on div "Customer Trained TRAINED BY - Select trained by - Aakash Patel Adrian Garin Agu…" at bounding box center [520, 748] width 919 height 943
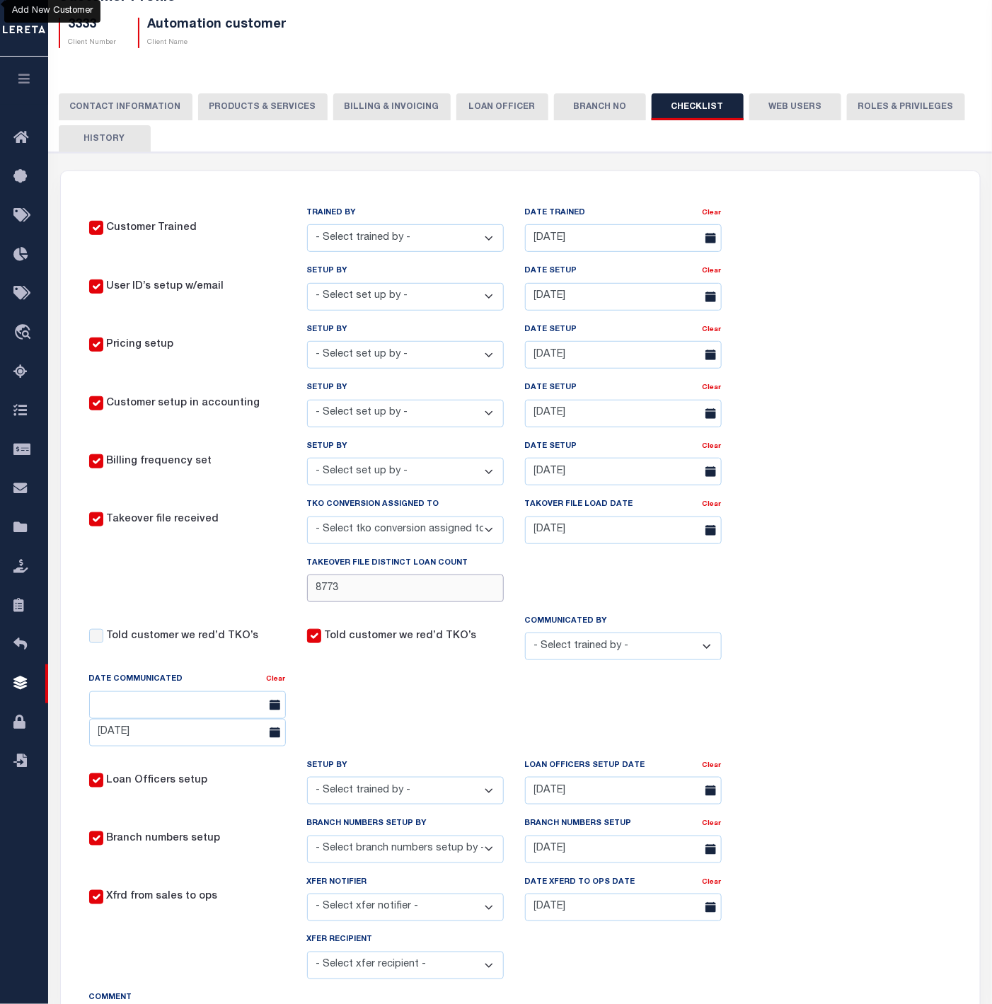
drag, startPoint x: 387, startPoint y: 604, endPoint x: 224, endPoint y: 605, distance: 163.5
click at [250, 607] on div "Takeover file distinct loan count 8773" at bounding box center [406, 584] width 654 height 58
click at [849, 536] on div "Customer Trained TRAINED BY - Select trained by - Aakash Patel Adrian Garin Agu…" at bounding box center [520, 642] width 919 height 943
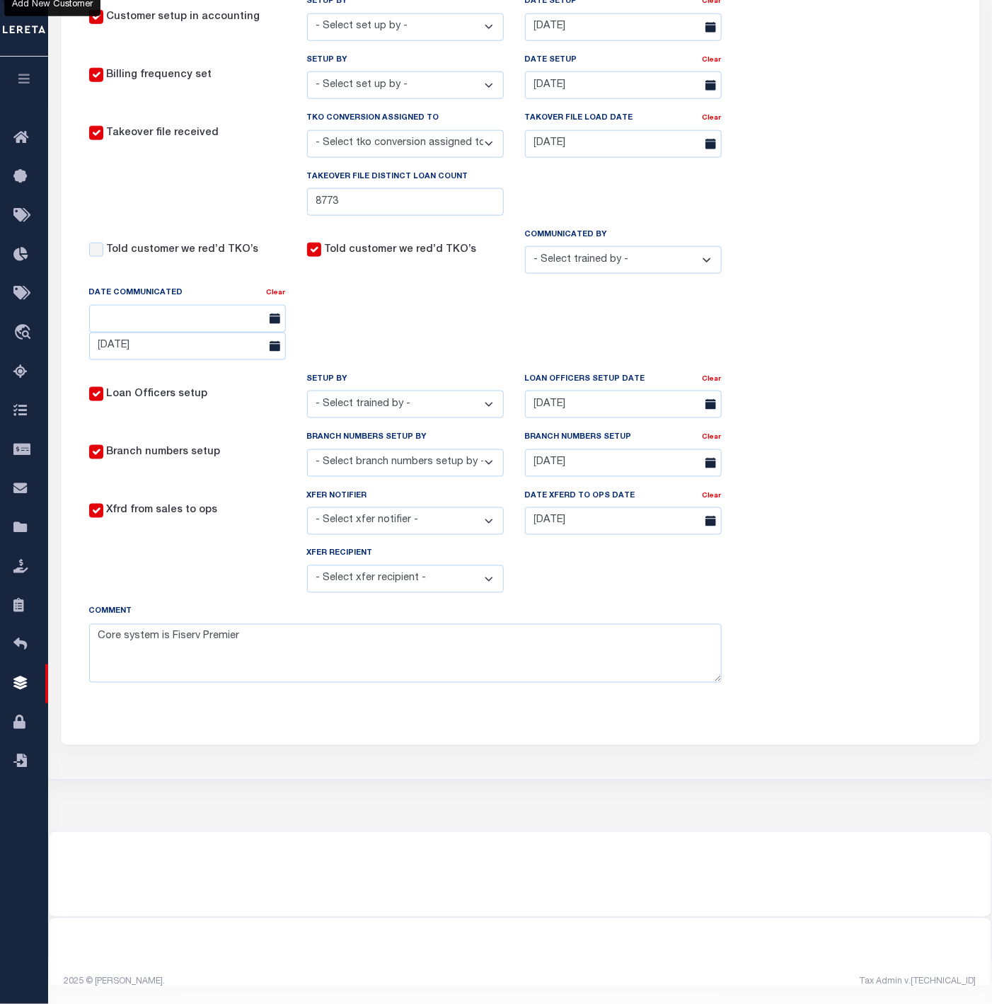
scroll to position [0, 0]
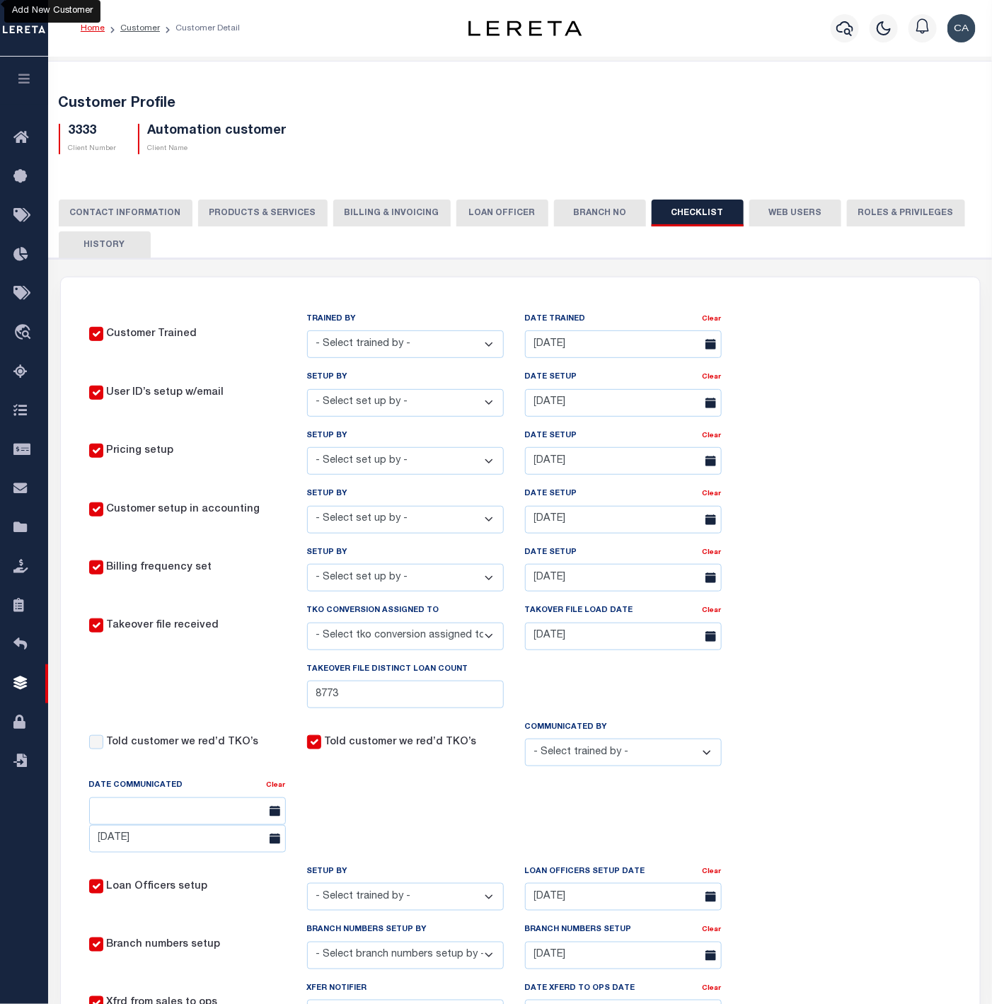
click at [794, 219] on button "Web Users" at bounding box center [795, 213] width 92 height 27
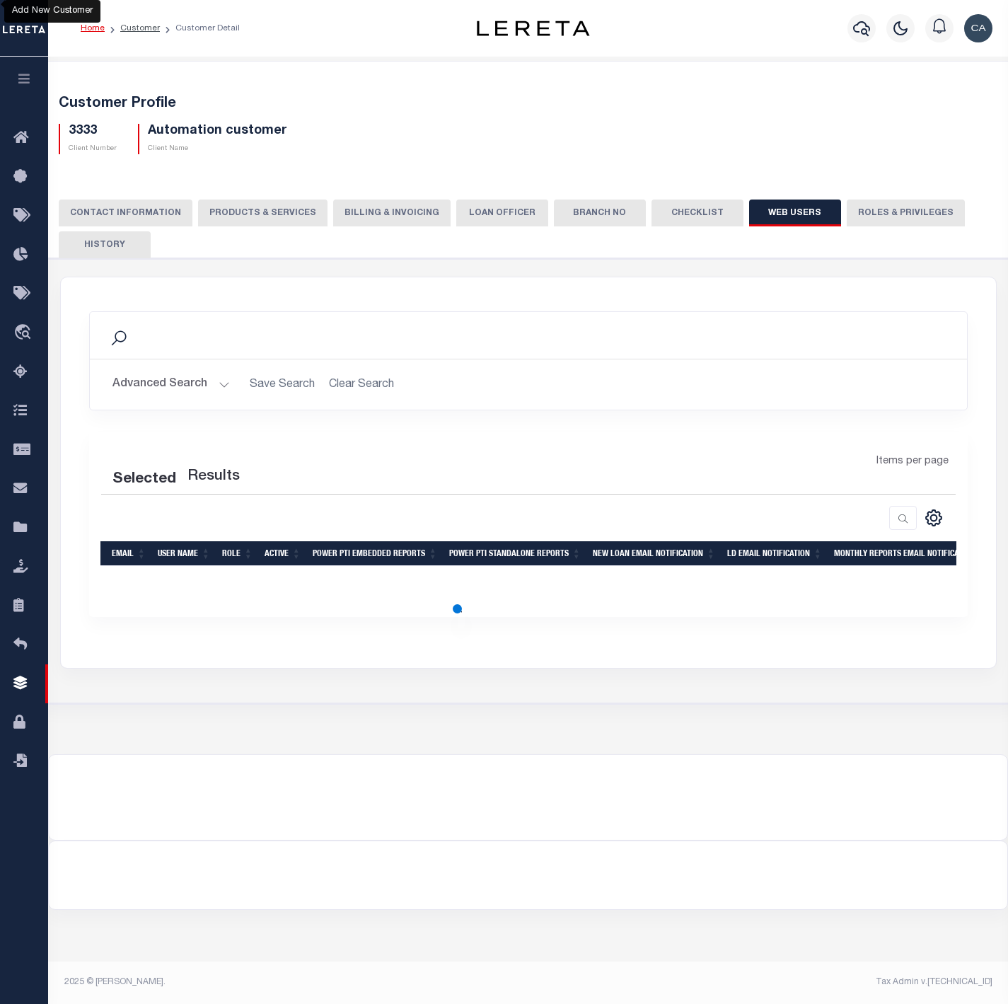
click at [415, 380] on h2 "Advanced Search Save Search Clear Search" at bounding box center [528, 385] width 855 height 28
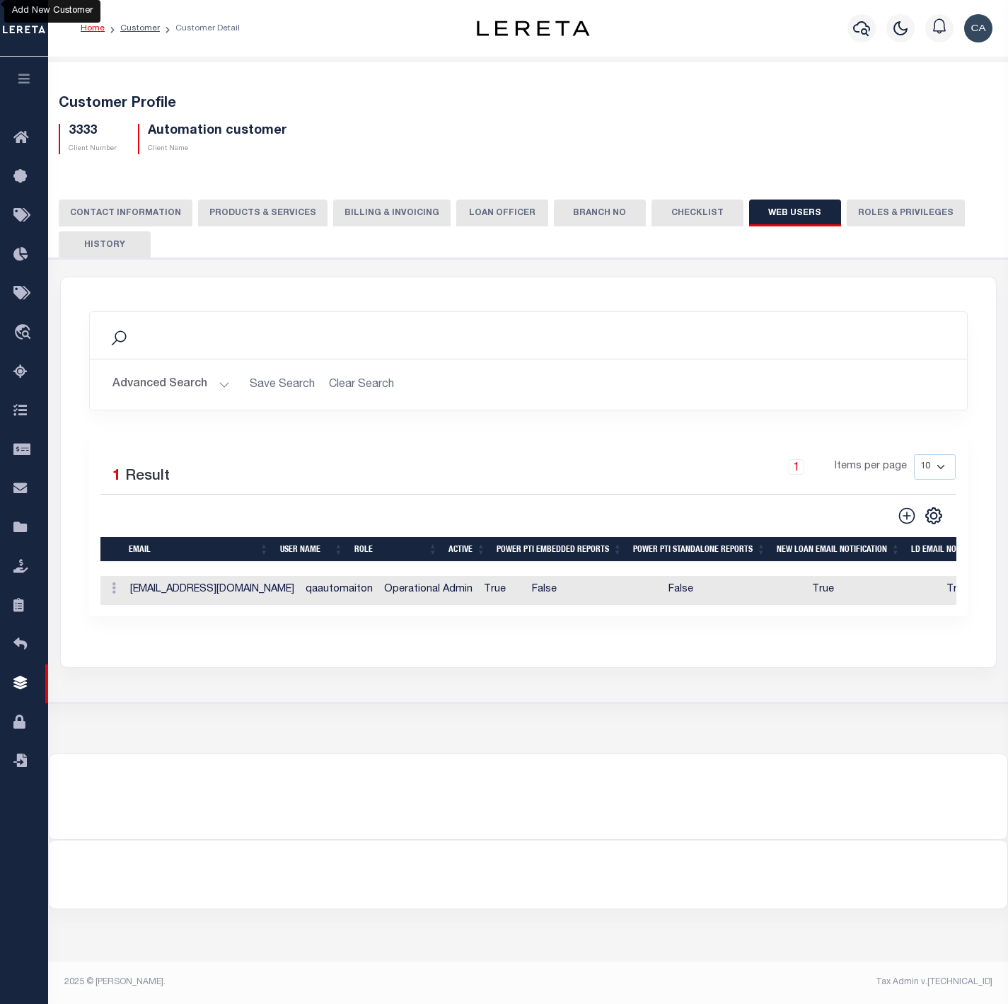
click at [190, 599] on td "qaautomation@accumatch.com" at bounding box center [212, 590] width 175 height 29
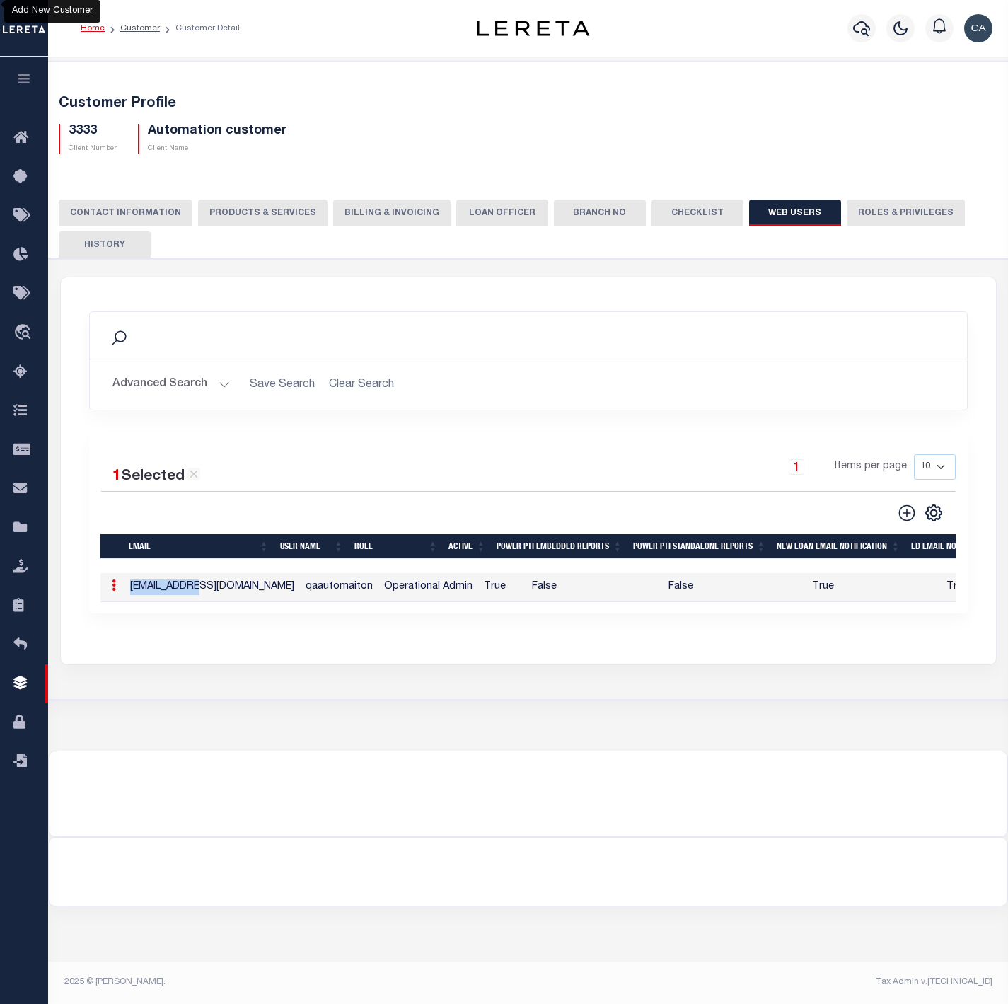
click at [190, 599] on td "qaautomation@accumatch.com" at bounding box center [212, 587] width 175 height 29
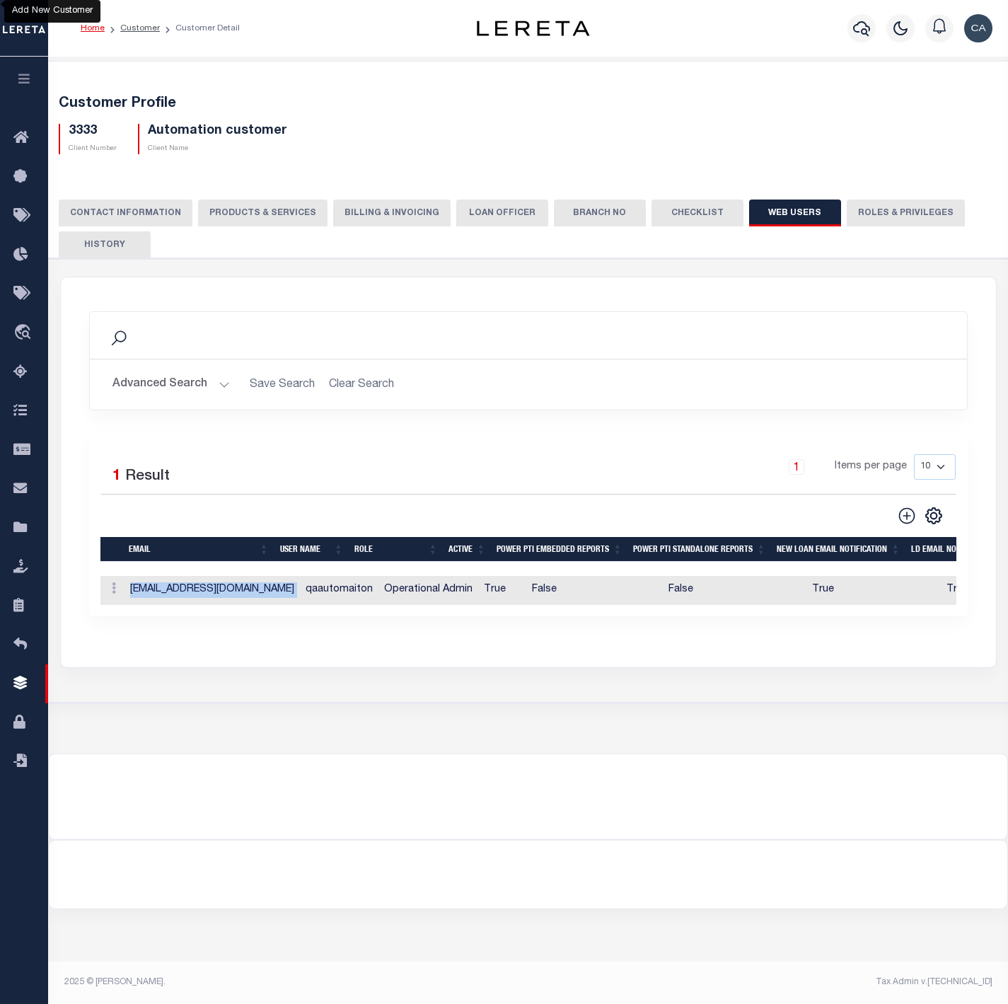
click at [190, 599] on td "qaautomation@accumatch.com" at bounding box center [212, 590] width 175 height 29
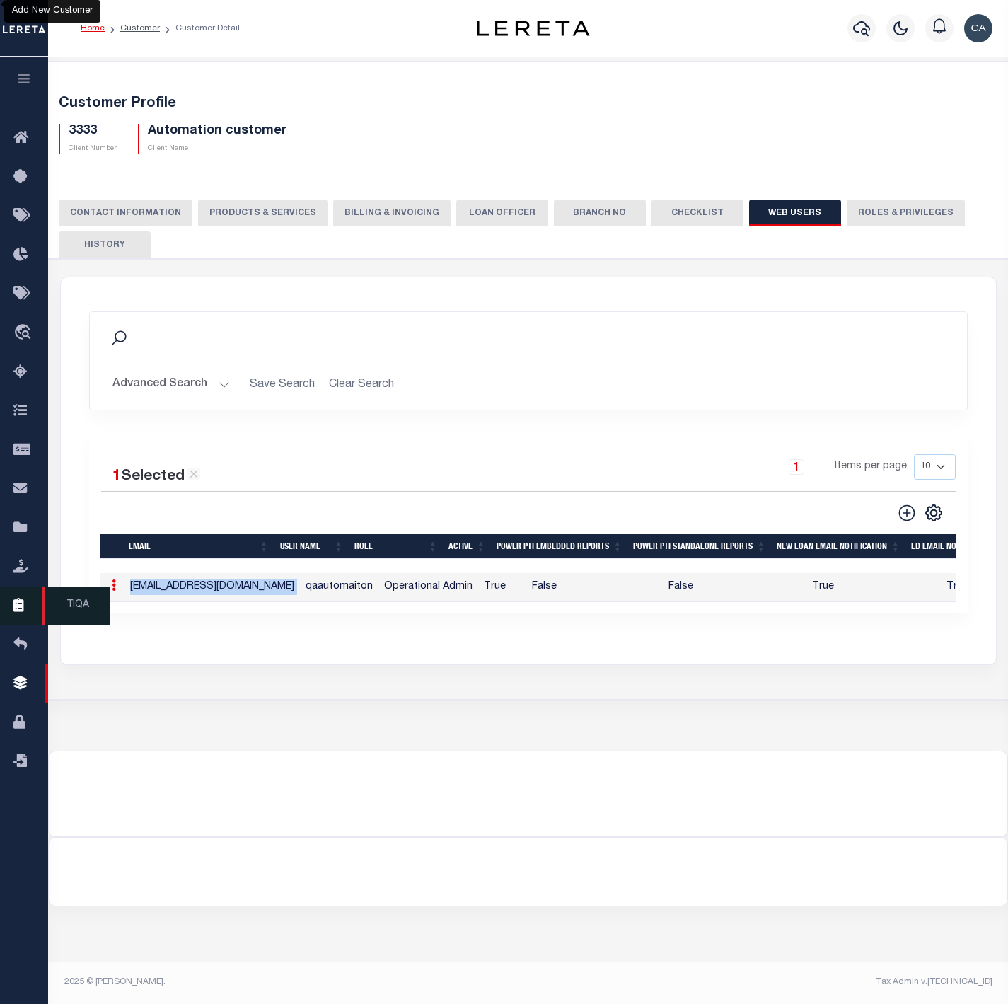
copy td "qaautomation@accumatch.com"
click at [379, 602] on td "Operational Admin" at bounding box center [429, 587] width 100 height 29
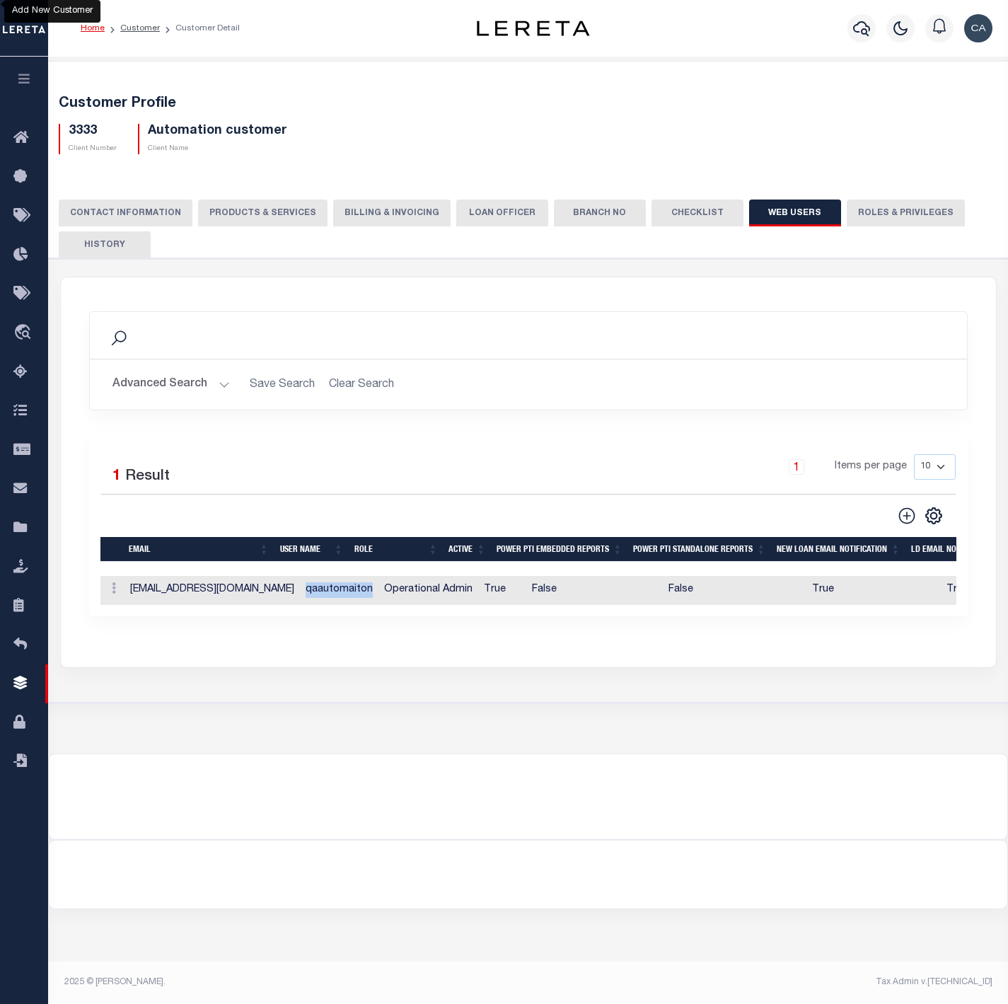
drag, startPoint x: 282, startPoint y: 597, endPoint x: 355, endPoint y: 608, distance: 73.1
click at [355, 605] on td "qaautomaiton" at bounding box center [339, 590] width 79 height 29
copy td "qaautomaiton"
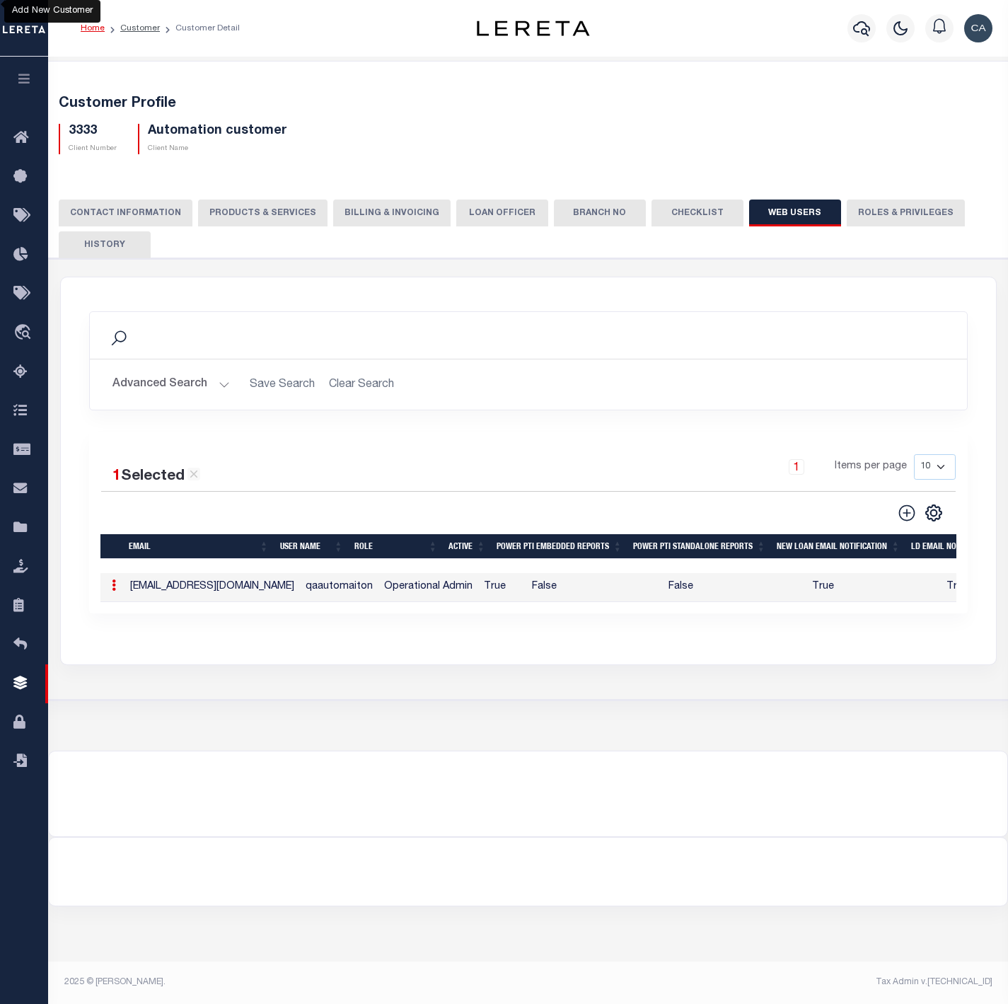
click at [444, 674] on div "Customer Profile 3333 Client Number Automation customer Client Name" at bounding box center [528, 404] width 960 height 694
click at [877, 219] on button "Roles & Privileges" at bounding box center [906, 213] width 118 height 27
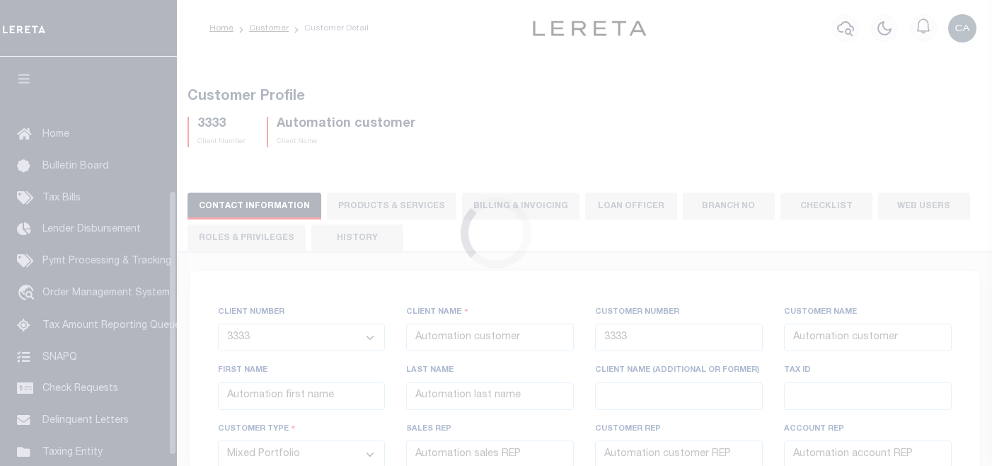
select select "Mixed Portfolio"
select select "FIS"
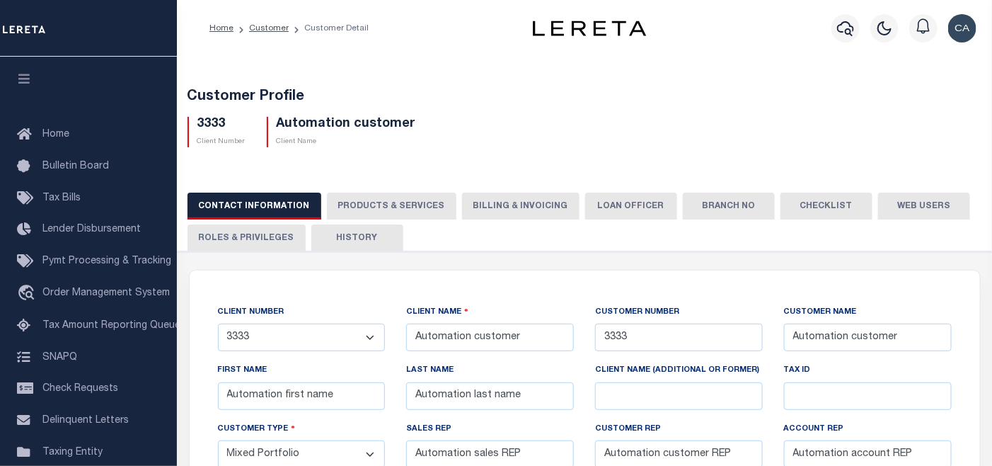
scroll to position [207, 0]
